Goal: Task Accomplishment & Management: Manage account settings

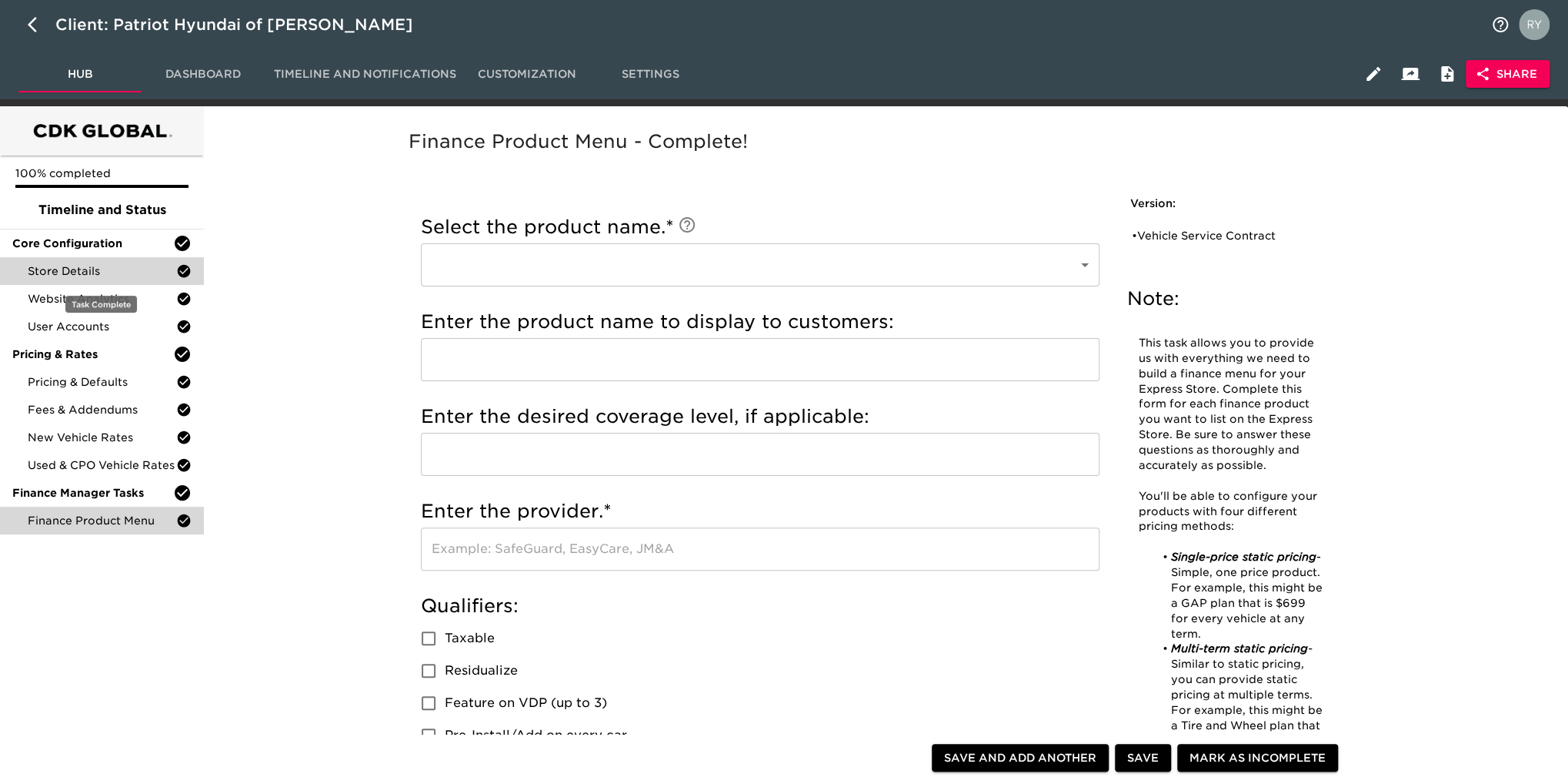
click at [96, 270] on span "Store Details" at bounding box center [102, 271] width 149 height 16
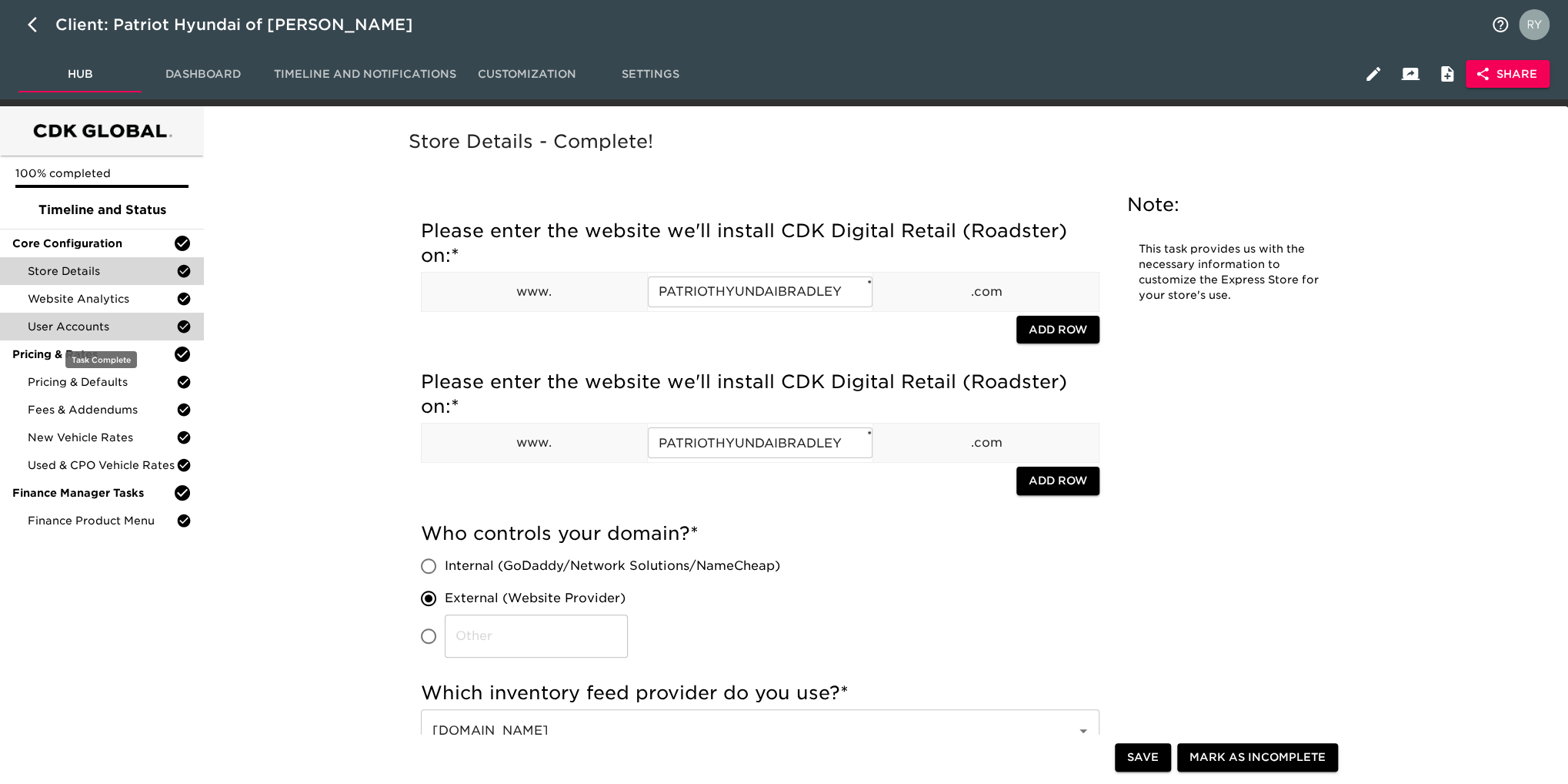
click at [96, 331] on span "User Accounts" at bounding box center [102, 326] width 149 height 16
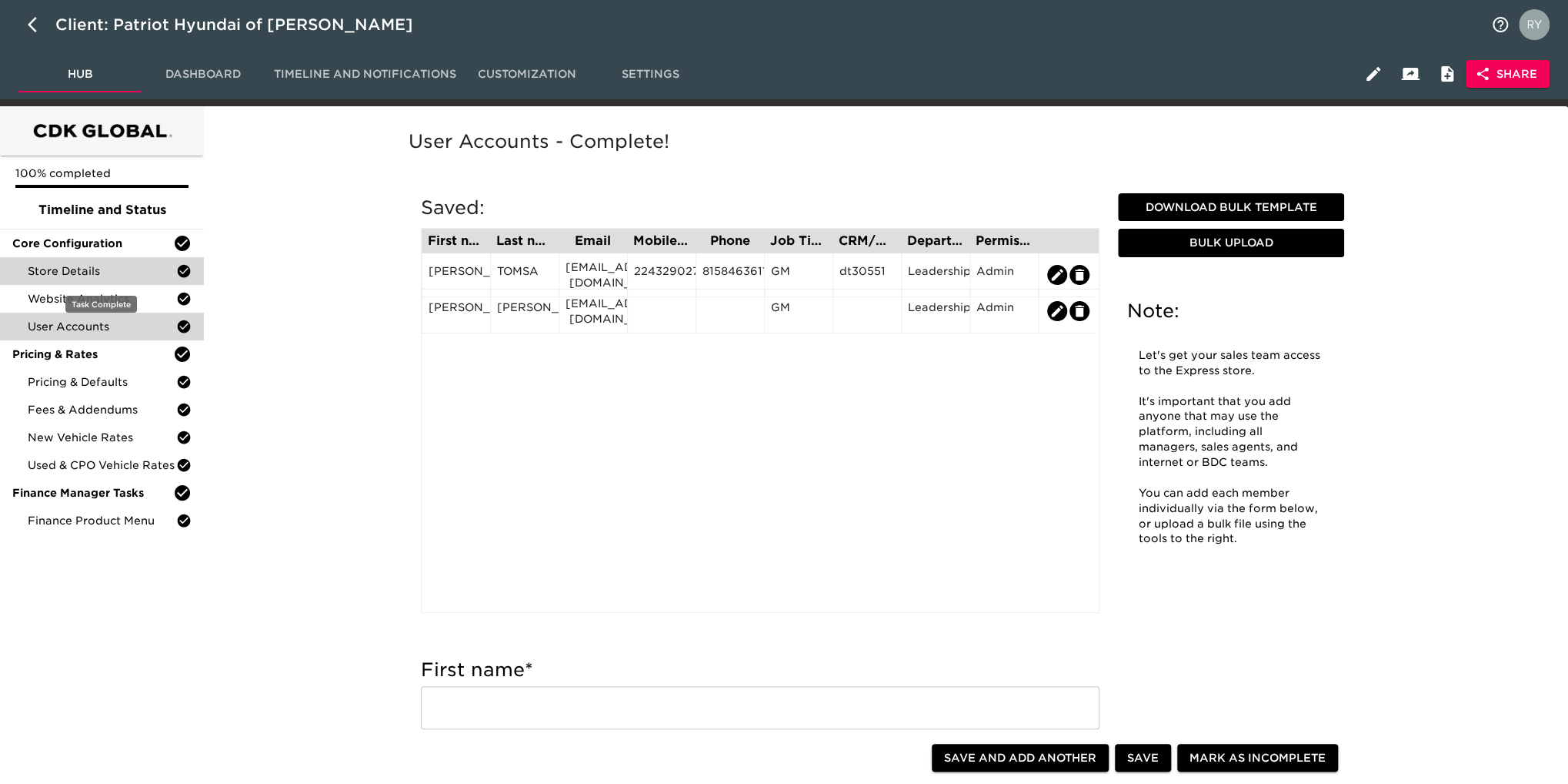
click at [81, 272] on span "Store Details" at bounding box center [102, 271] width 149 height 16
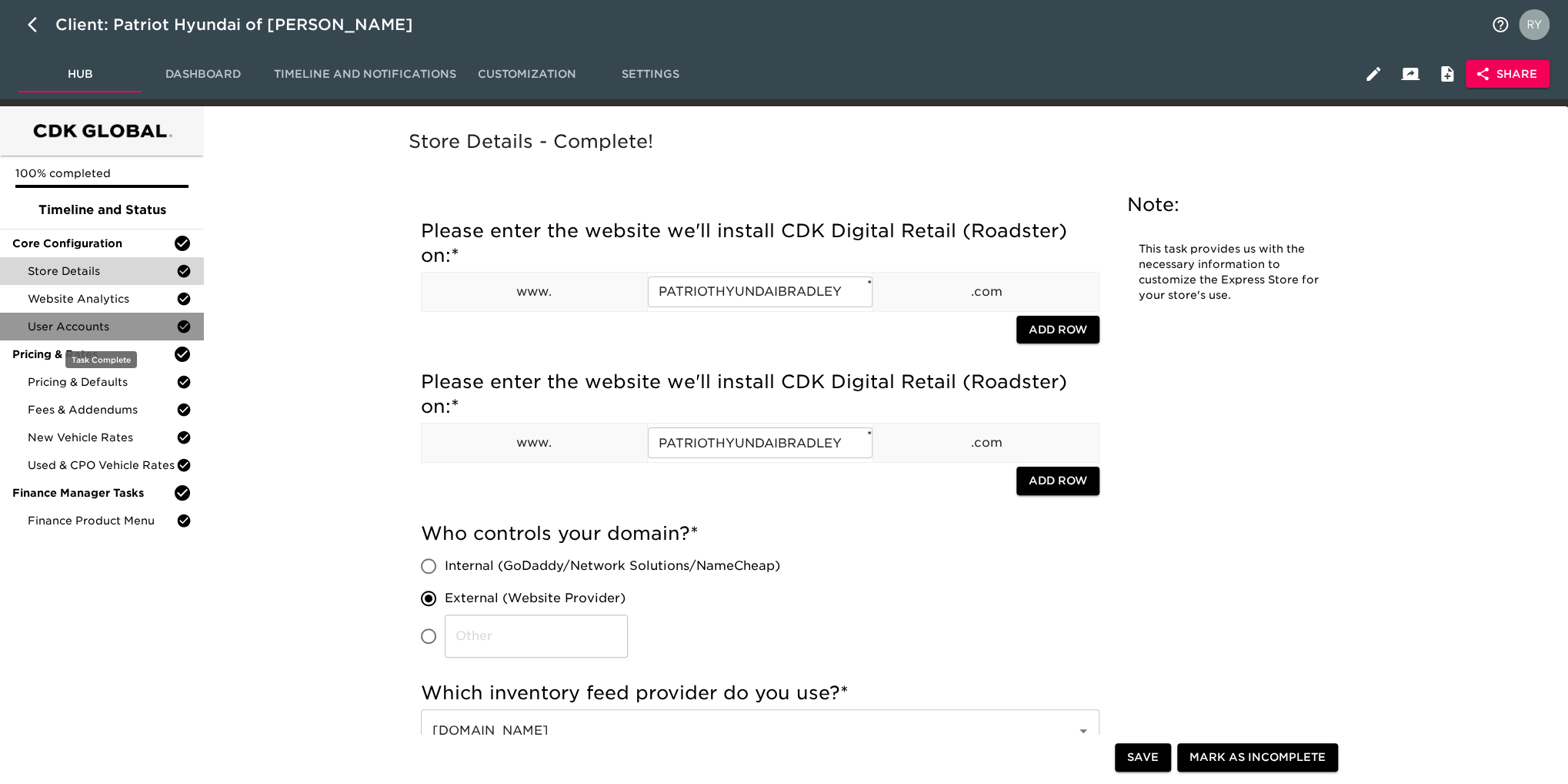
click at [109, 329] on span "User Accounts" at bounding box center [102, 326] width 149 height 16
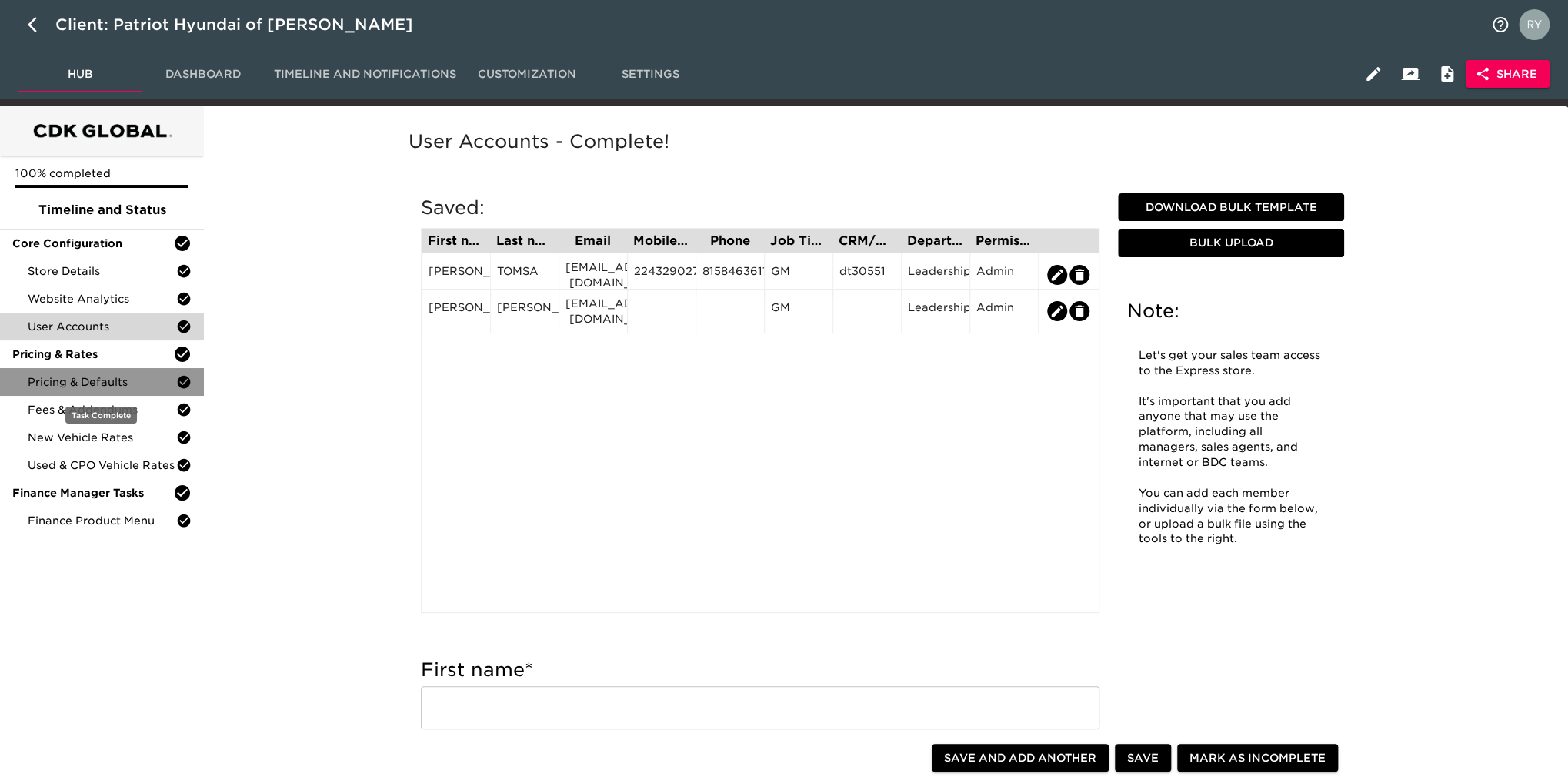
drag, startPoint x: 111, startPoint y: 380, endPoint x: 121, endPoint y: 373, distance: 12.2
click at [110, 380] on span "Pricing & Defaults" at bounding box center [102, 382] width 149 height 16
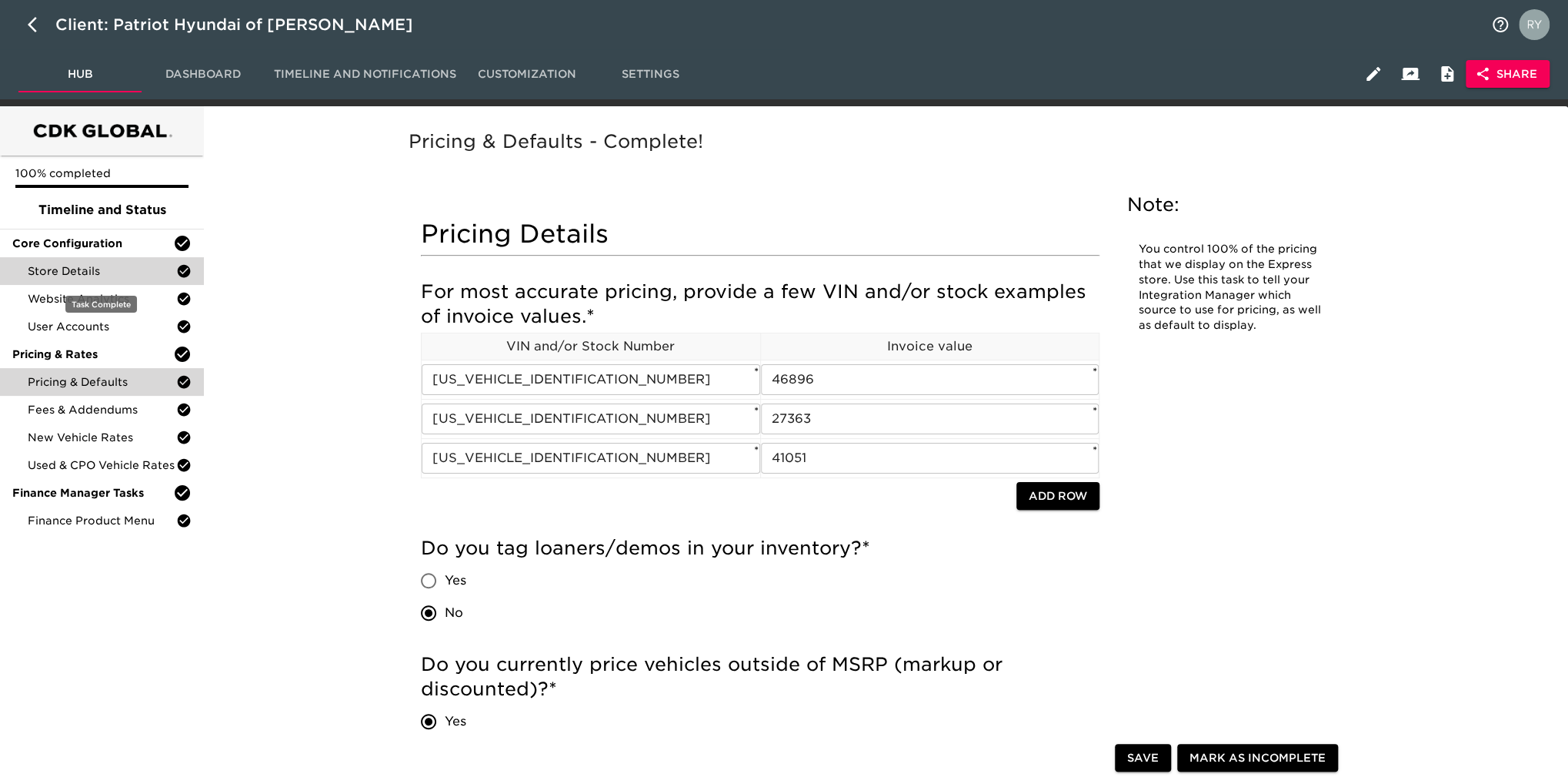
click at [68, 269] on span "Store Details" at bounding box center [102, 271] width 149 height 16
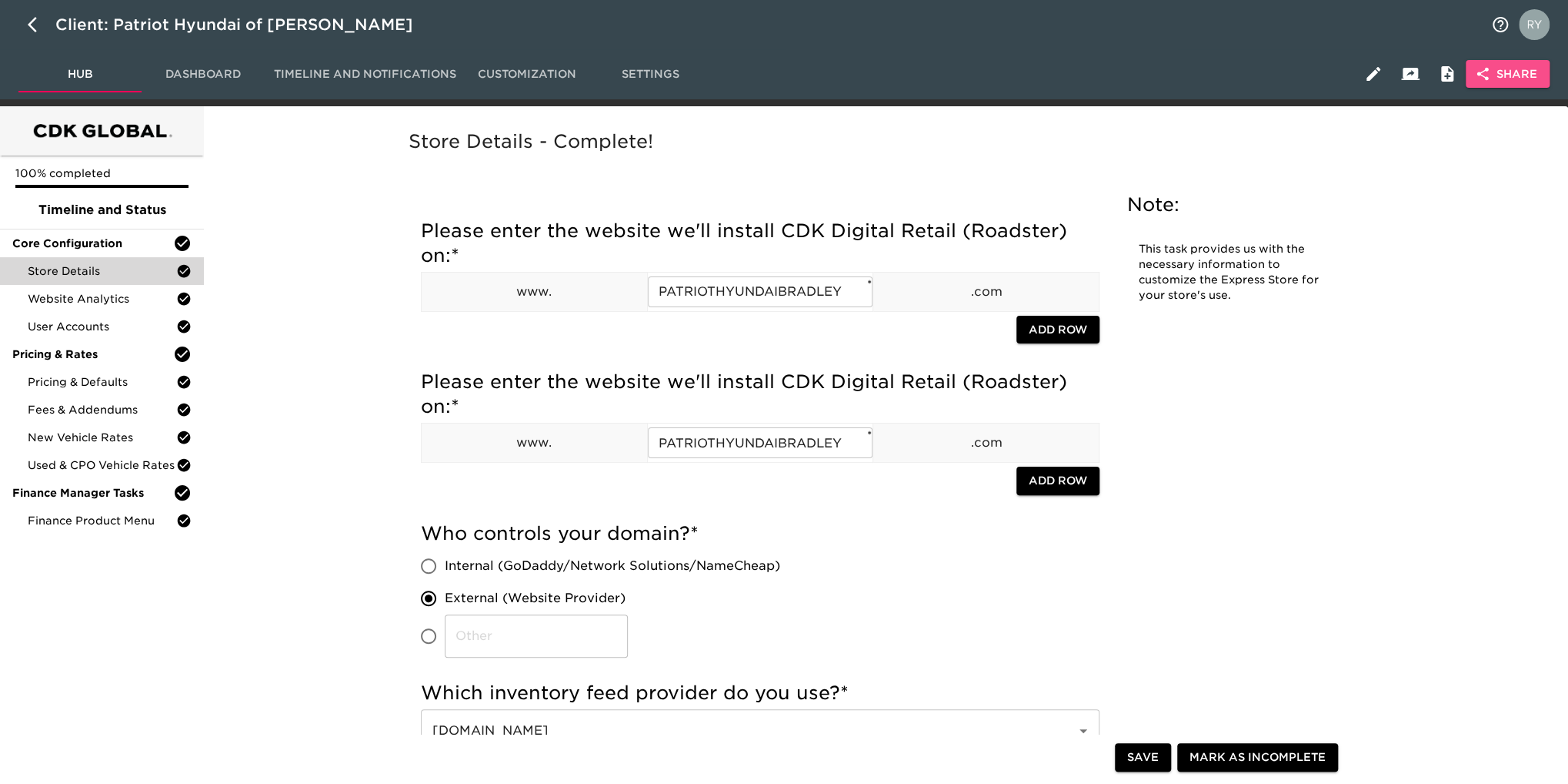
click at [1525, 68] on span "Share" at bounding box center [1508, 74] width 60 height 20
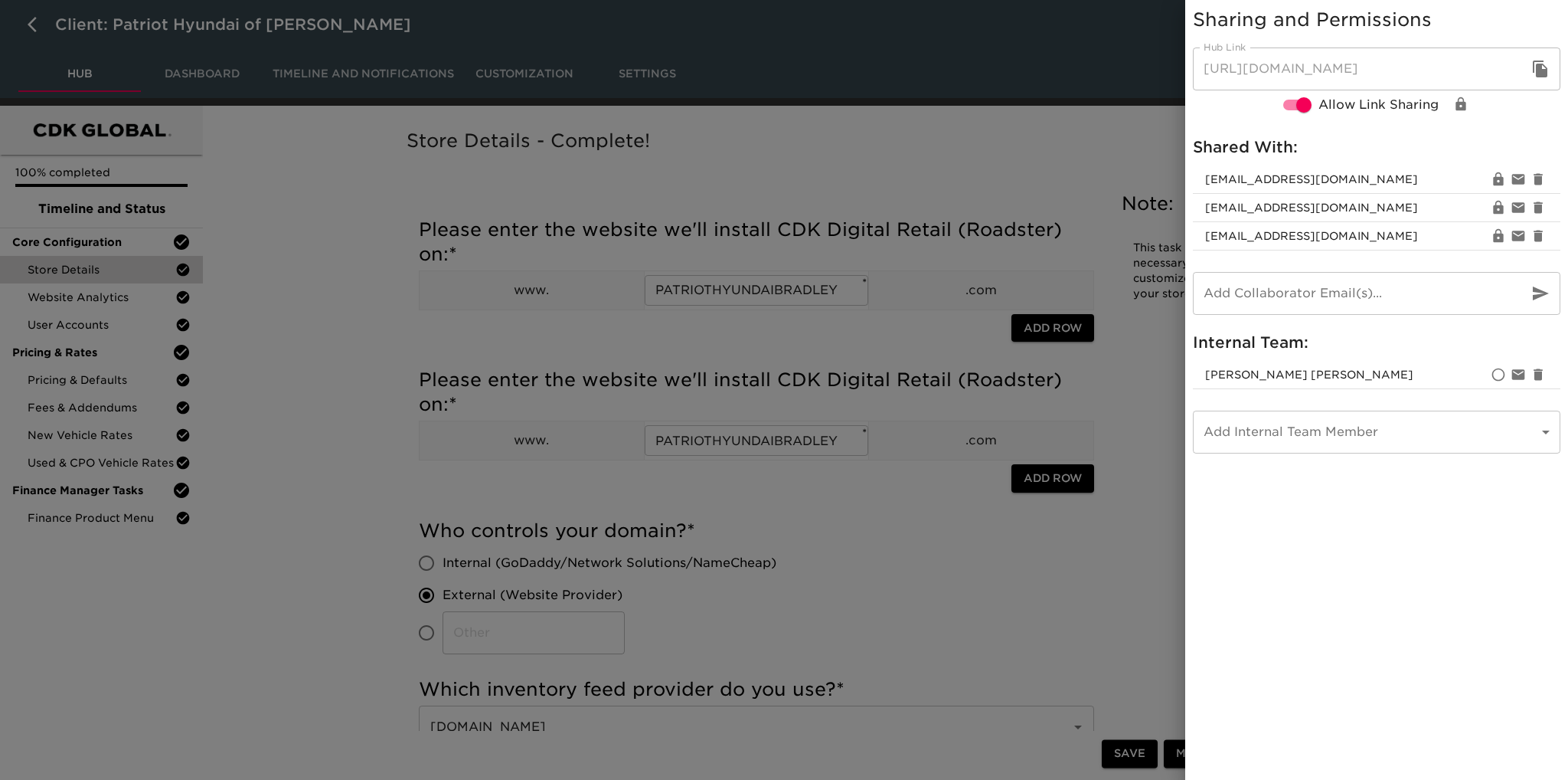
click at [291, 218] on div at bounding box center [784, 390] width 1568 height 780
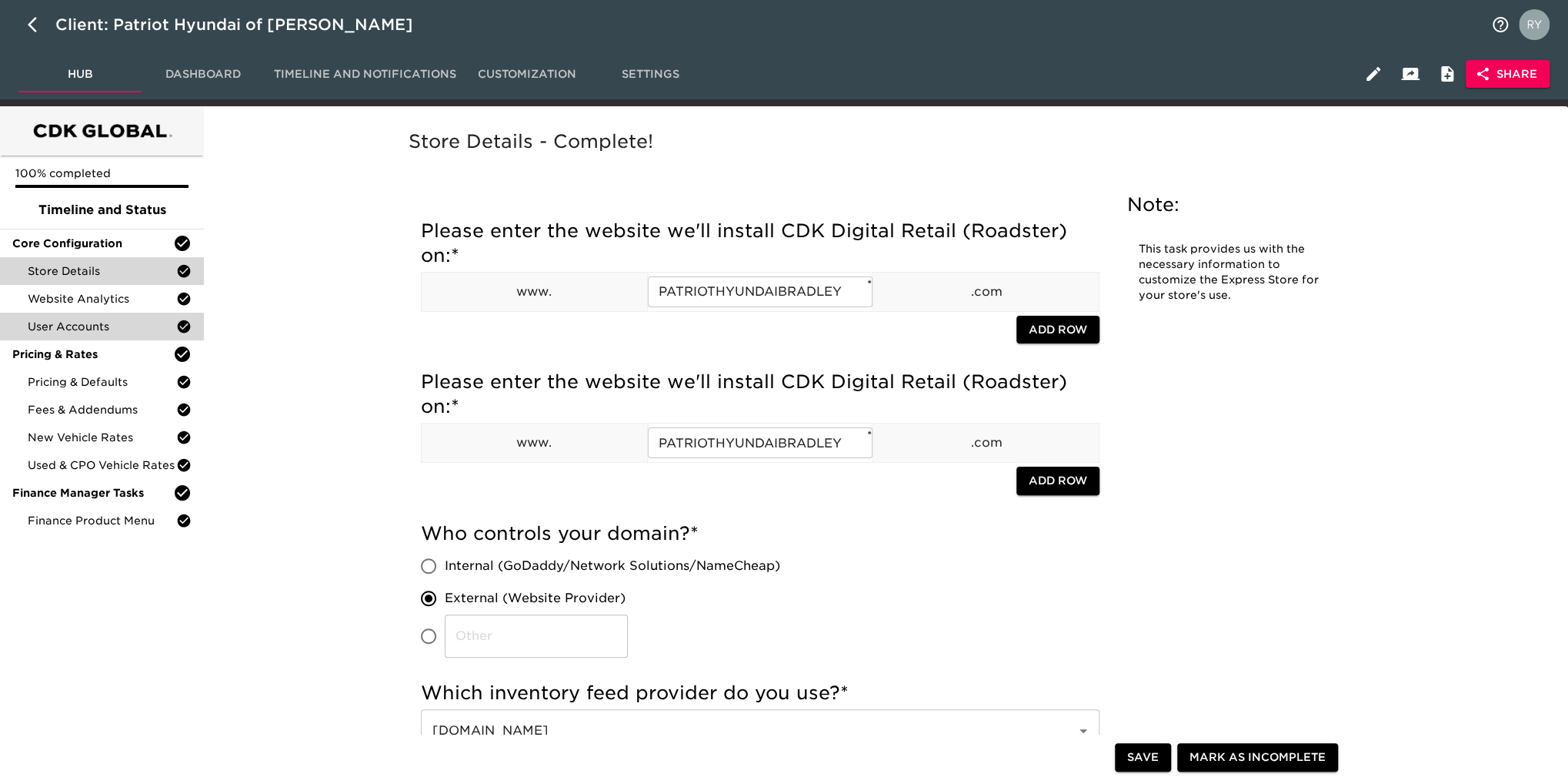
click at [111, 331] on span "User Accounts" at bounding box center [102, 326] width 149 height 16
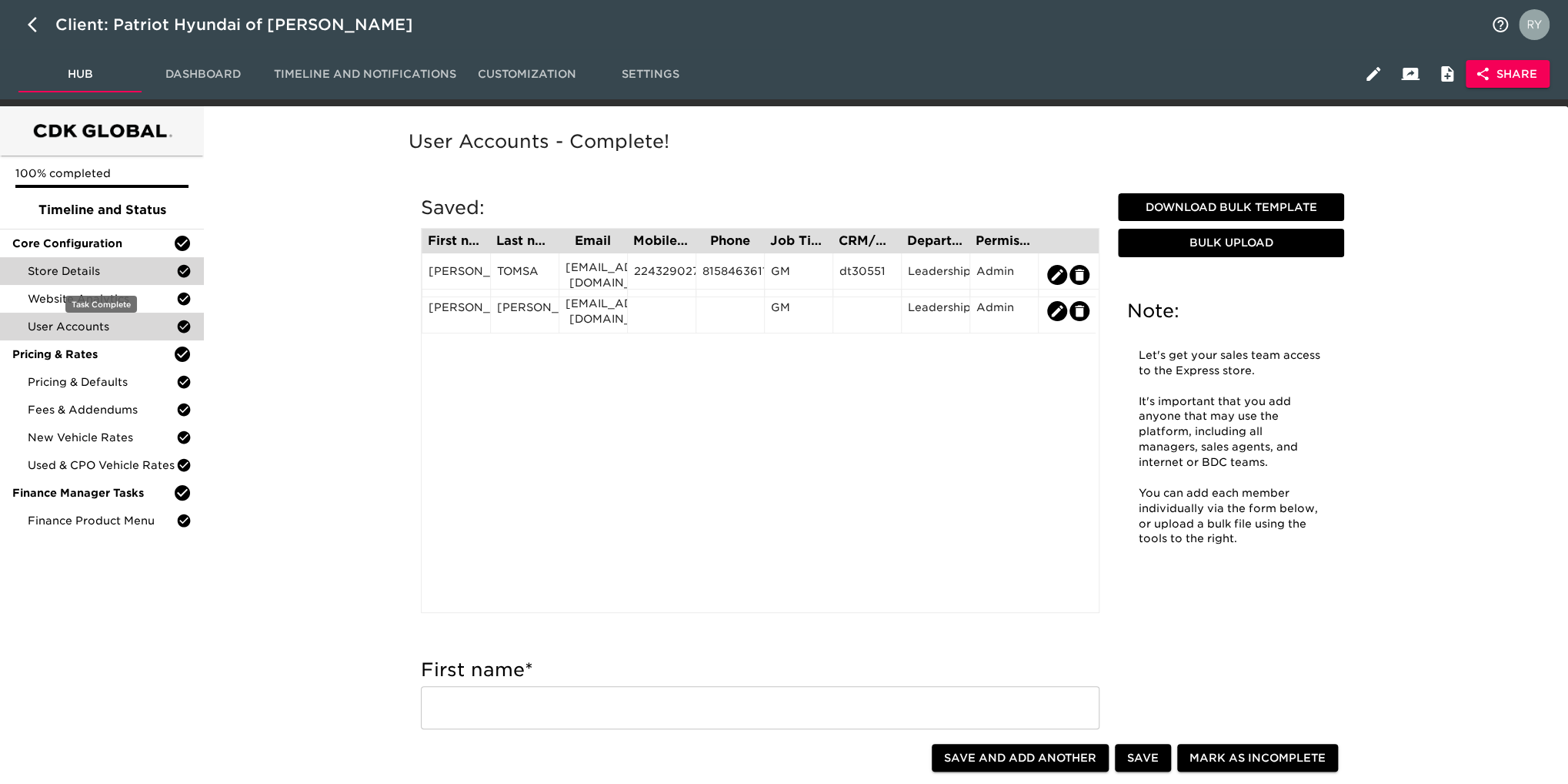
click at [70, 264] on span "Store Details" at bounding box center [102, 271] width 149 height 16
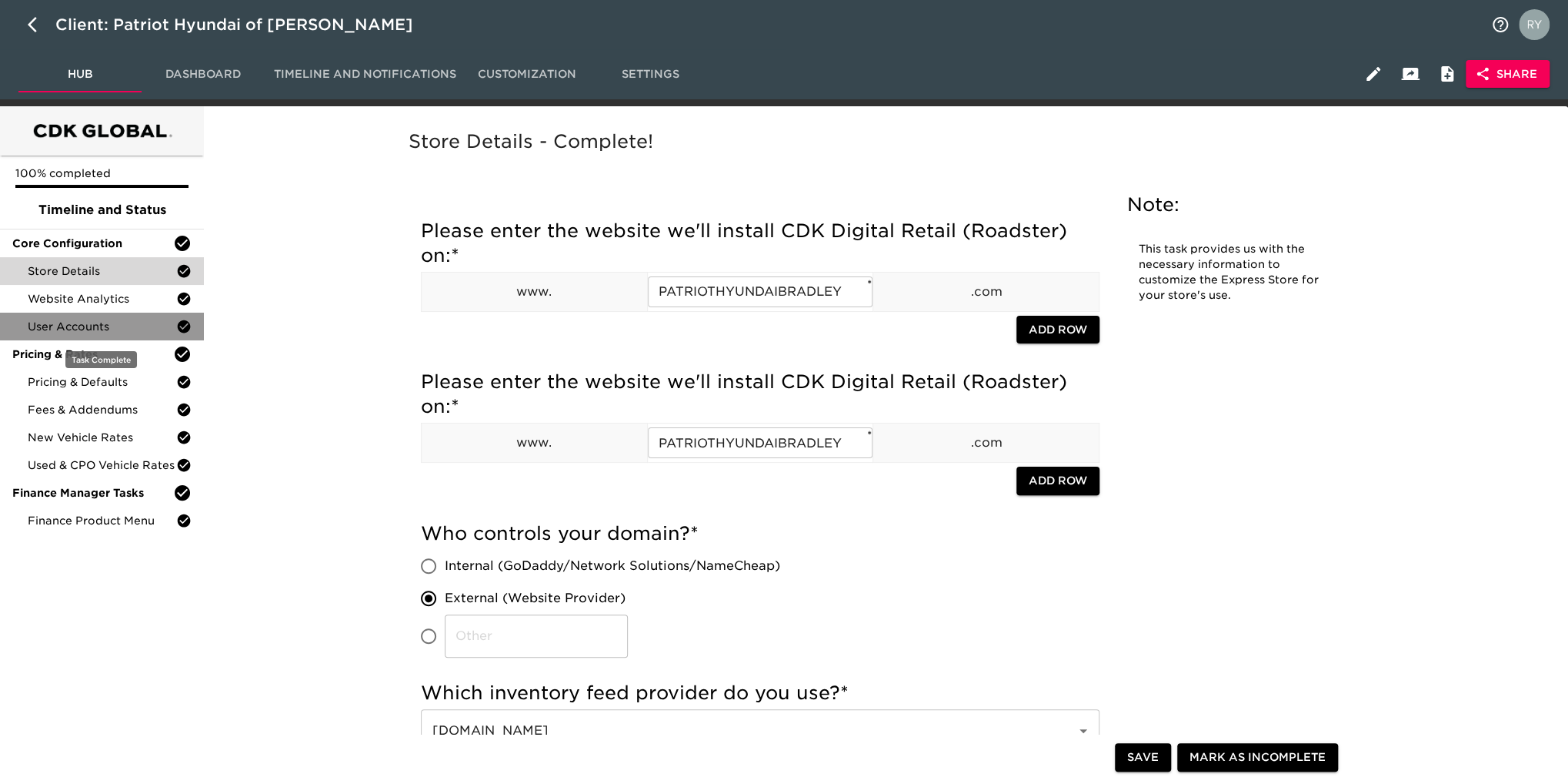
click at [69, 323] on span "User Accounts" at bounding box center [102, 326] width 149 height 16
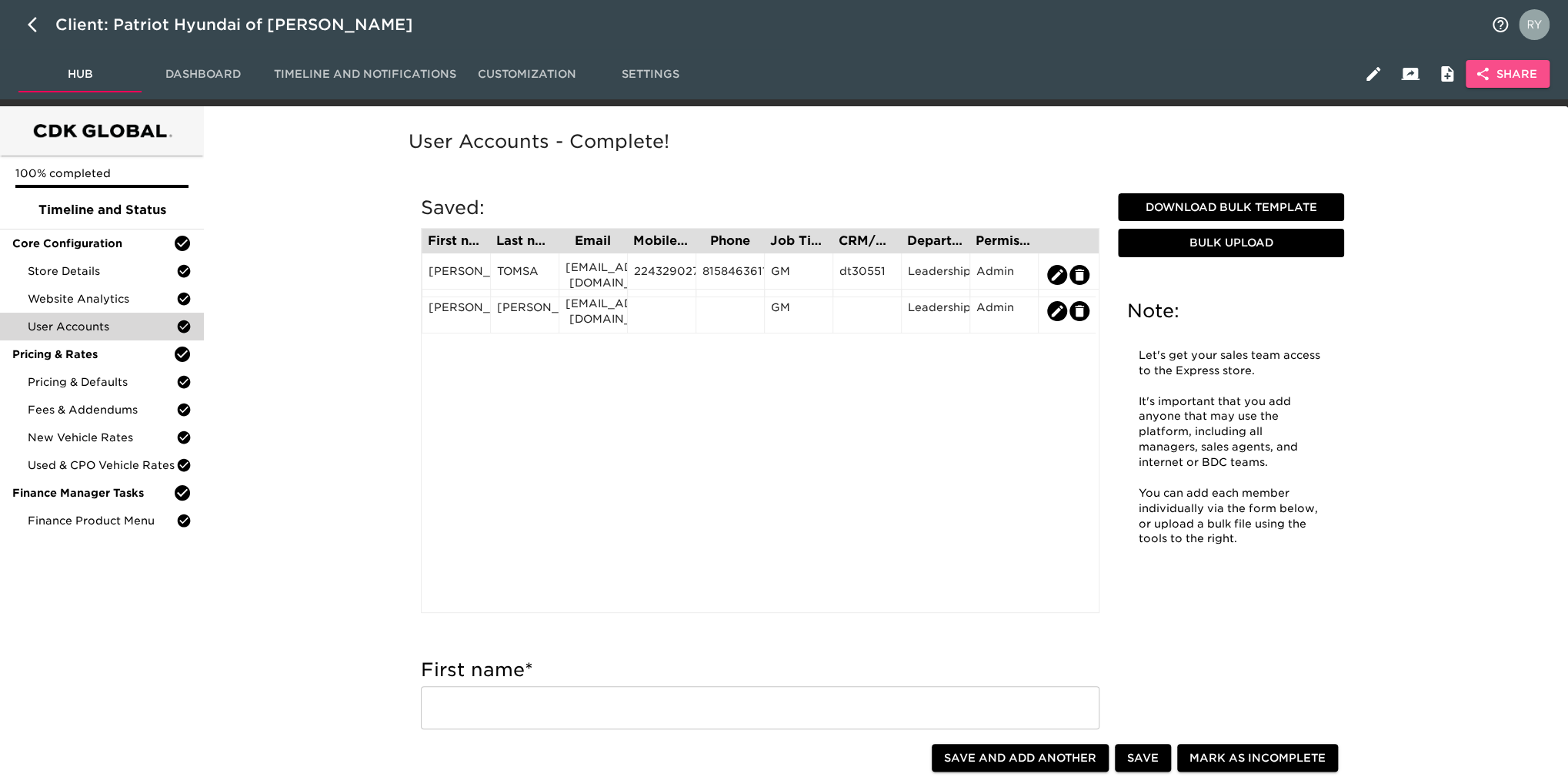
click at [1503, 70] on span "Share" at bounding box center [1508, 74] width 60 height 20
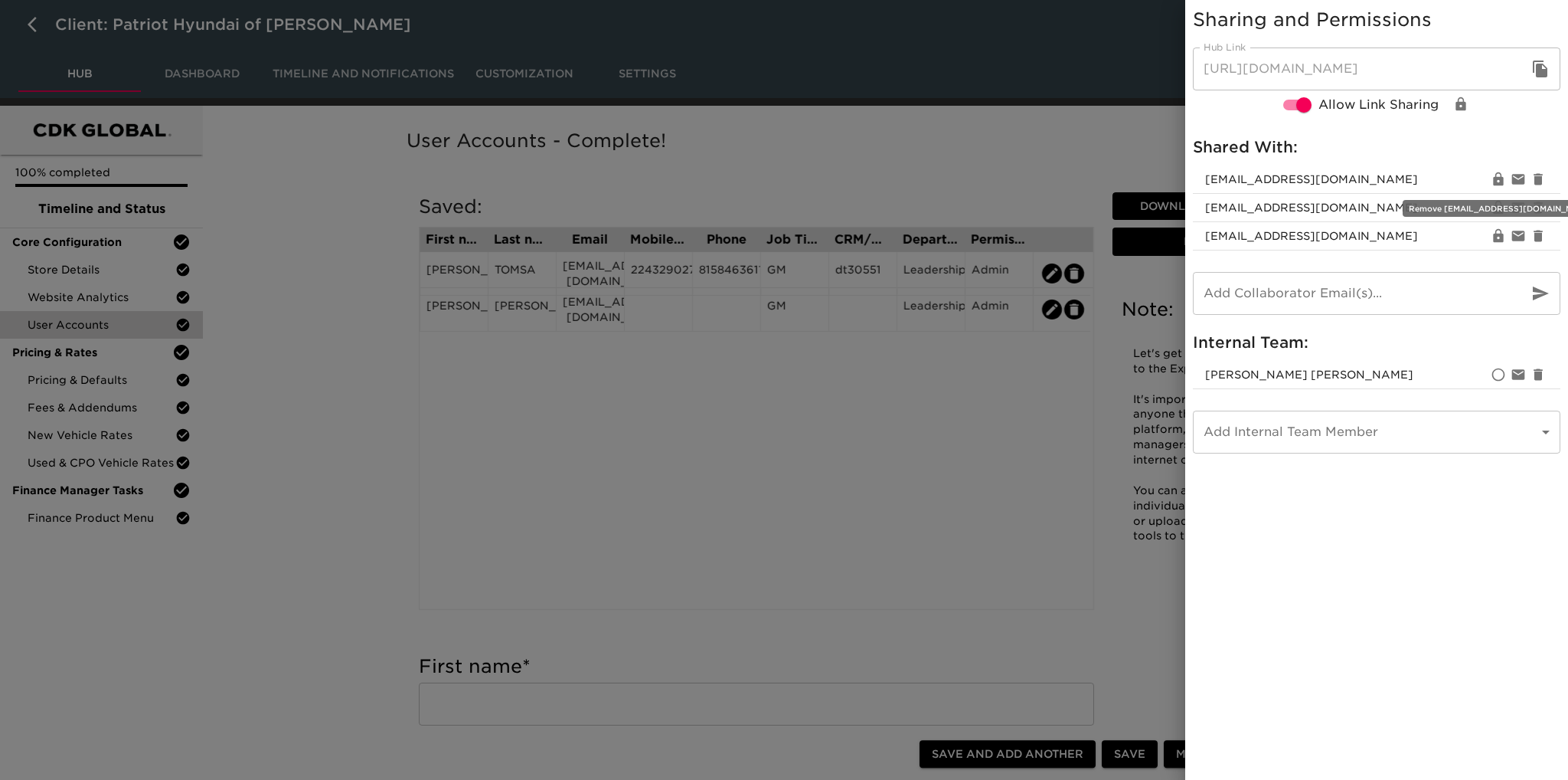
click at [1539, 181] on icon "button" at bounding box center [1538, 179] width 9 height 11
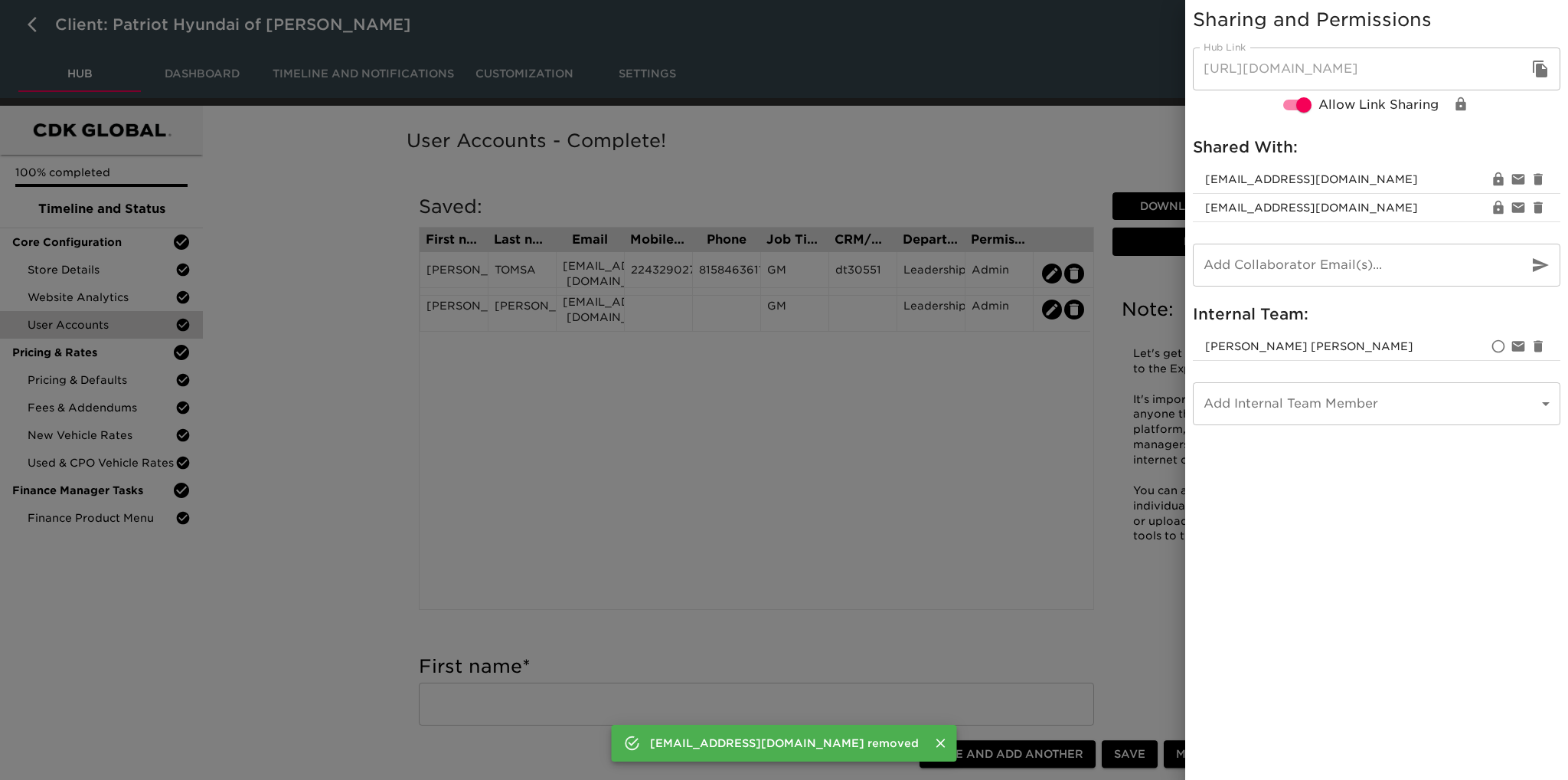
click at [958, 151] on div at bounding box center [784, 390] width 1568 height 780
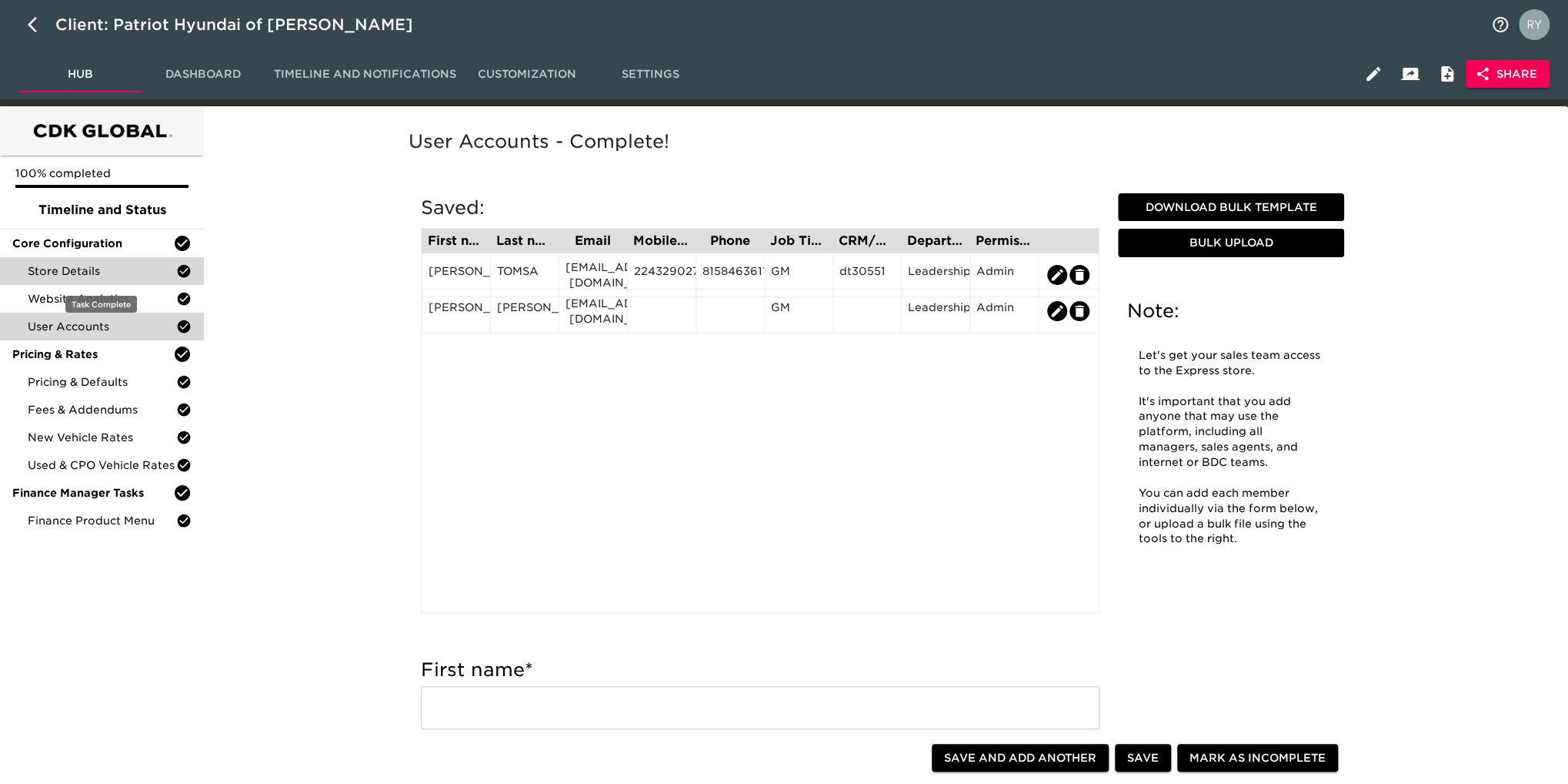
click at [63, 277] on span "Store Details" at bounding box center [102, 271] width 149 height 16
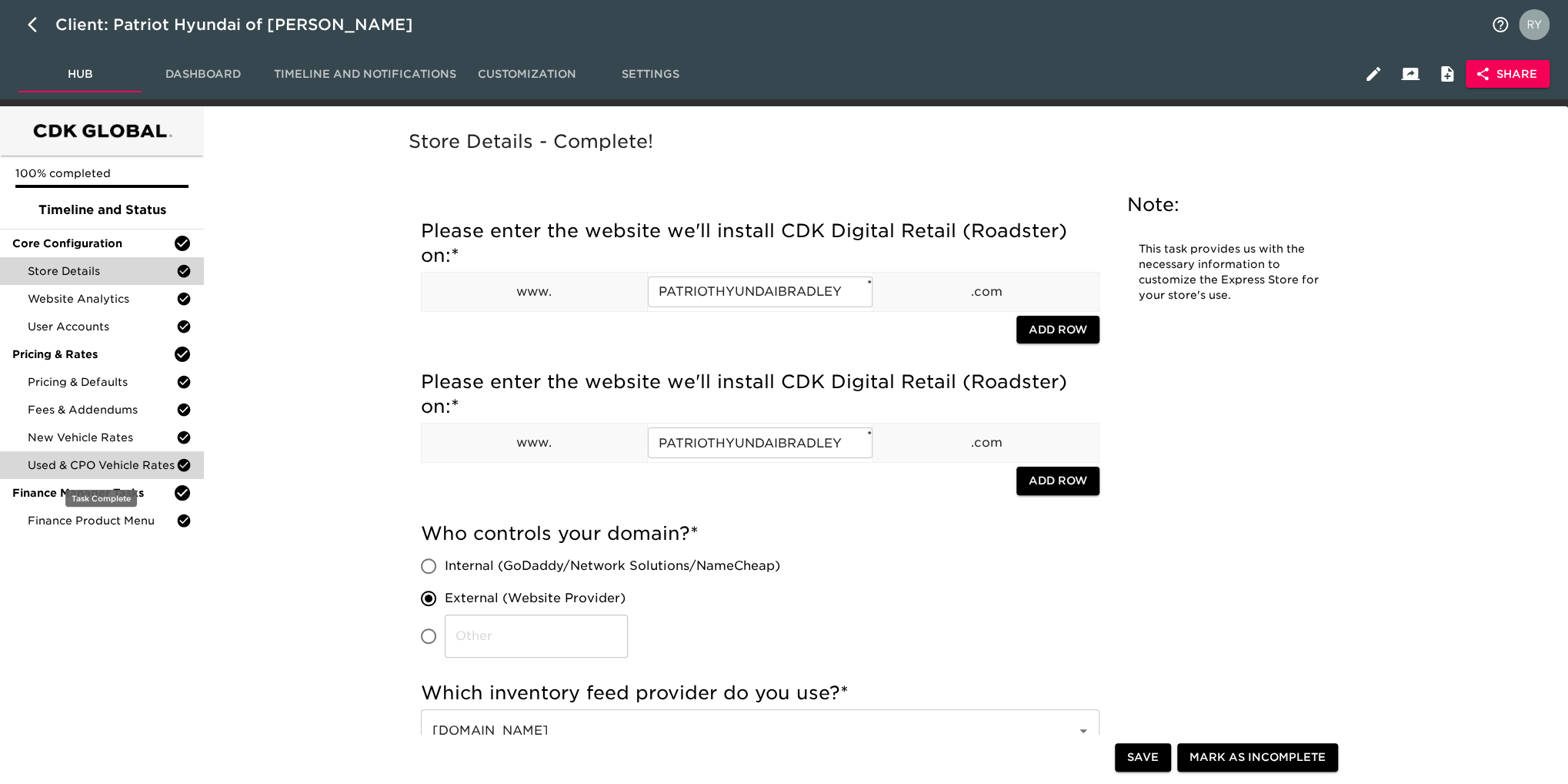
click at [56, 462] on span "Used & CPO Vehicle Rates" at bounding box center [102, 465] width 149 height 16
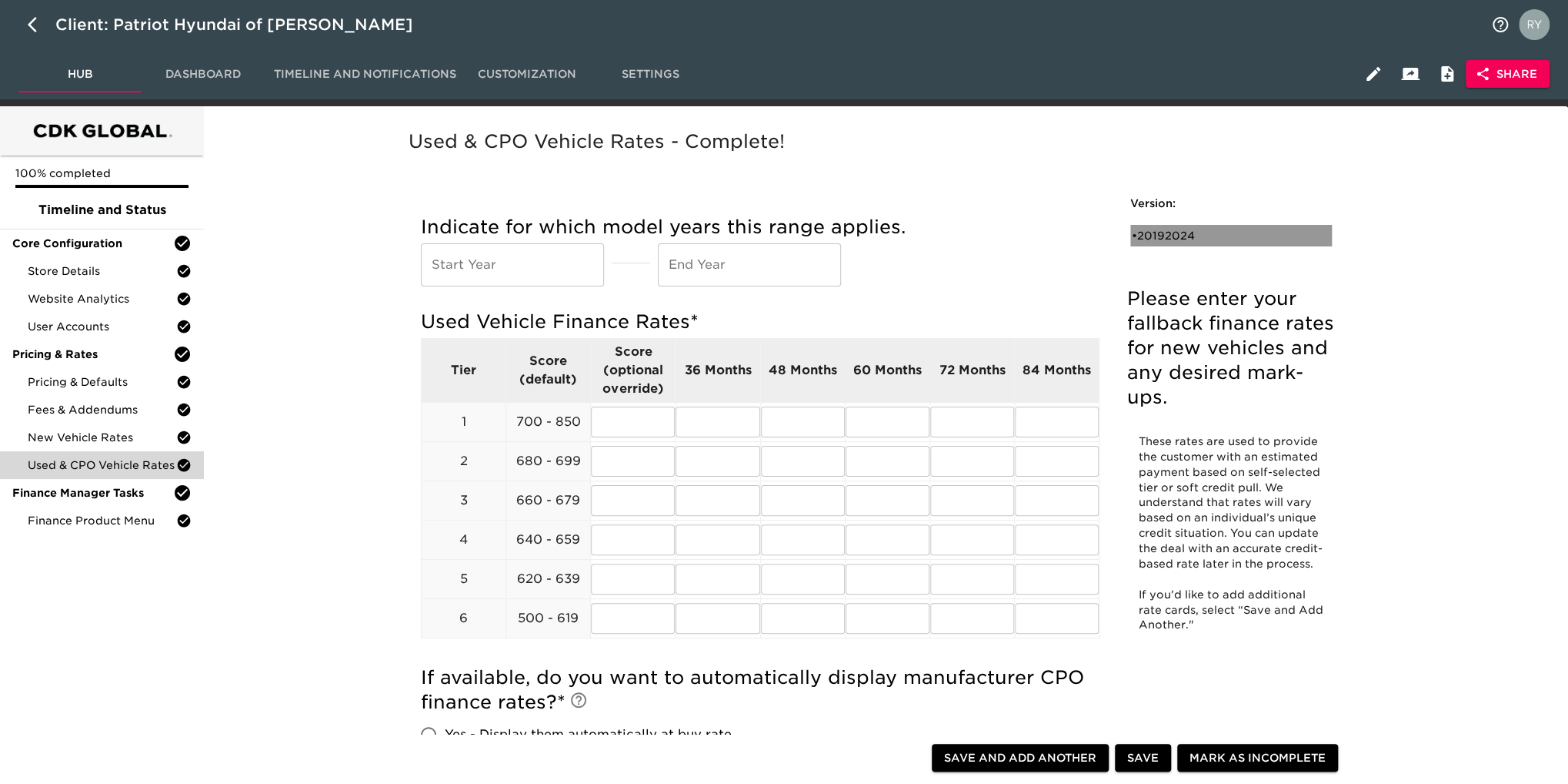
click at [1161, 237] on div "• 20192024" at bounding box center [1220, 236] width 177 height 16
type input "2019"
type input "2024"
radio input "true"
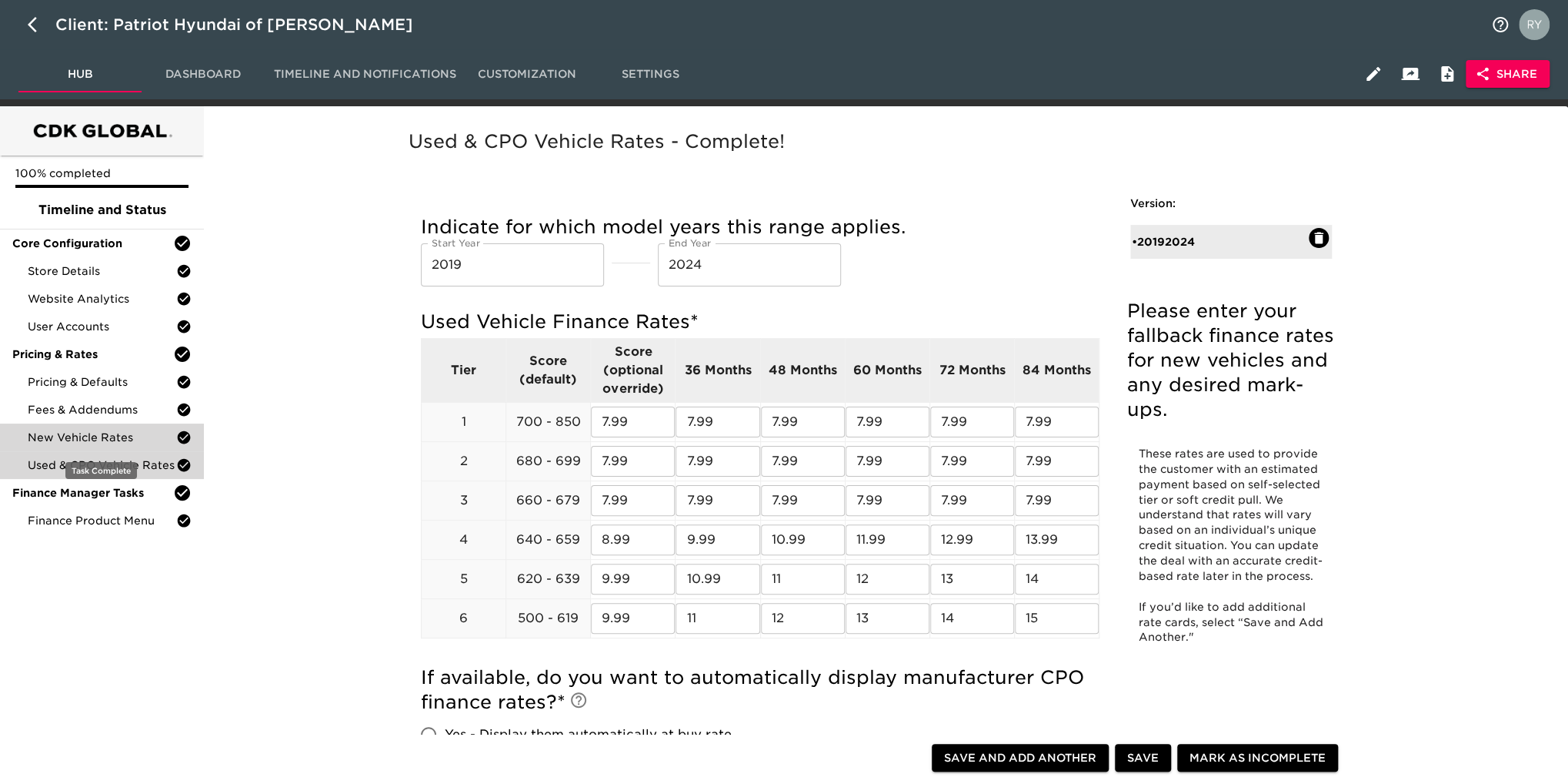
click at [87, 438] on span "New Vehicle Rates" at bounding box center [102, 437] width 149 height 16
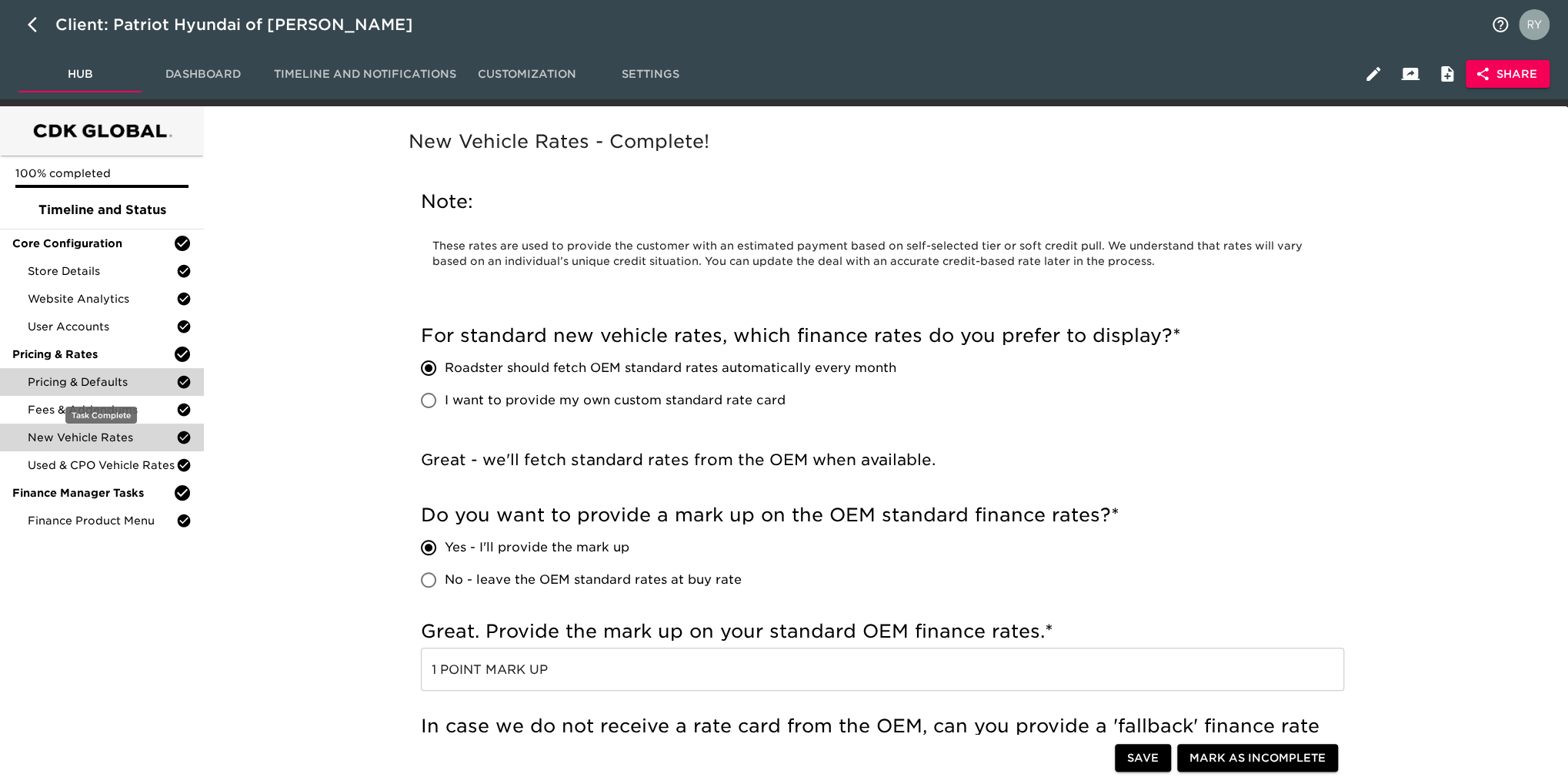
click at [77, 385] on span "Pricing & Defaults" at bounding box center [102, 382] width 149 height 16
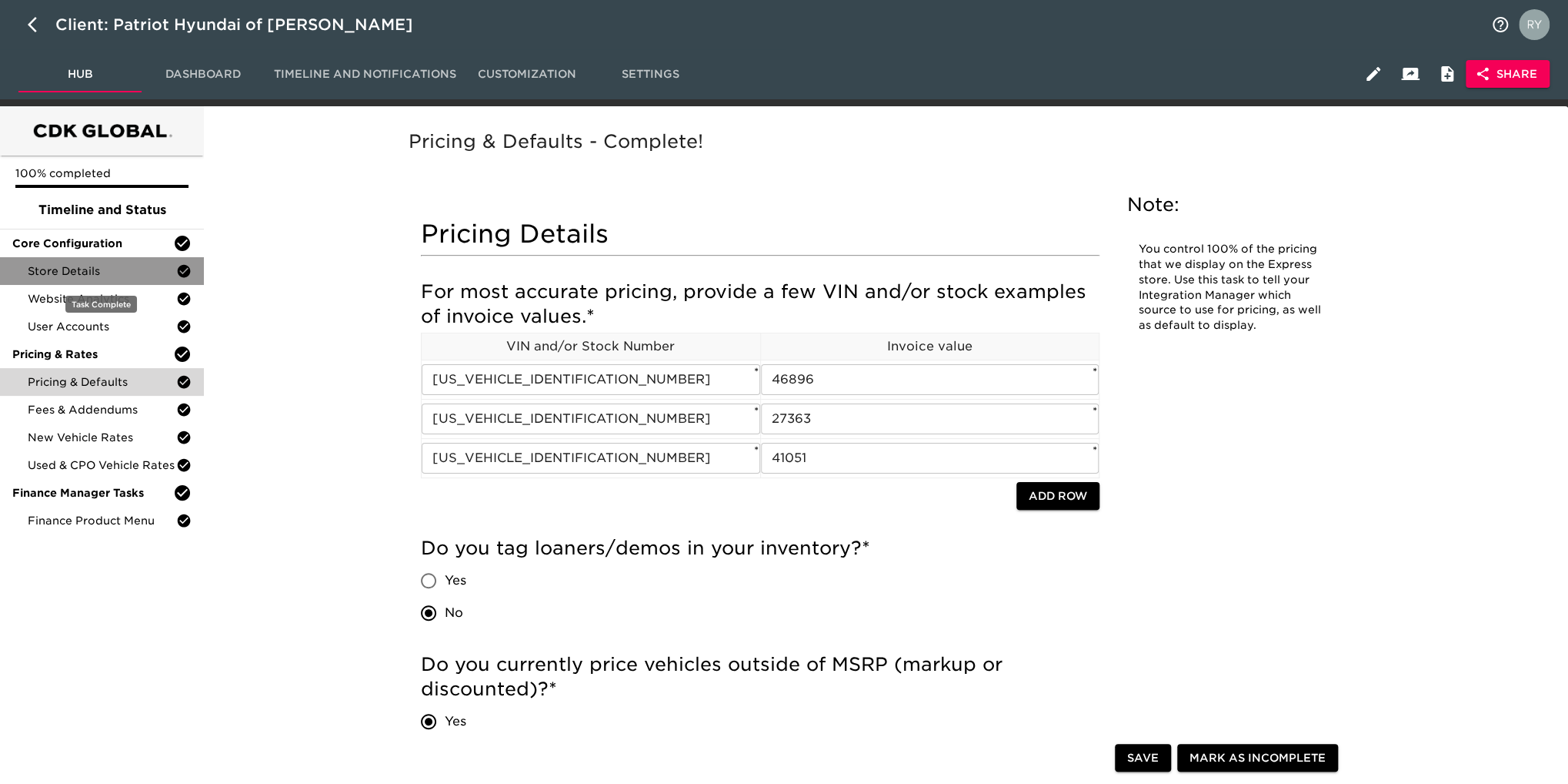
click at [89, 274] on span "Store Details" at bounding box center [102, 271] width 149 height 16
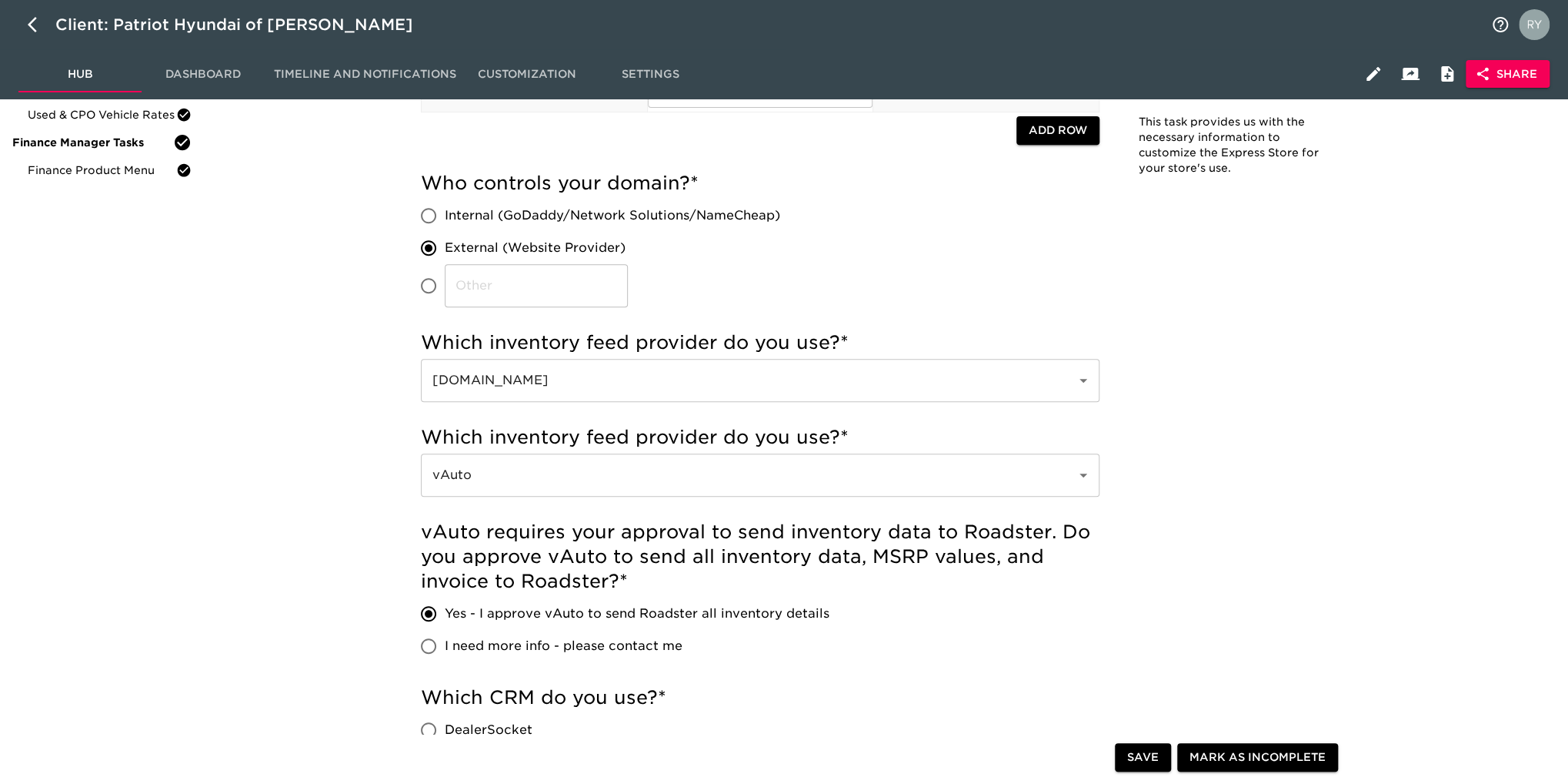
scroll to position [385, 0]
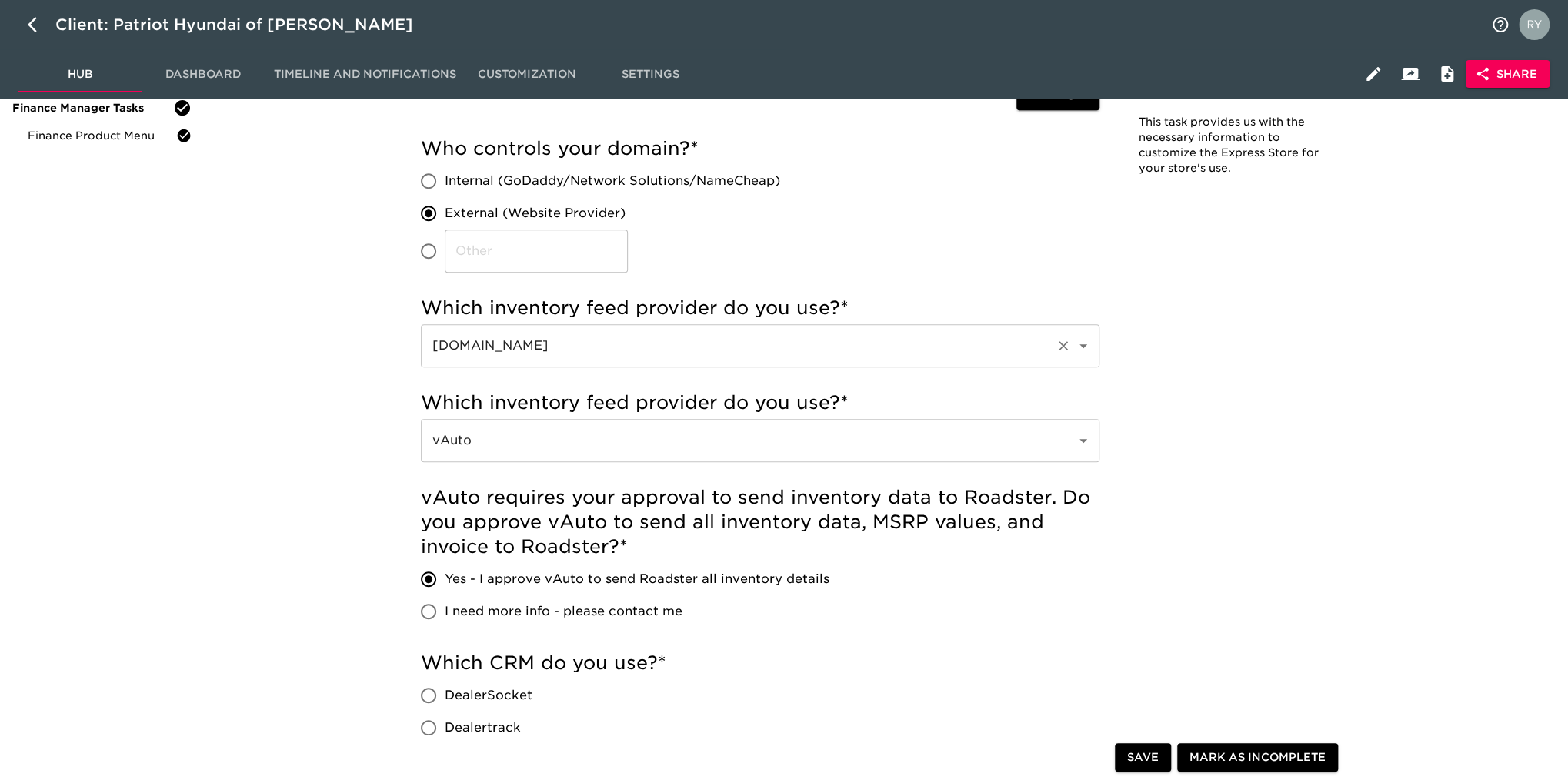
click at [1086, 355] on button "Open" at bounding box center [1082, 345] width 21 height 21
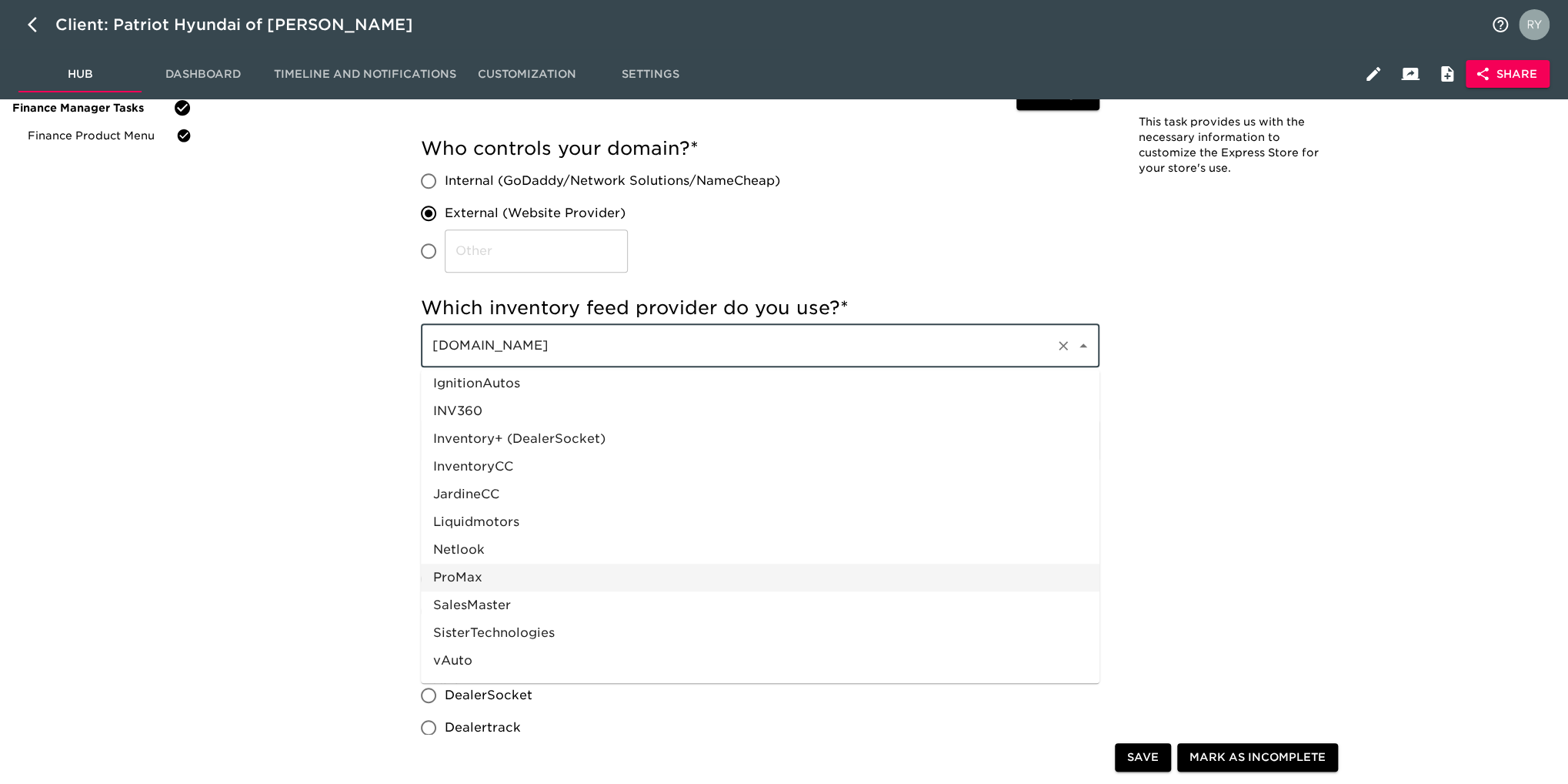
scroll to position [723, 0]
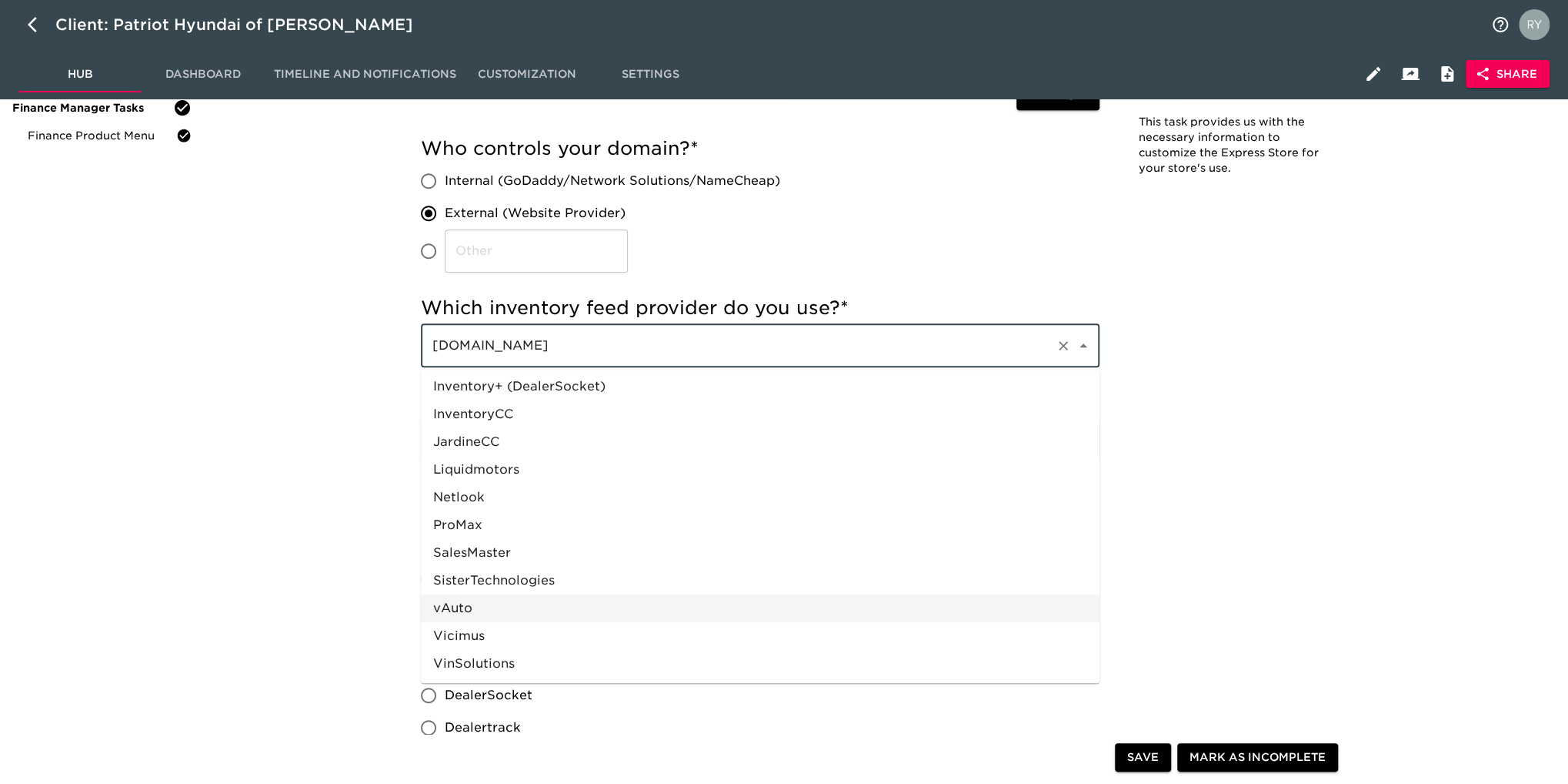
click at [623, 598] on li "vAuto" at bounding box center [759, 608] width 678 height 28
type input "vAuto"
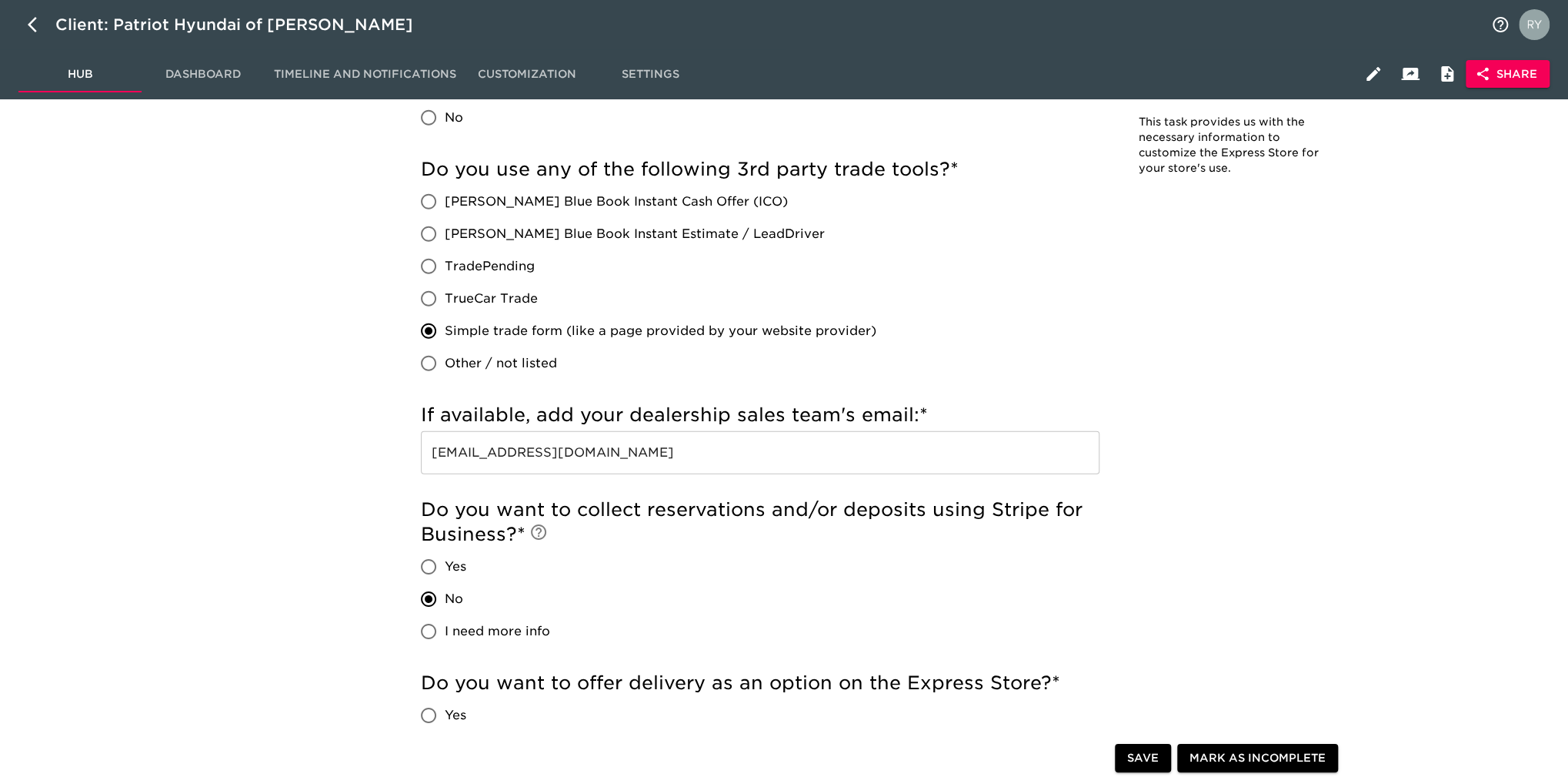
scroll to position [3002, 0]
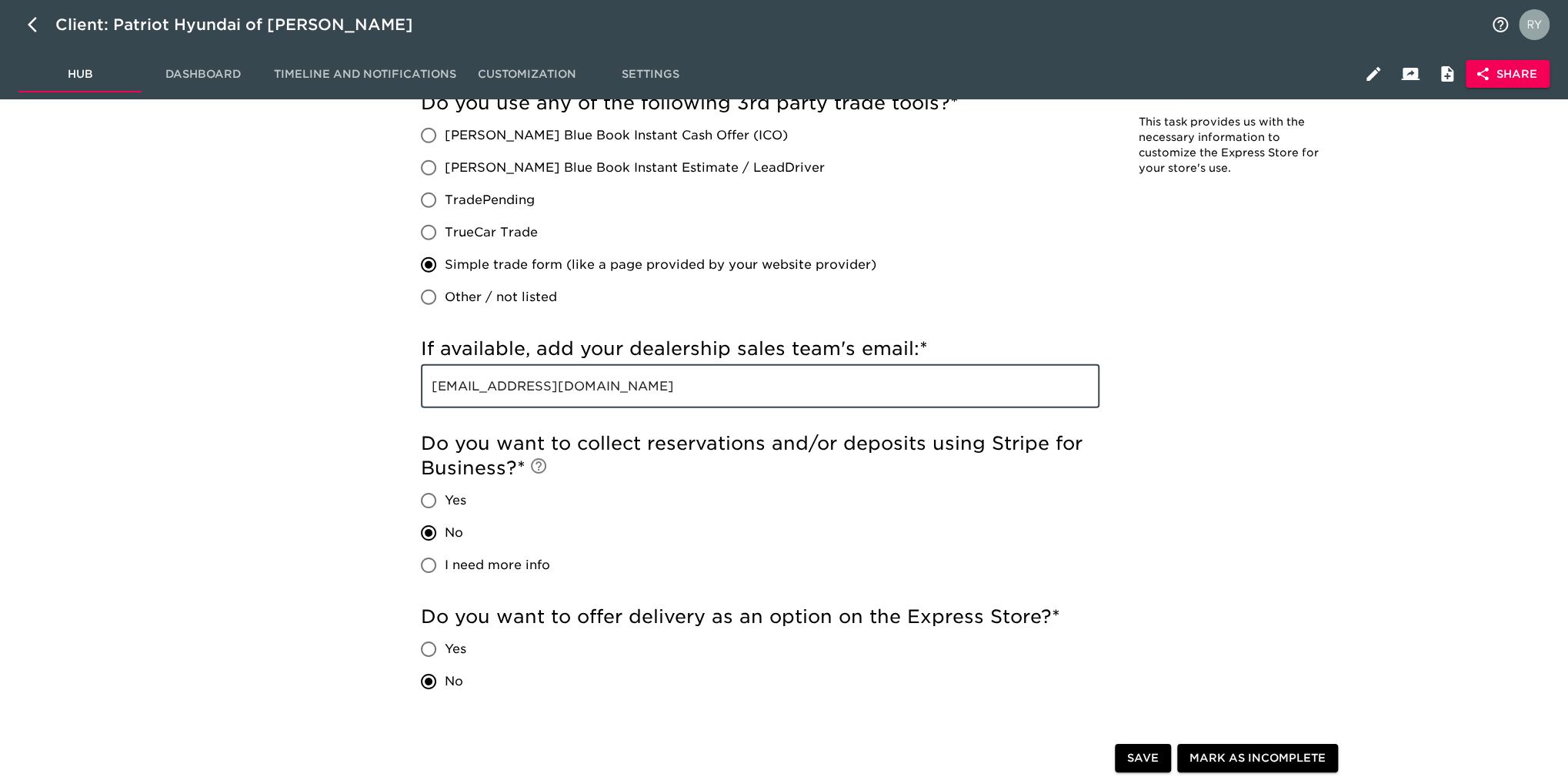
click at [677, 374] on input "[EMAIL_ADDRESS][DOMAIN_NAME]" at bounding box center [759, 386] width 678 height 43
type input "D"
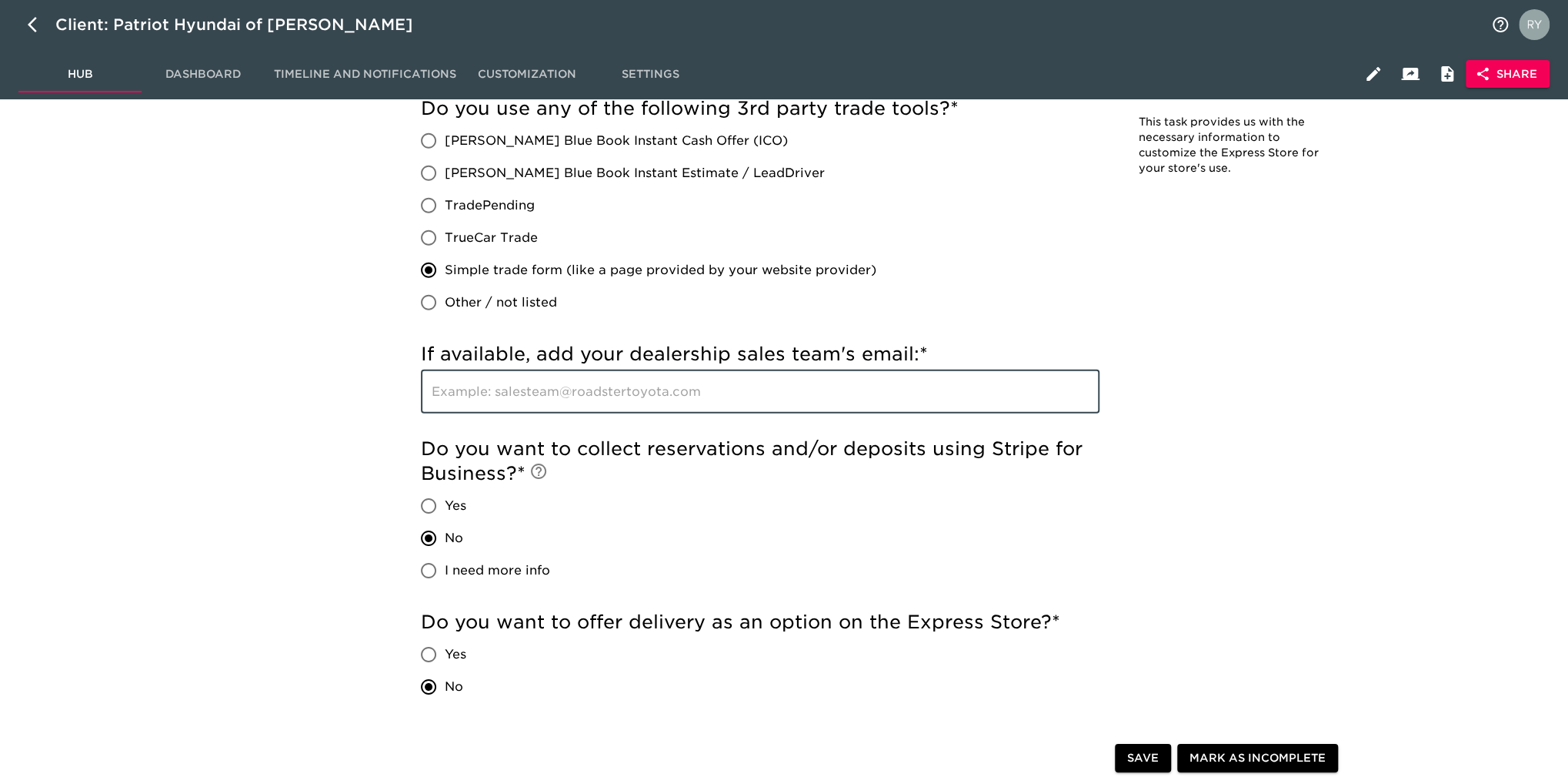
scroll to position [2771, 0]
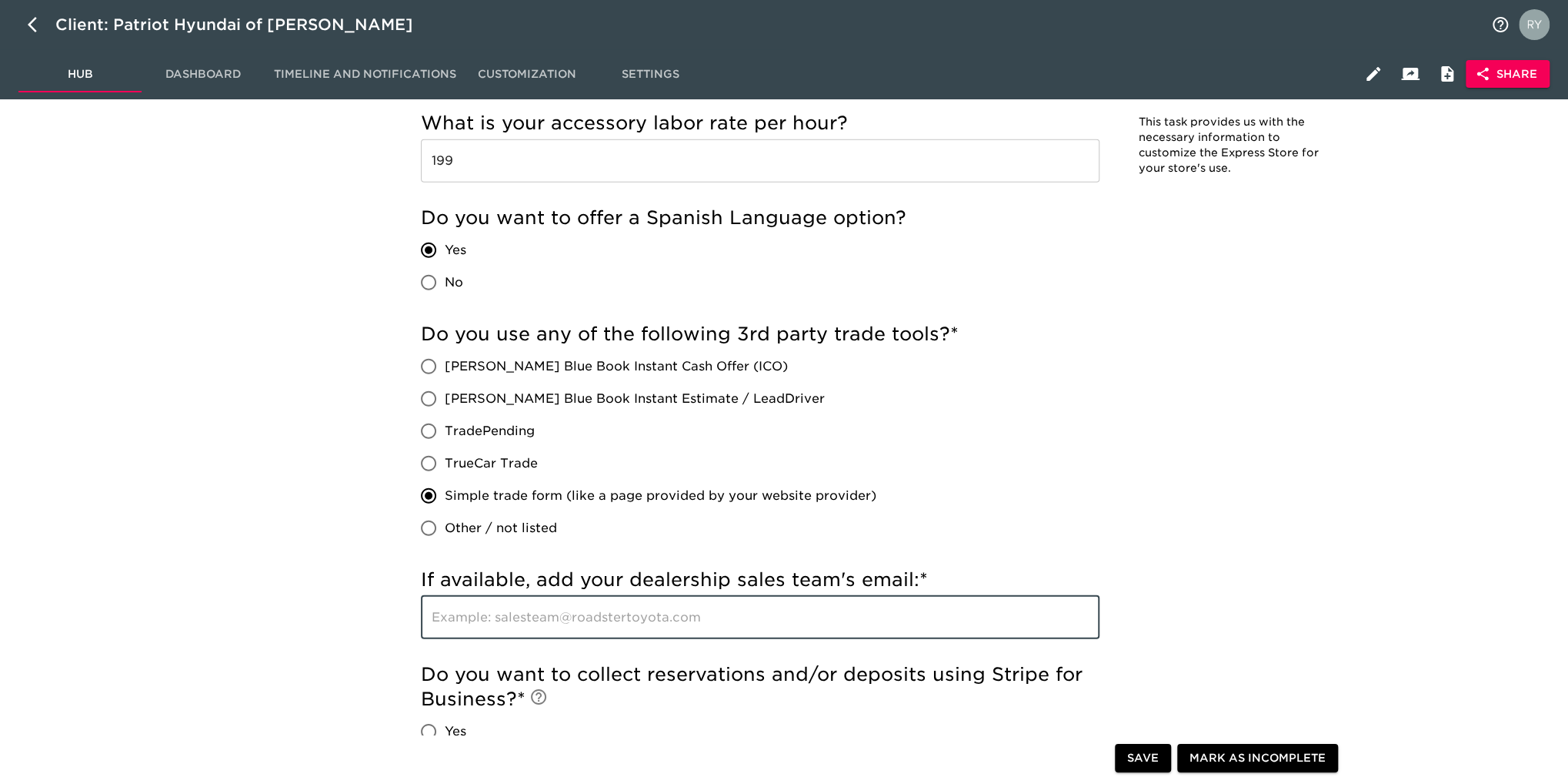
click at [1486, 74] on icon "button" at bounding box center [1482, 74] width 16 height 16
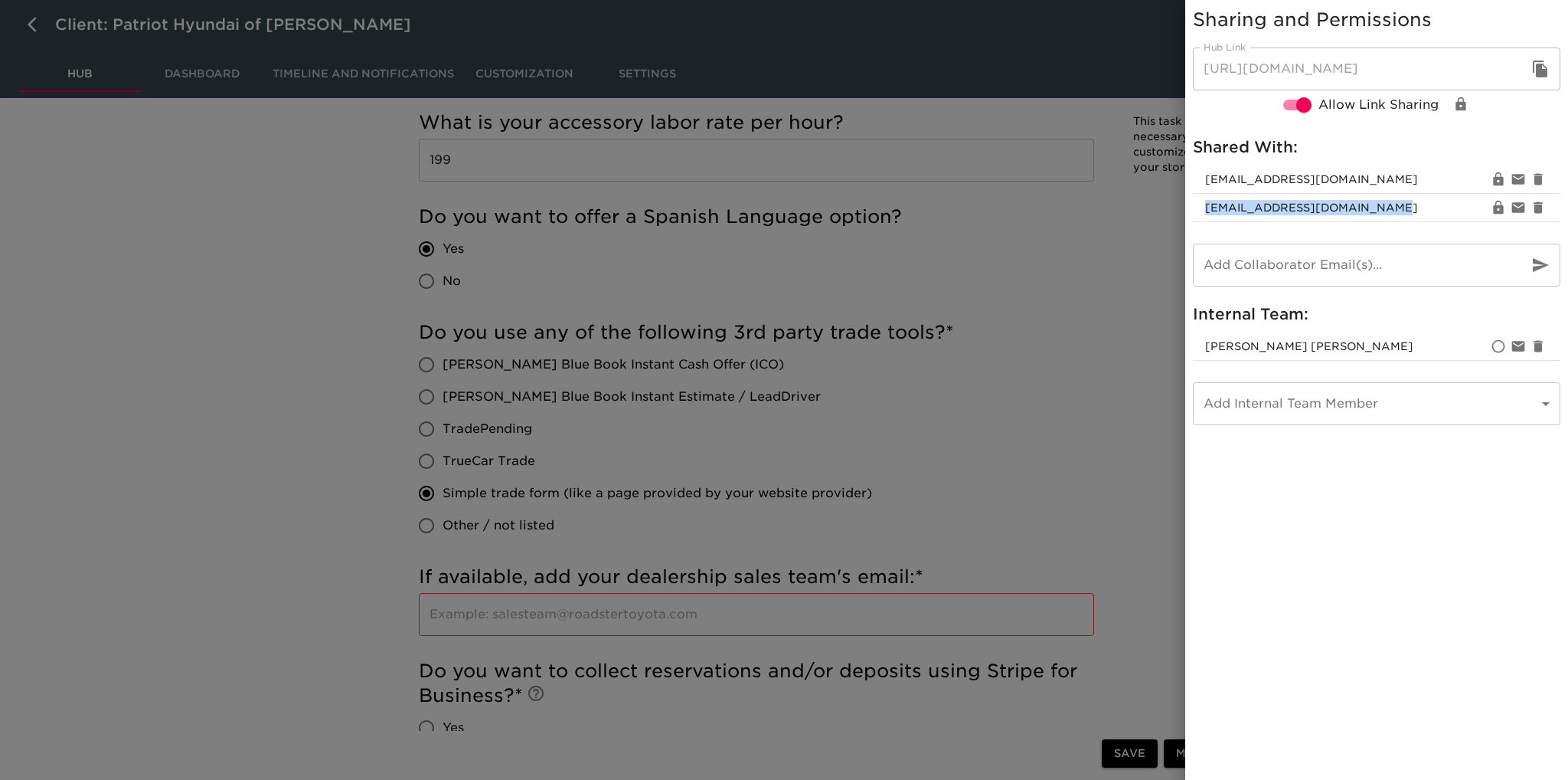
drag, startPoint x: 1381, startPoint y: 207, endPoint x: 1197, endPoint y: 203, distance: 184.0
click at [1197, 203] on li "‎[EMAIL_ADDRESS][DOMAIN_NAME]" at bounding box center [1376, 208] width 368 height 29
drag, startPoint x: 1222, startPoint y: 206, endPoint x: 1125, endPoint y: 231, distance: 100.2
click at [1128, 231] on div at bounding box center [784, 390] width 1568 height 780
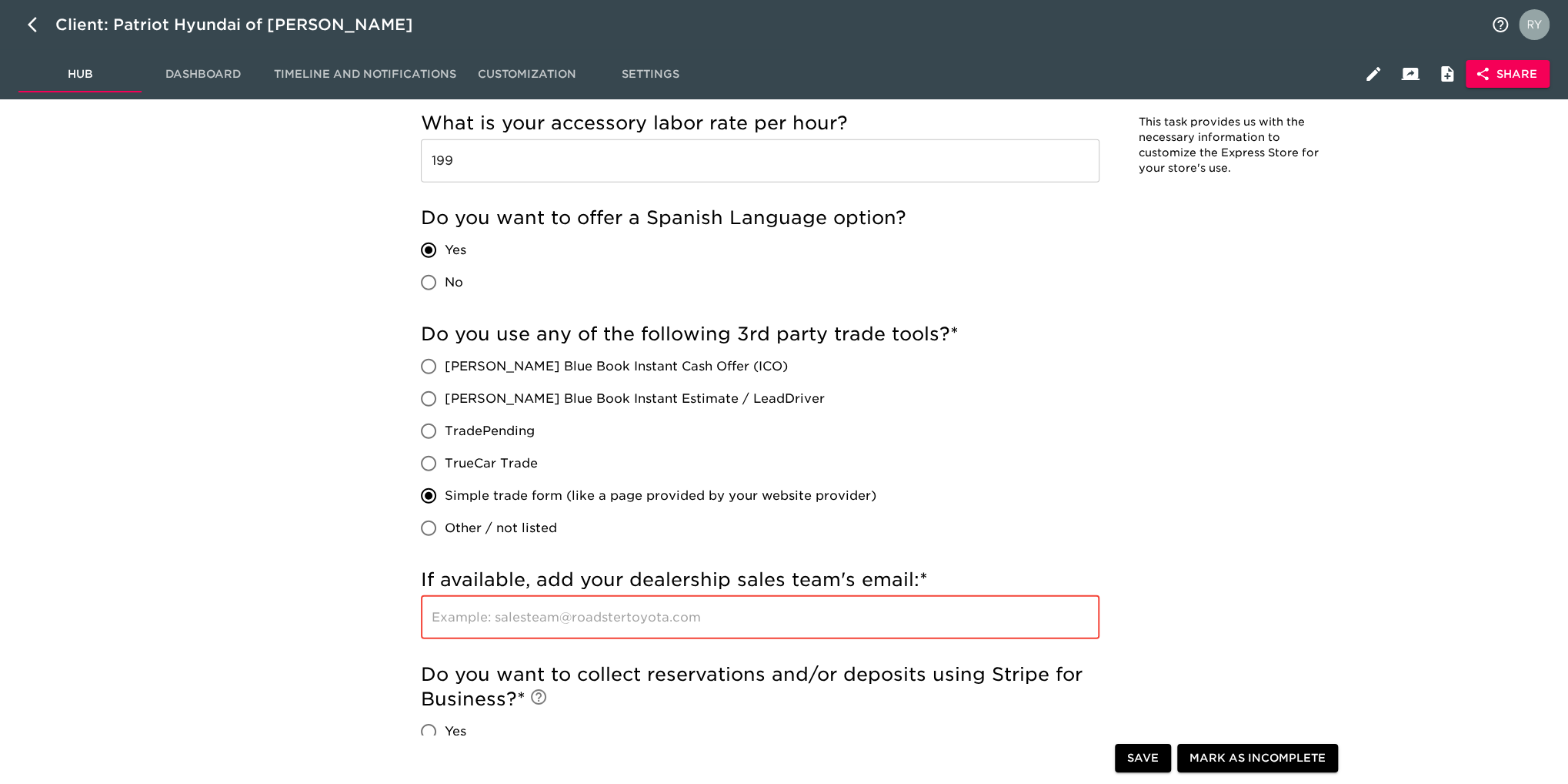
paste input "danburykia"
type input "d"
click at [1516, 74] on span "Share" at bounding box center [1508, 74] width 60 height 20
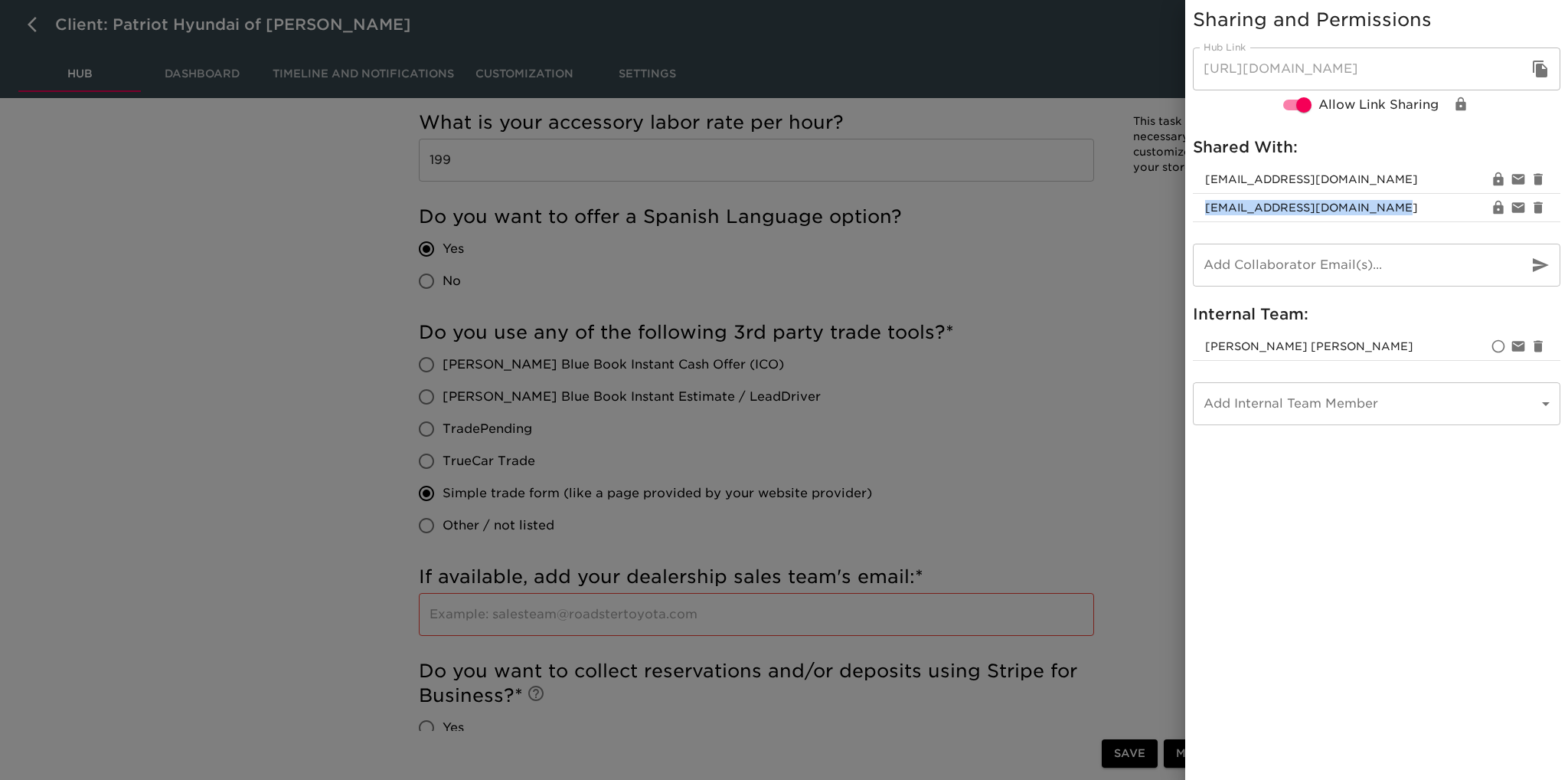
drag, startPoint x: 1381, startPoint y: 210, endPoint x: 1201, endPoint y: 223, distance: 180.5
click at [1201, 223] on ul "[EMAIL_ADDRESS][DOMAIN_NAME] ‎[EMAIL_ADDRESS][DOMAIN_NAME]" at bounding box center [1376, 194] width 368 height 69
copy span "‎[EMAIL_ADDRESS][DOMAIN_NAME]"
click at [1051, 304] on div at bounding box center [784, 390] width 1568 height 780
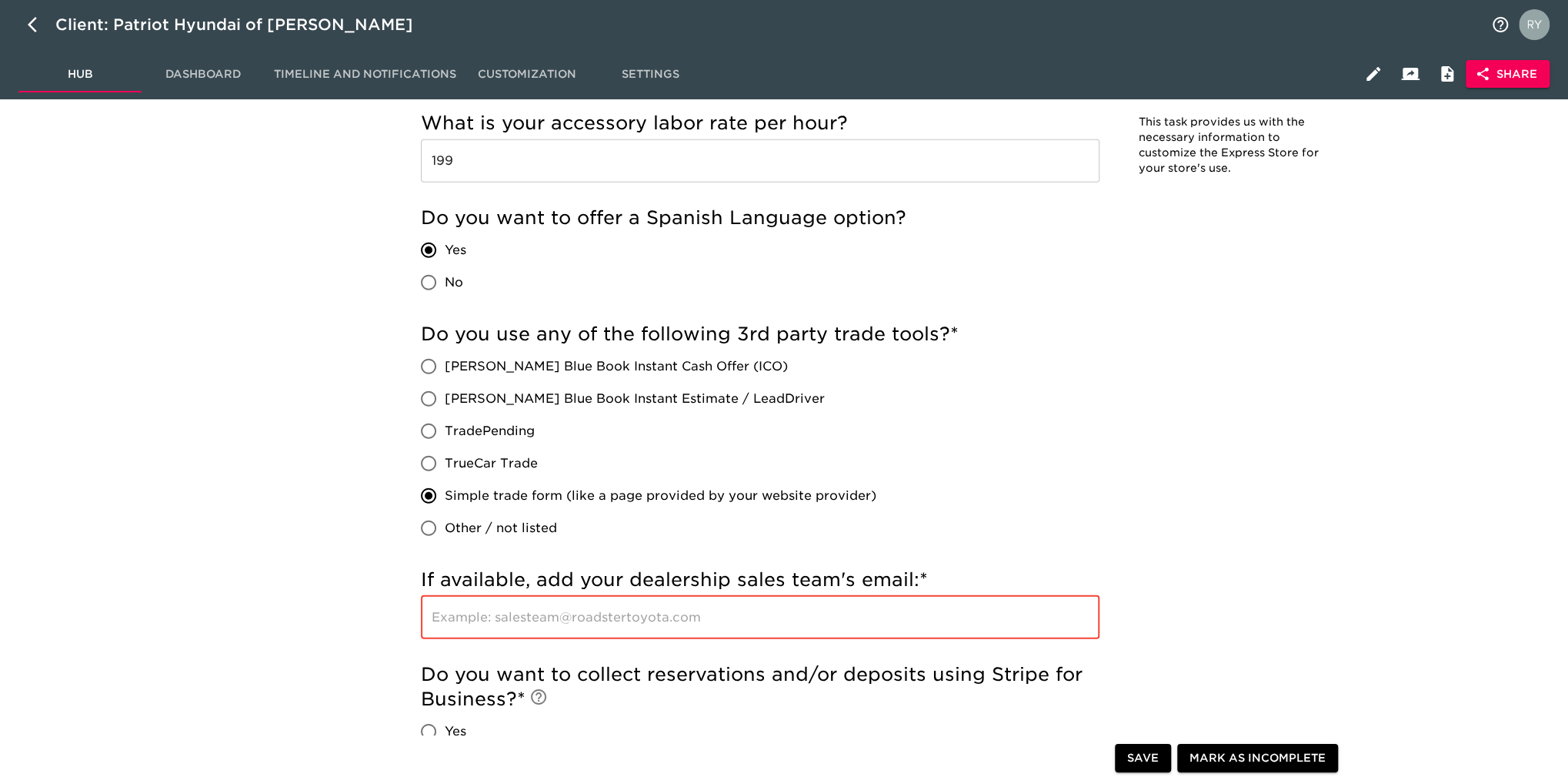
paste input "‎[EMAIL_ADDRESS][DOMAIN_NAME]"
type input "‎[EMAIL_ADDRESS][DOMAIN_NAME]"
click at [1144, 764] on span "Save" at bounding box center [1143, 758] width 32 height 20
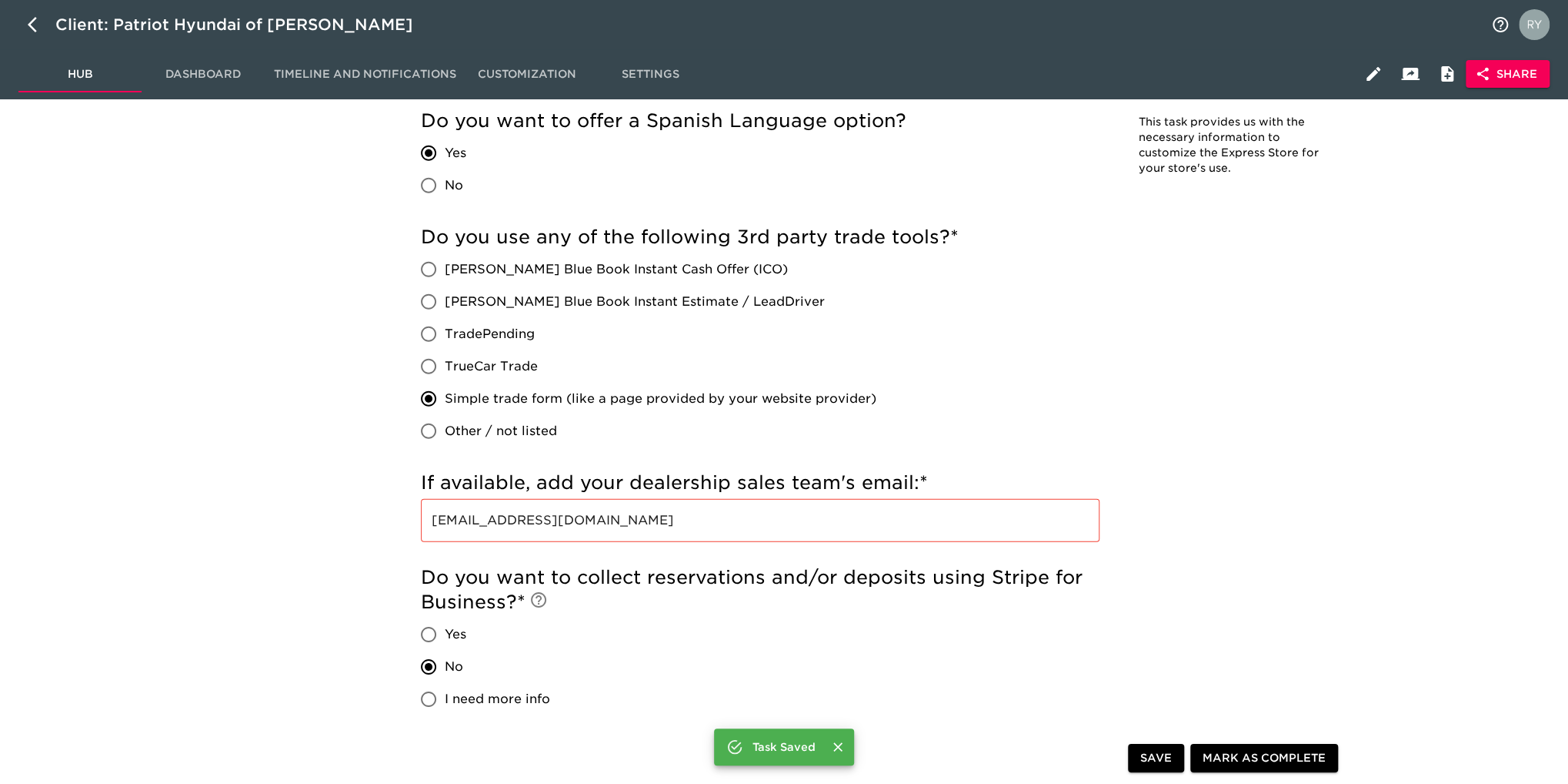
scroll to position [2926, 0]
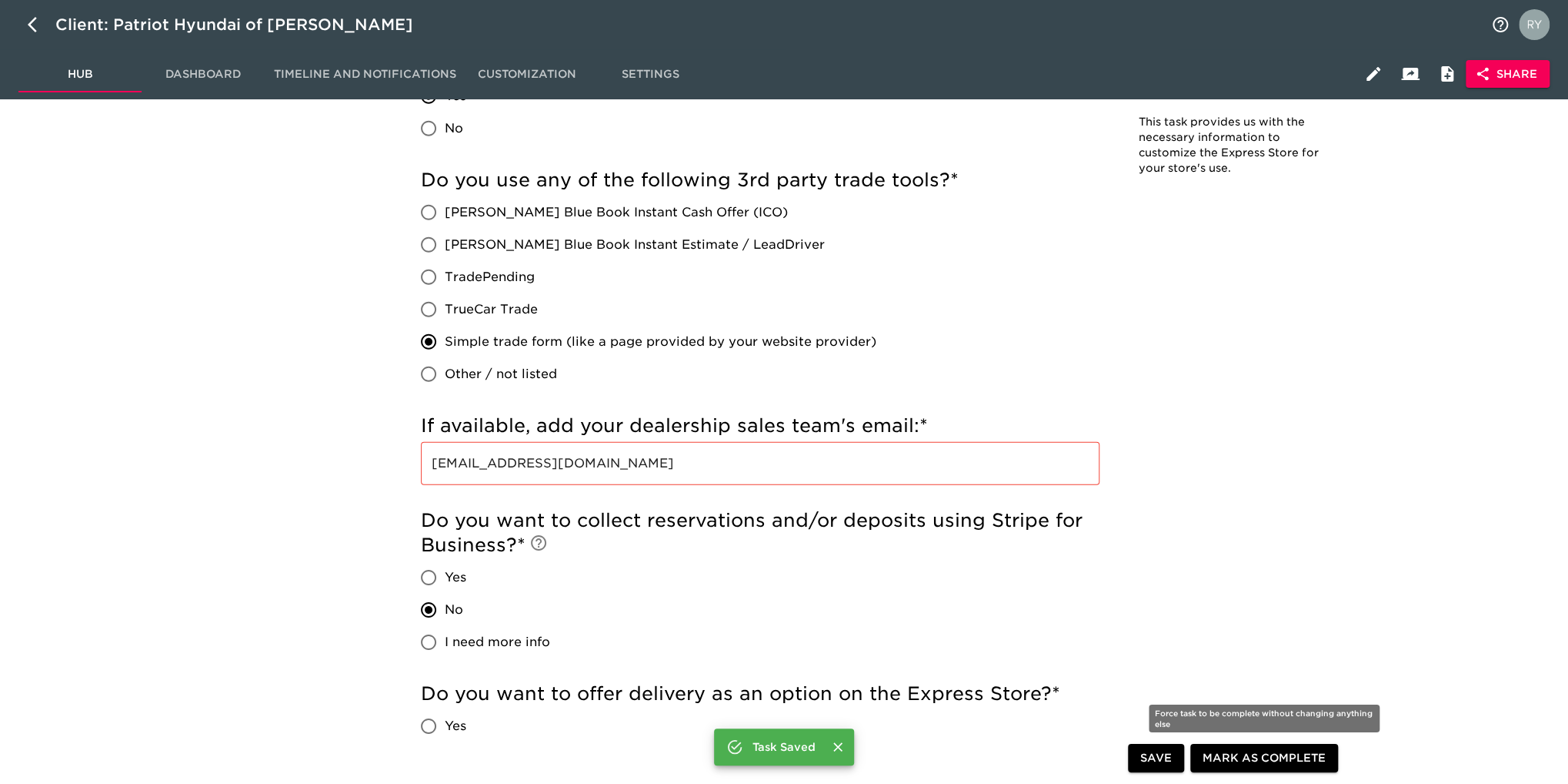
click at [1227, 762] on span "Mark as Complete" at bounding box center [1264, 758] width 123 height 20
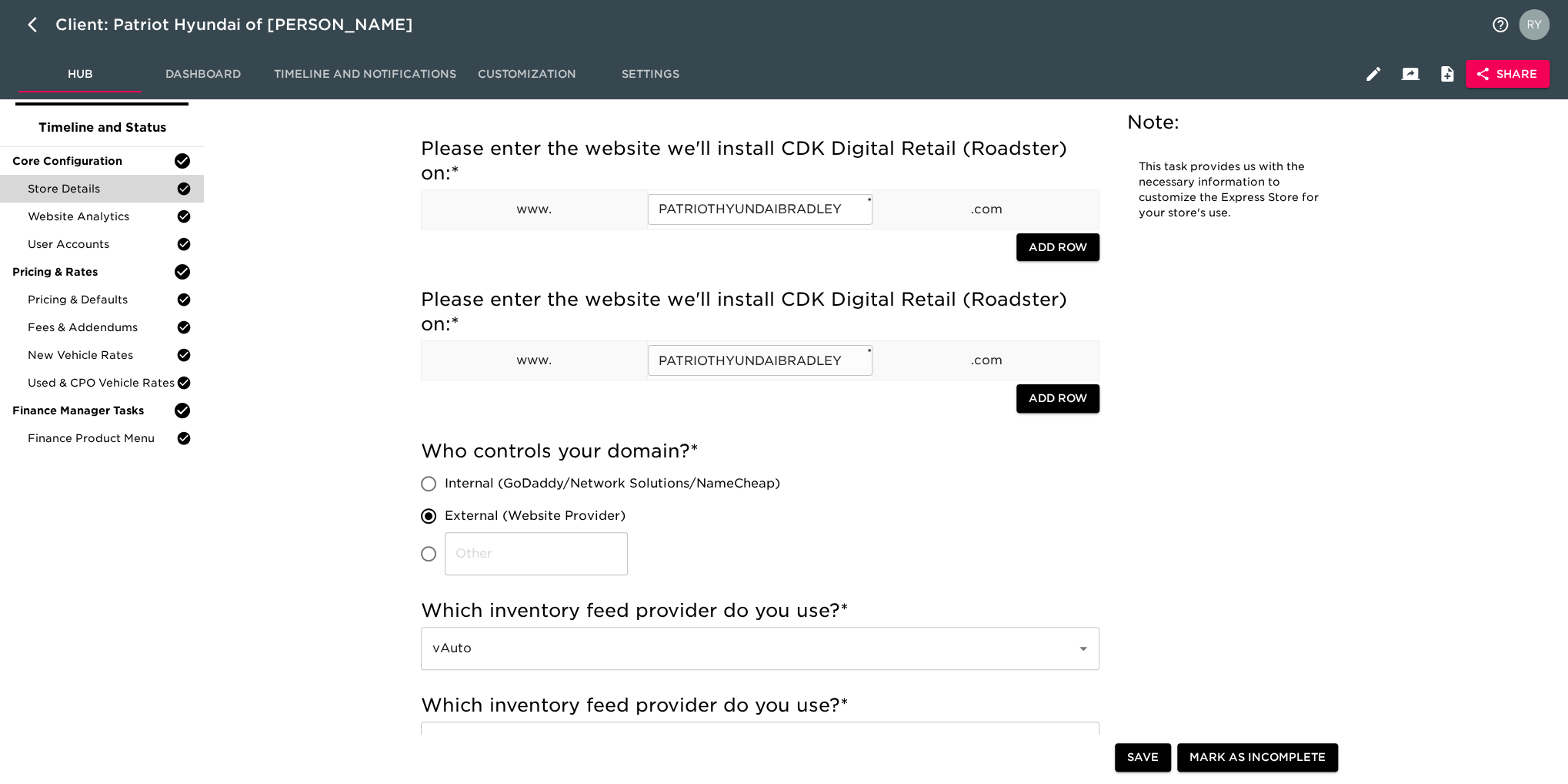
scroll to position [0, 0]
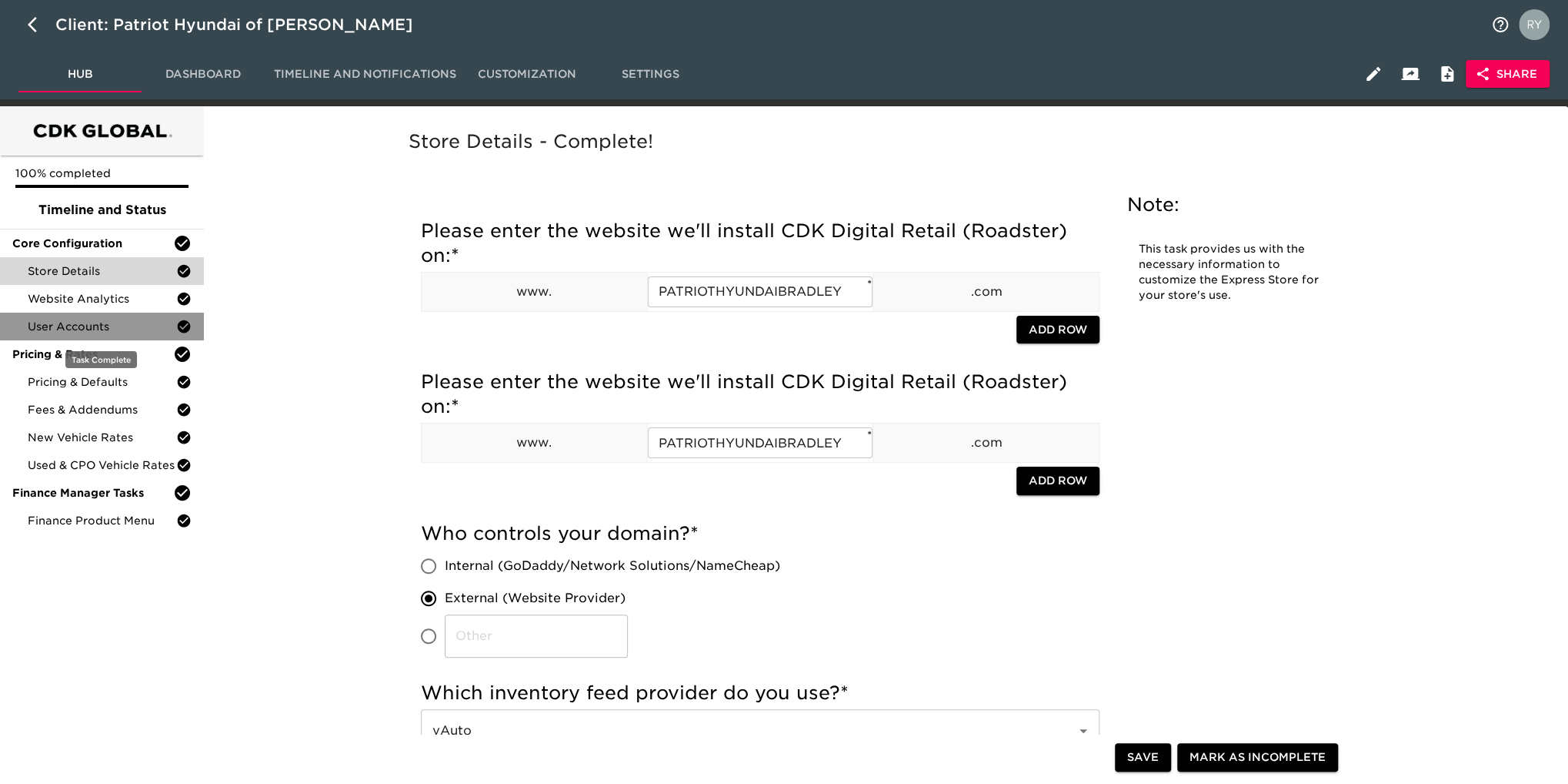
click at [58, 324] on span "User Accounts" at bounding box center [102, 326] width 149 height 16
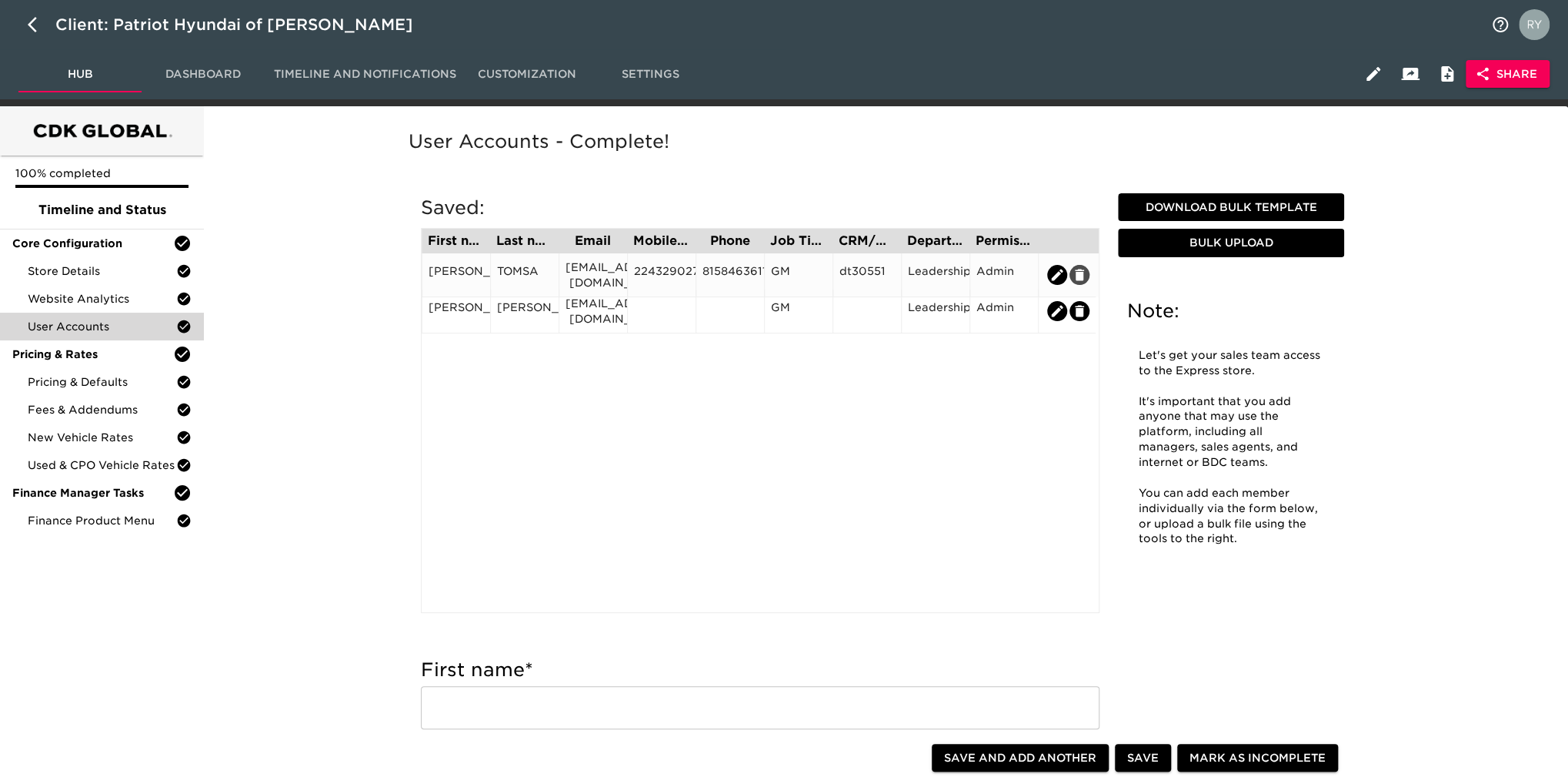
click at [1079, 273] on icon "edit" at bounding box center [1079, 275] width 9 height 11
click at [674, 274] on div at bounding box center [662, 275] width 56 height 23
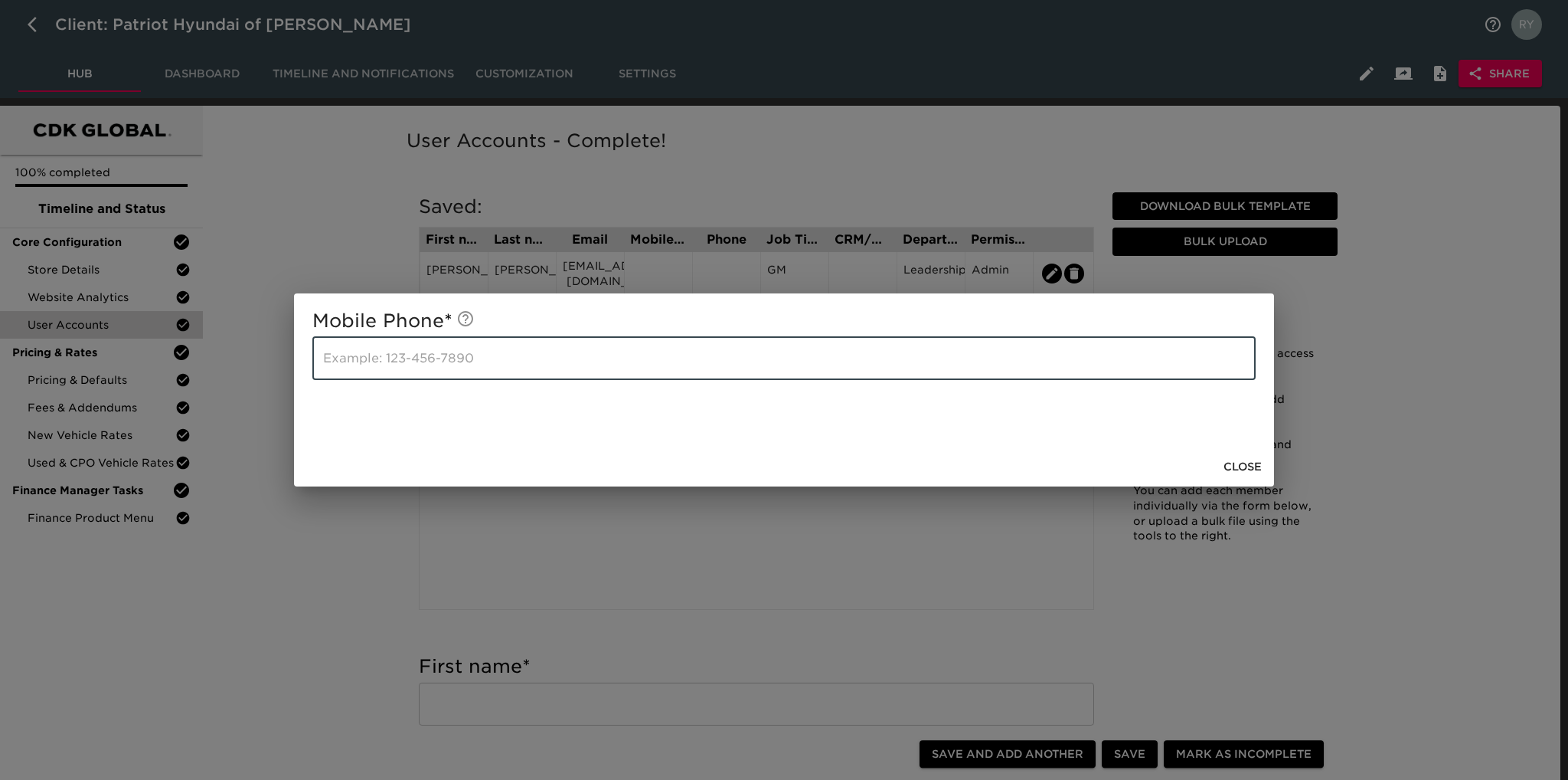
click at [508, 353] on input "text" at bounding box center [784, 359] width 944 height 43
type input "[PHONE_NUMBER]"
click at [368, 561] on div "Mobile Phone * [PHONE_NUMBER] ​ Close" at bounding box center [784, 390] width 1568 height 780
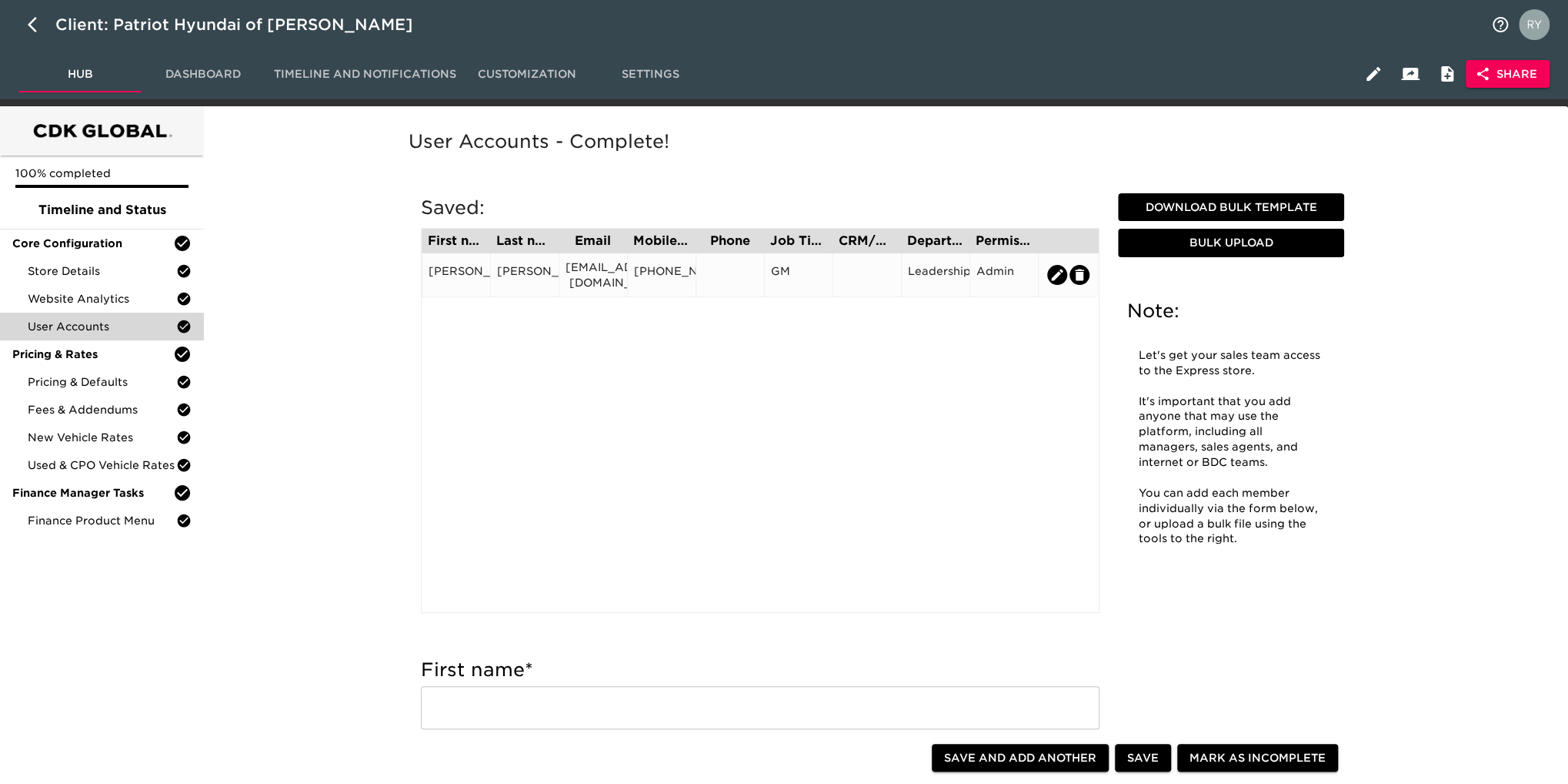
click at [726, 271] on div at bounding box center [730, 275] width 56 height 23
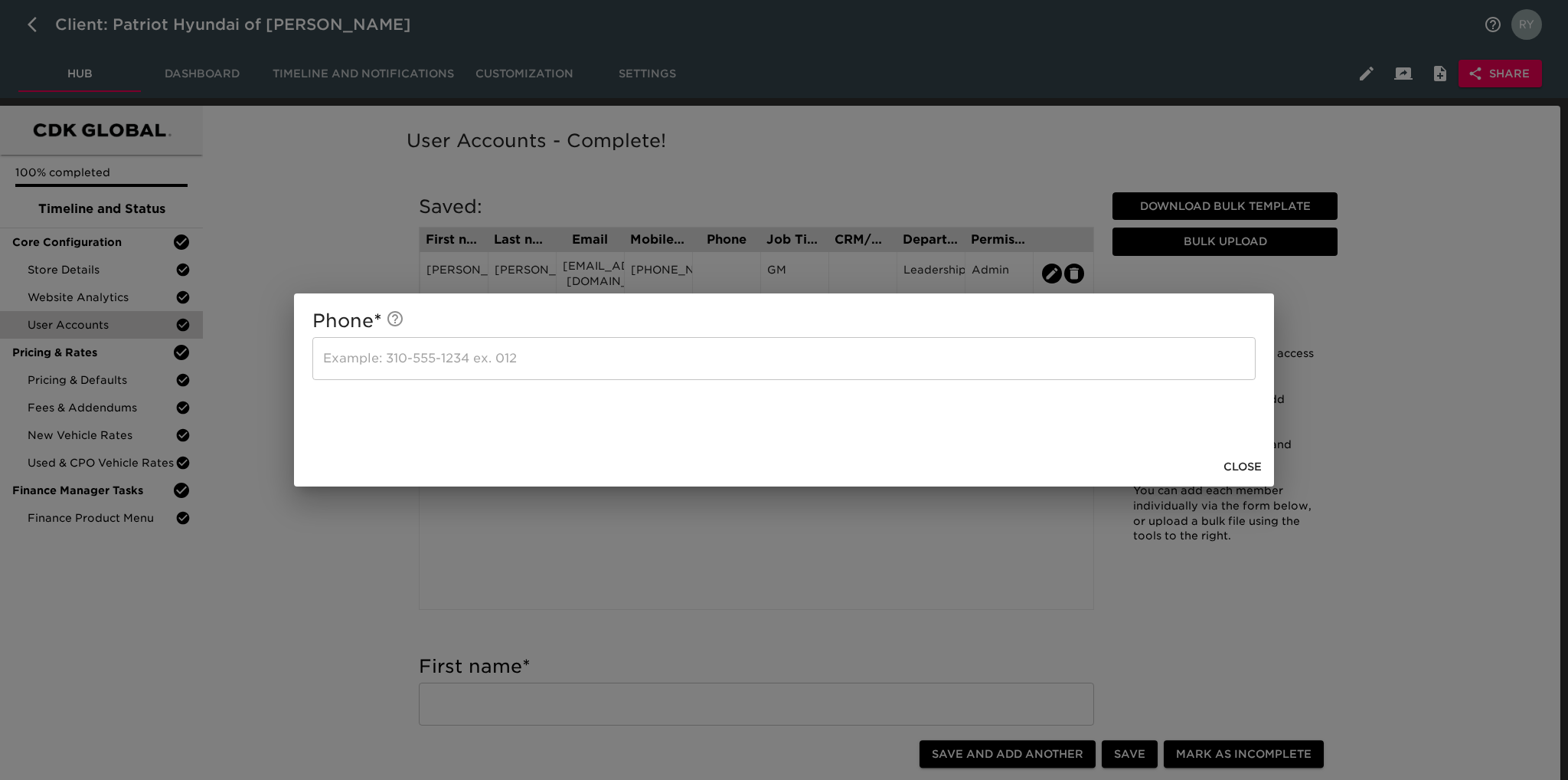
click at [515, 351] on input "text" at bounding box center [784, 359] width 944 height 43
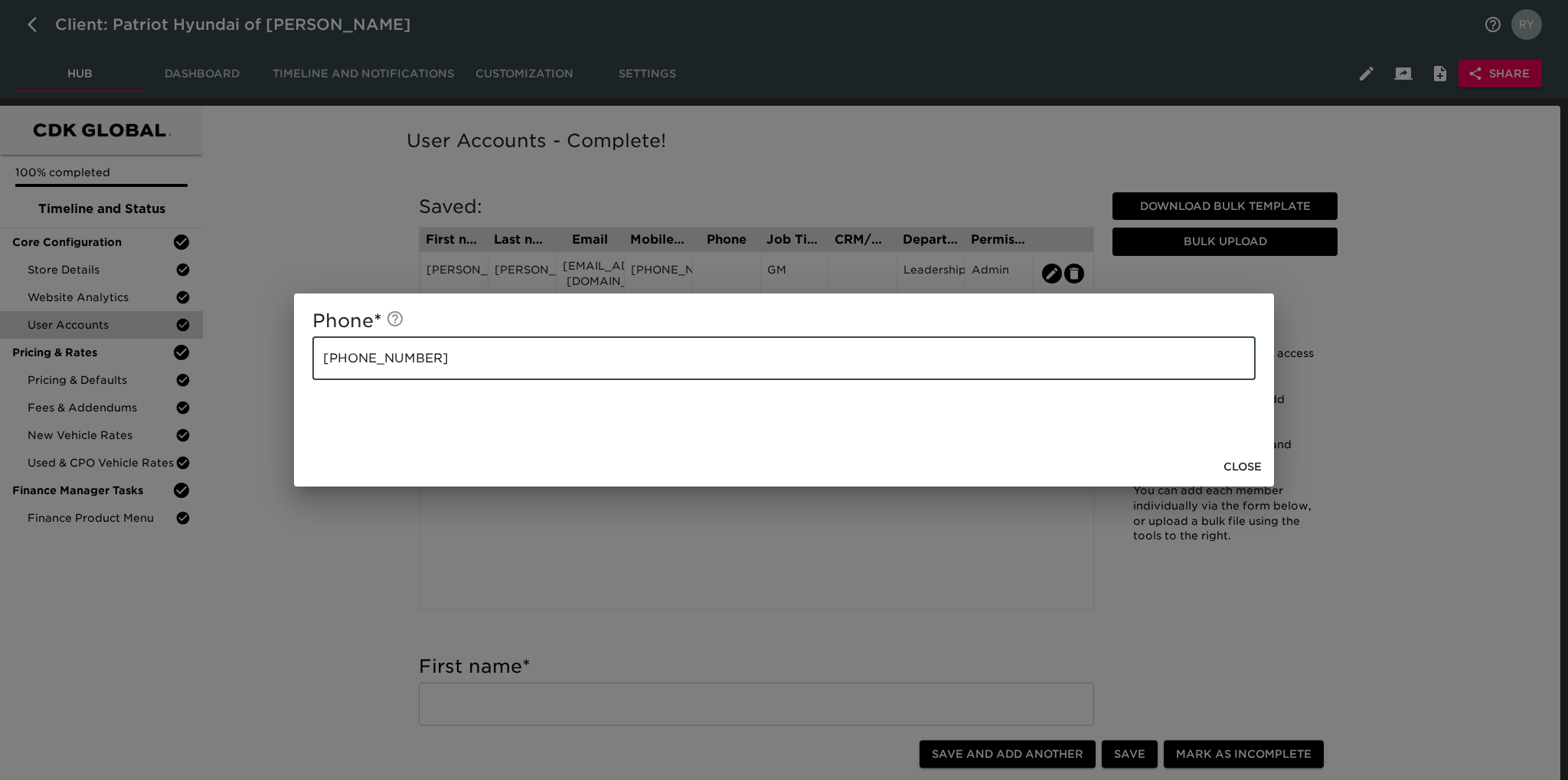
type input "[PHONE_NUMBER]"
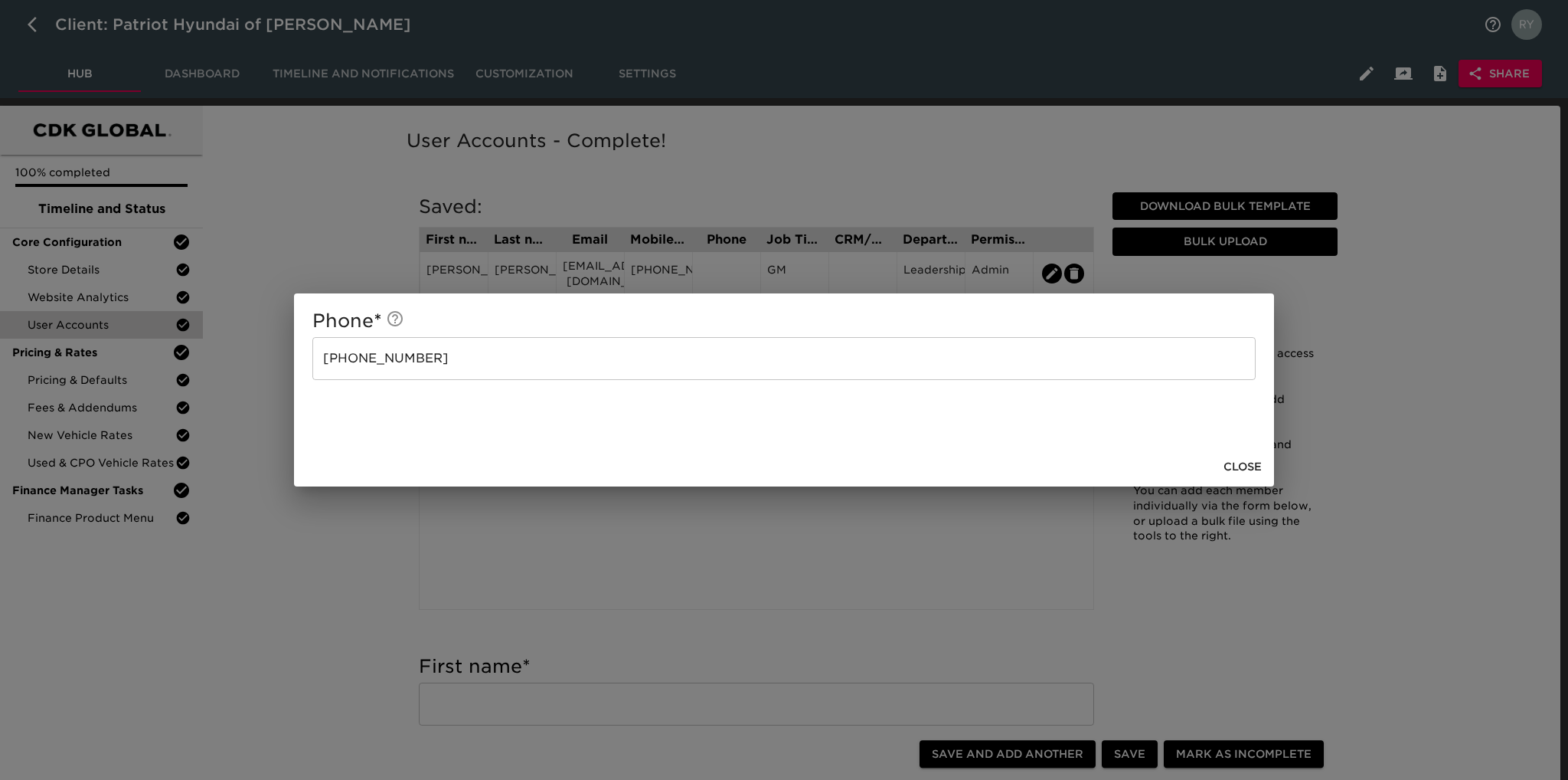
click at [340, 561] on div "Phone * [PHONE_NUMBER] ​ Close" at bounding box center [784, 390] width 1568 height 780
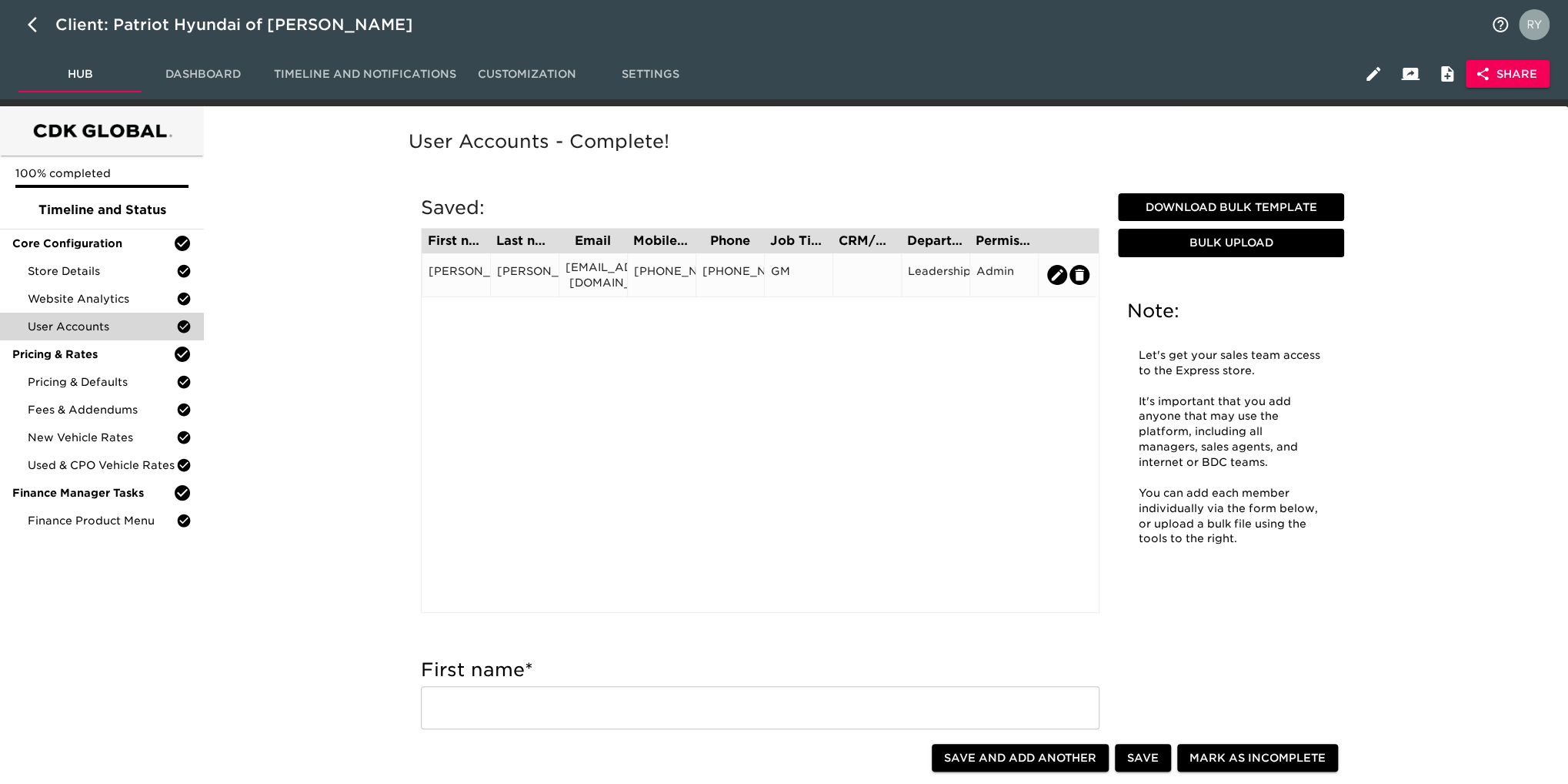
click at [862, 274] on div at bounding box center [867, 275] width 56 height 23
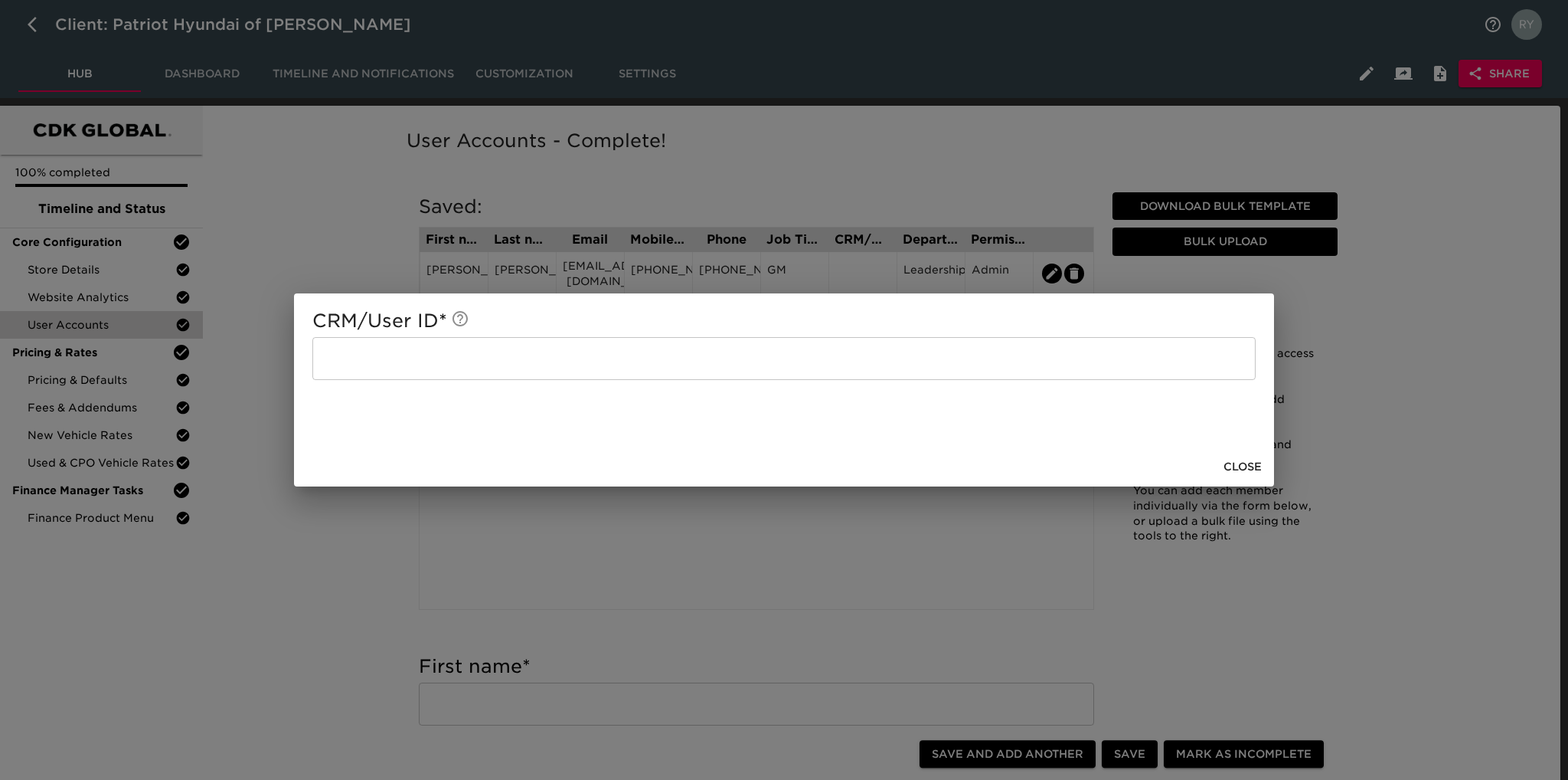
click at [648, 370] on input "text" at bounding box center [784, 359] width 944 height 43
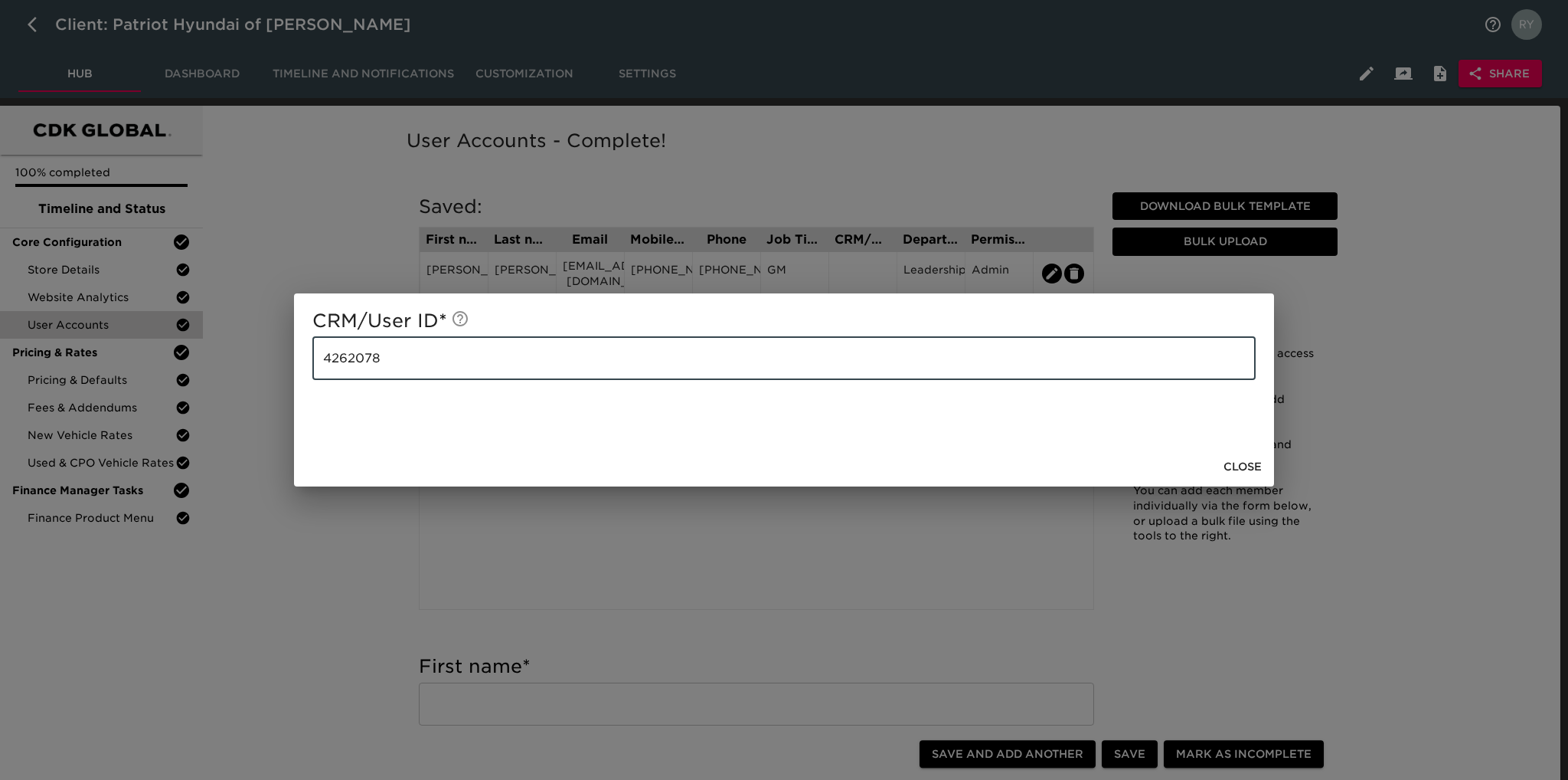
type input "4262078"
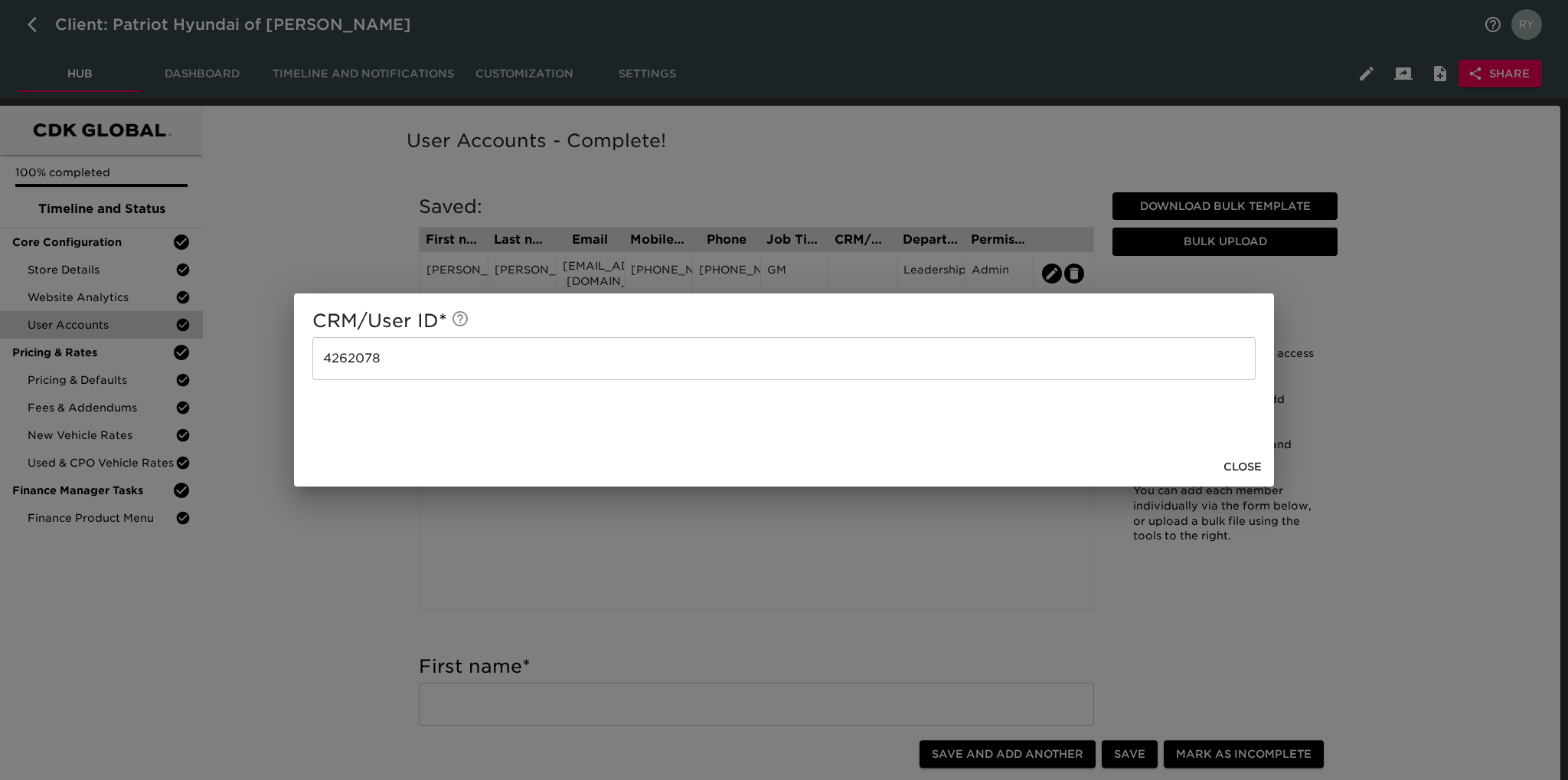
click at [380, 571] on div "CRM/User ID * 4262078 ​ Close" at bounding box center [784, 390] width 1568 height 780
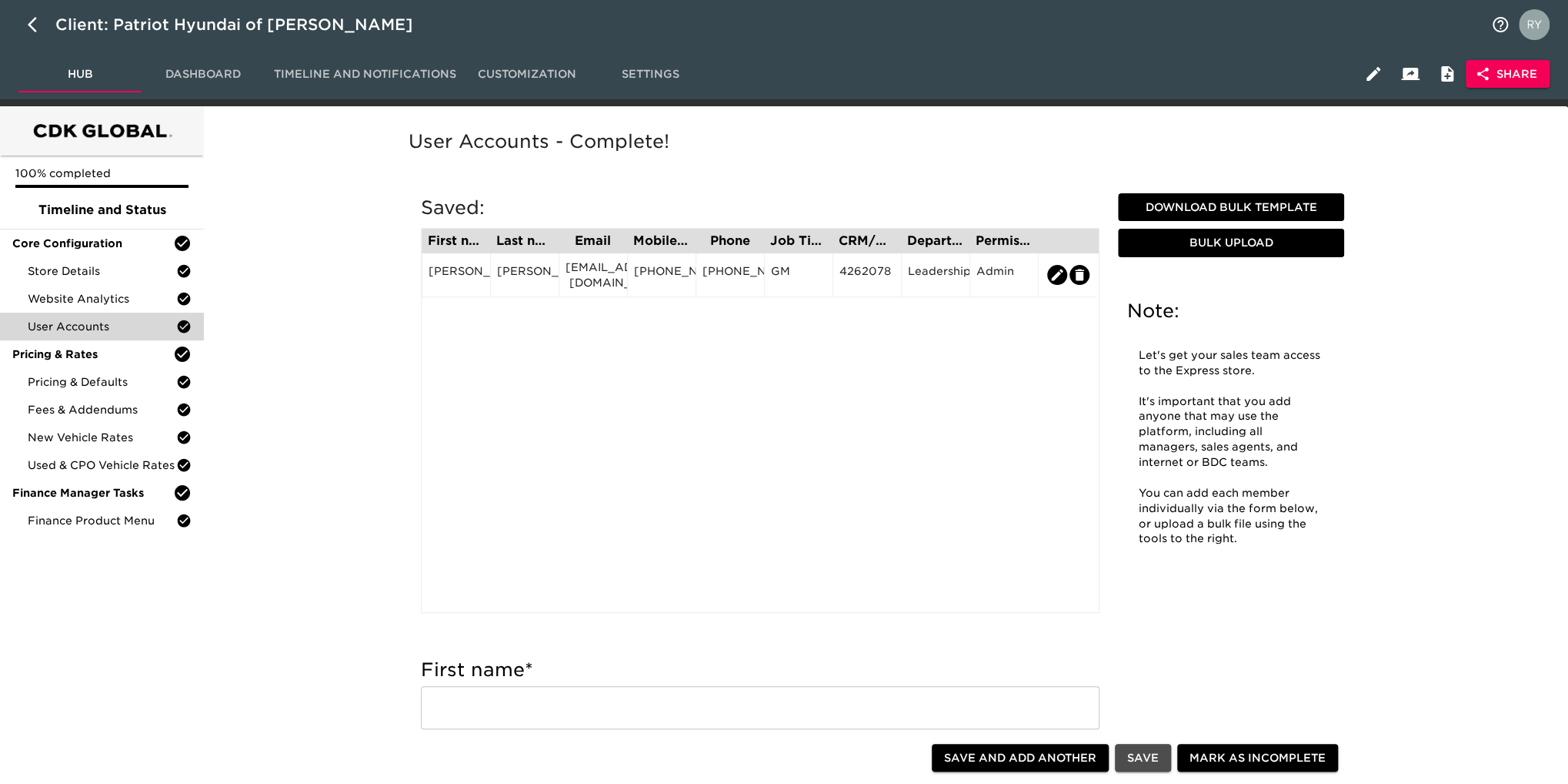
click at [1141, 766] on span "Save" at bounding box center [1143, 758] width 32 height 20
type input "[PERSON_NAME]"
type input "‎[EMAIL_ADDRESS][DOMAIN_NAME]"
type input "[PHONE_NUMBER]"
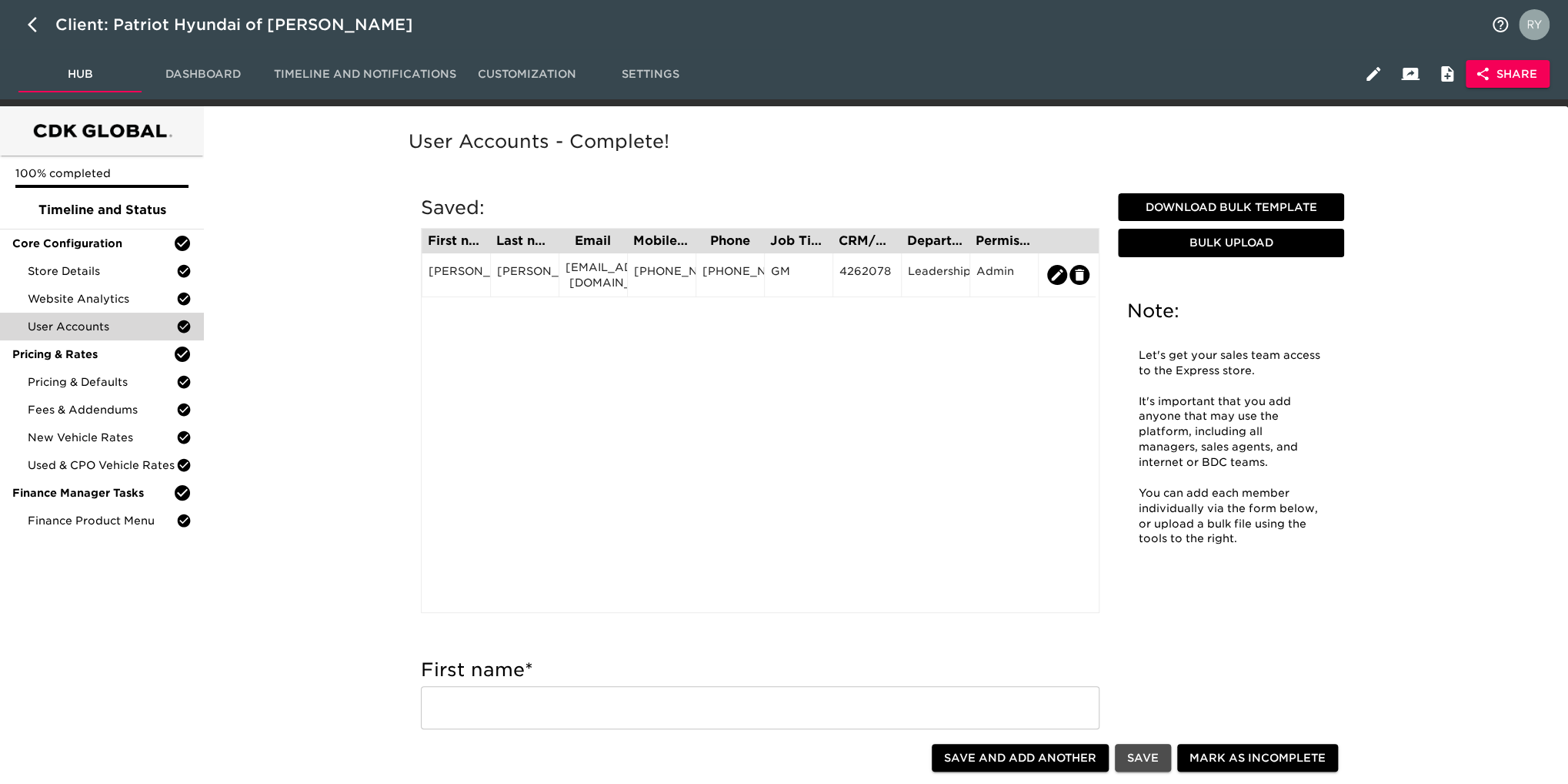
type input "[PHONE_NUMBER]"
type input "GM"
type input "4262078"
radio input "true"
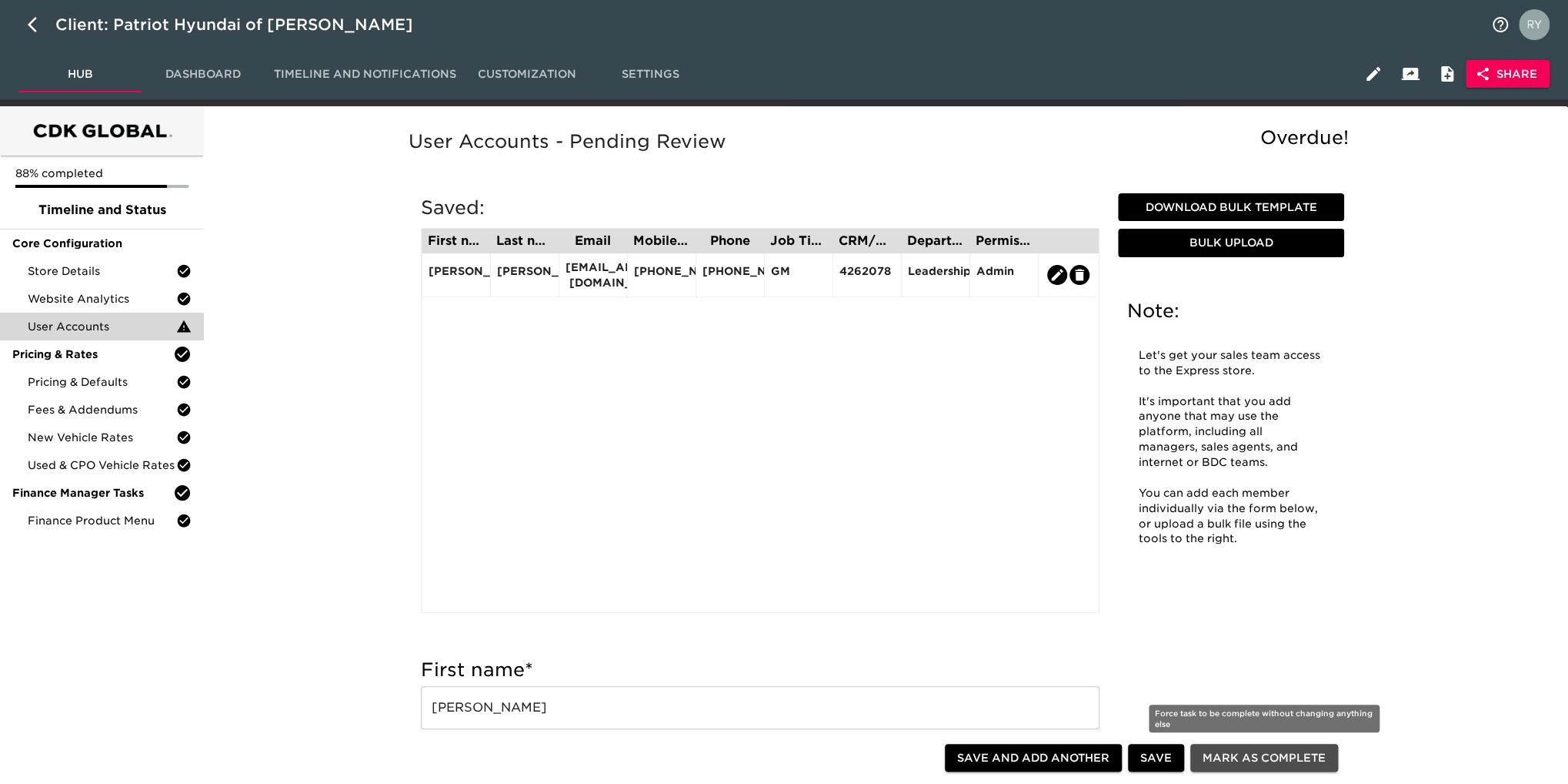
click at [1253, 757] on span "Mark as Complete" at bounding box center [1264, 758] width 123 height 20
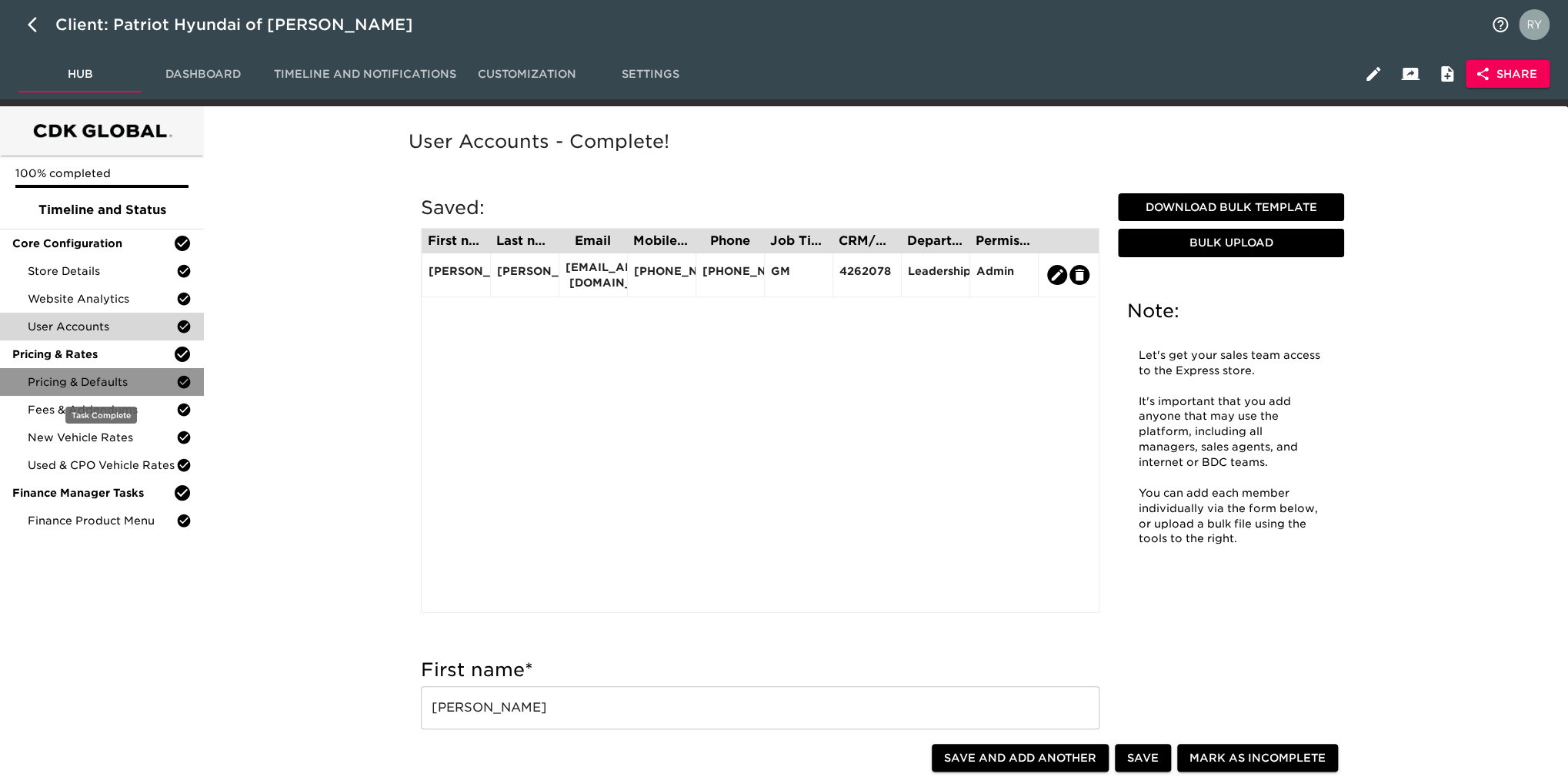
click at [93, 380] on span "Pricing & Defaults" at bounding box center [102, 382] width 149 height 16
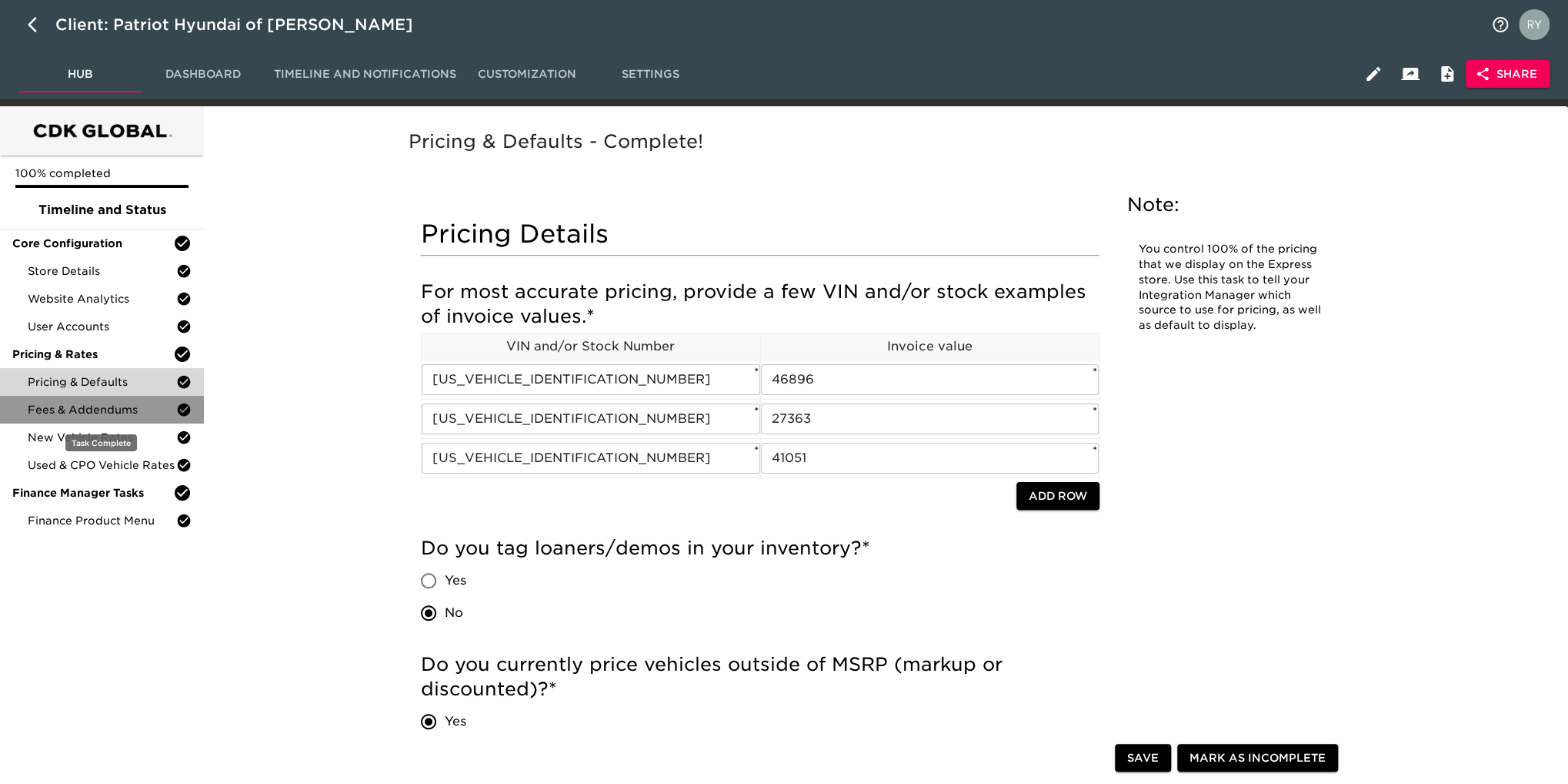
click at [93, 413] on span "Fees & Addendums" at bounding box center [102, 410] width 149 height 16
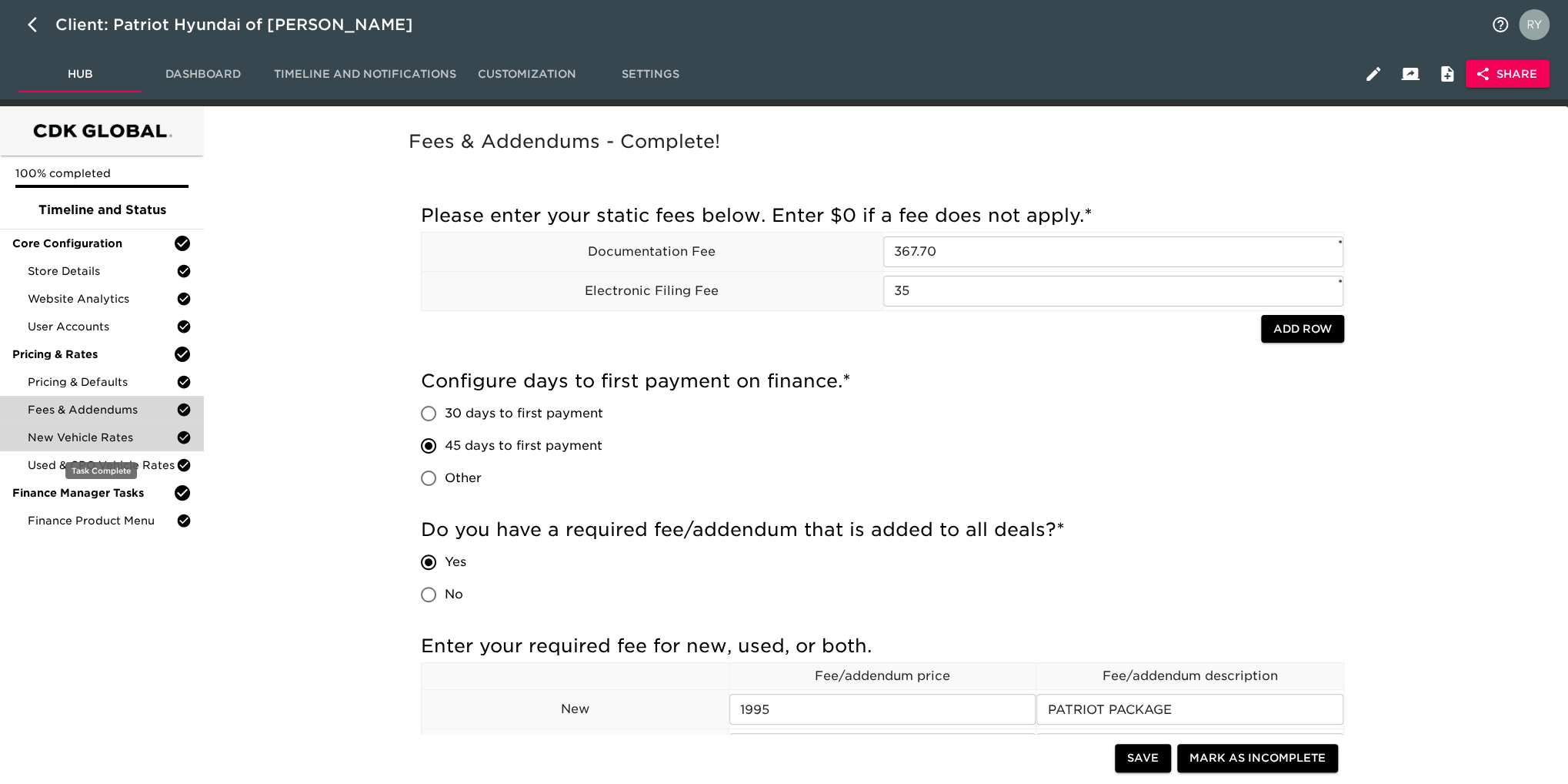
click at [124, 437] on span "New Vehicle Rates" at bounding box center [102, 437] width 149 height 16
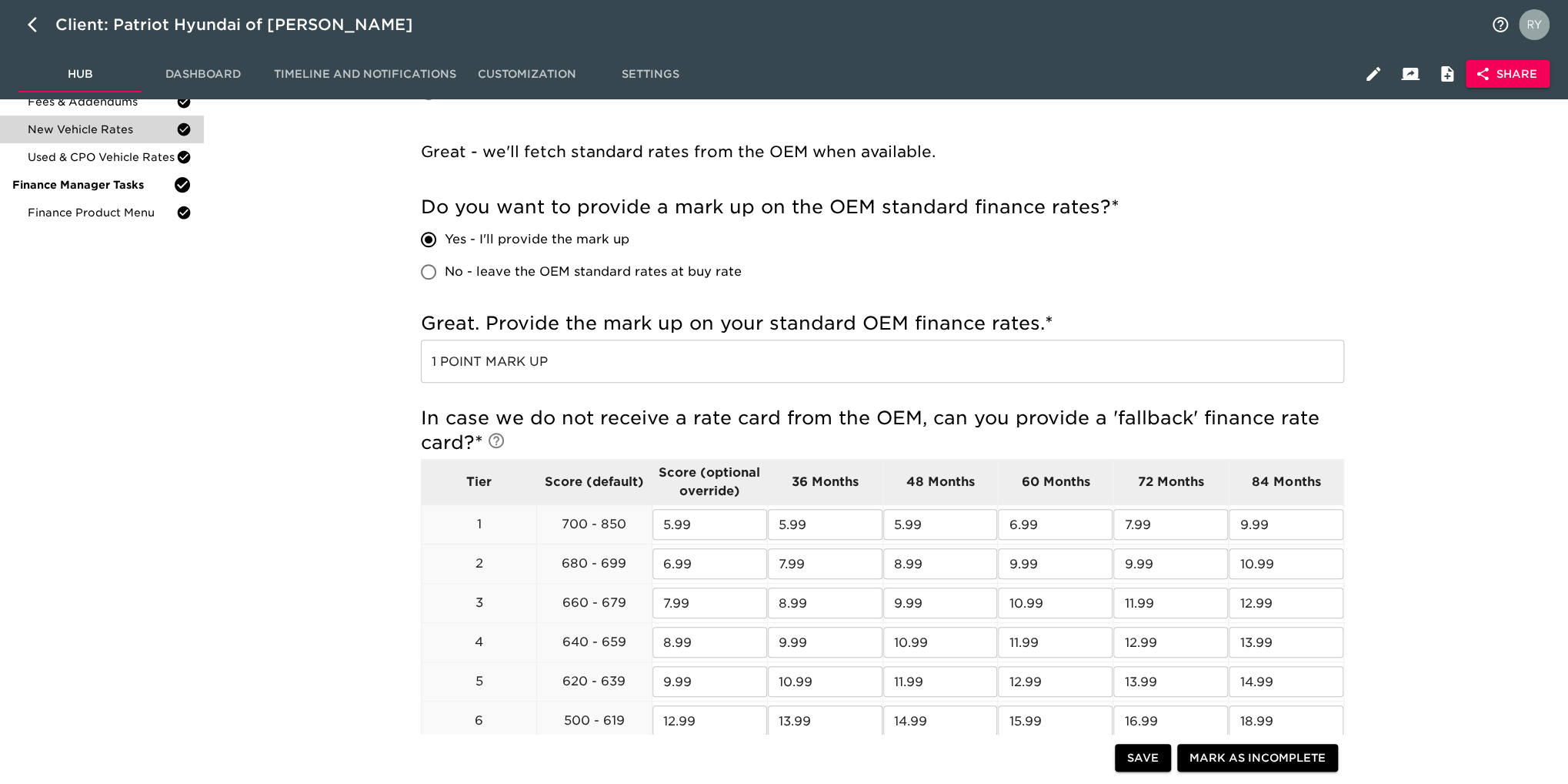
scroll to position [77, 0]
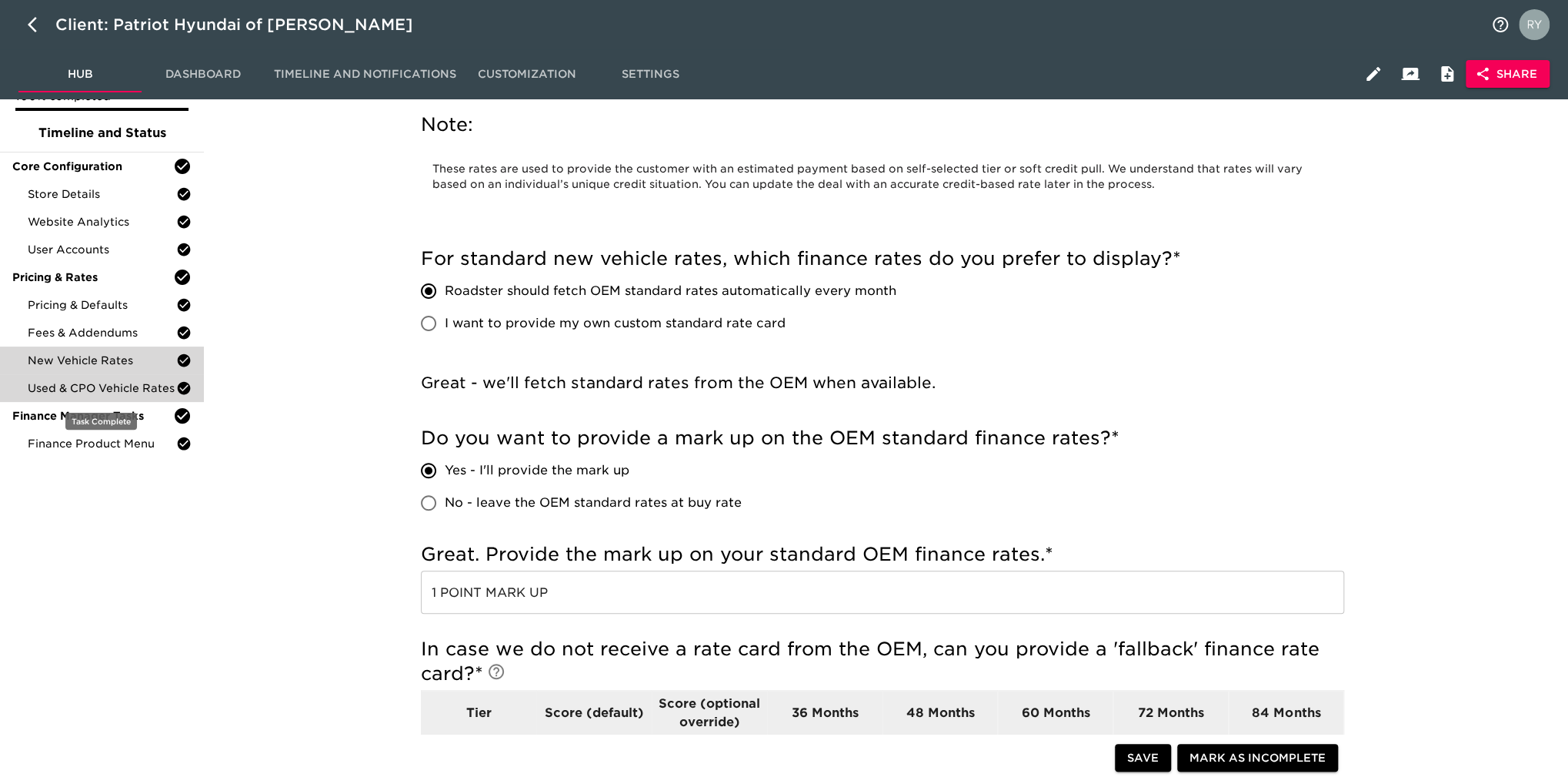
click at [133, 396] on div "Used & CPO Vehicle Rates" at bounding box center [101, 388] width 204 height 28
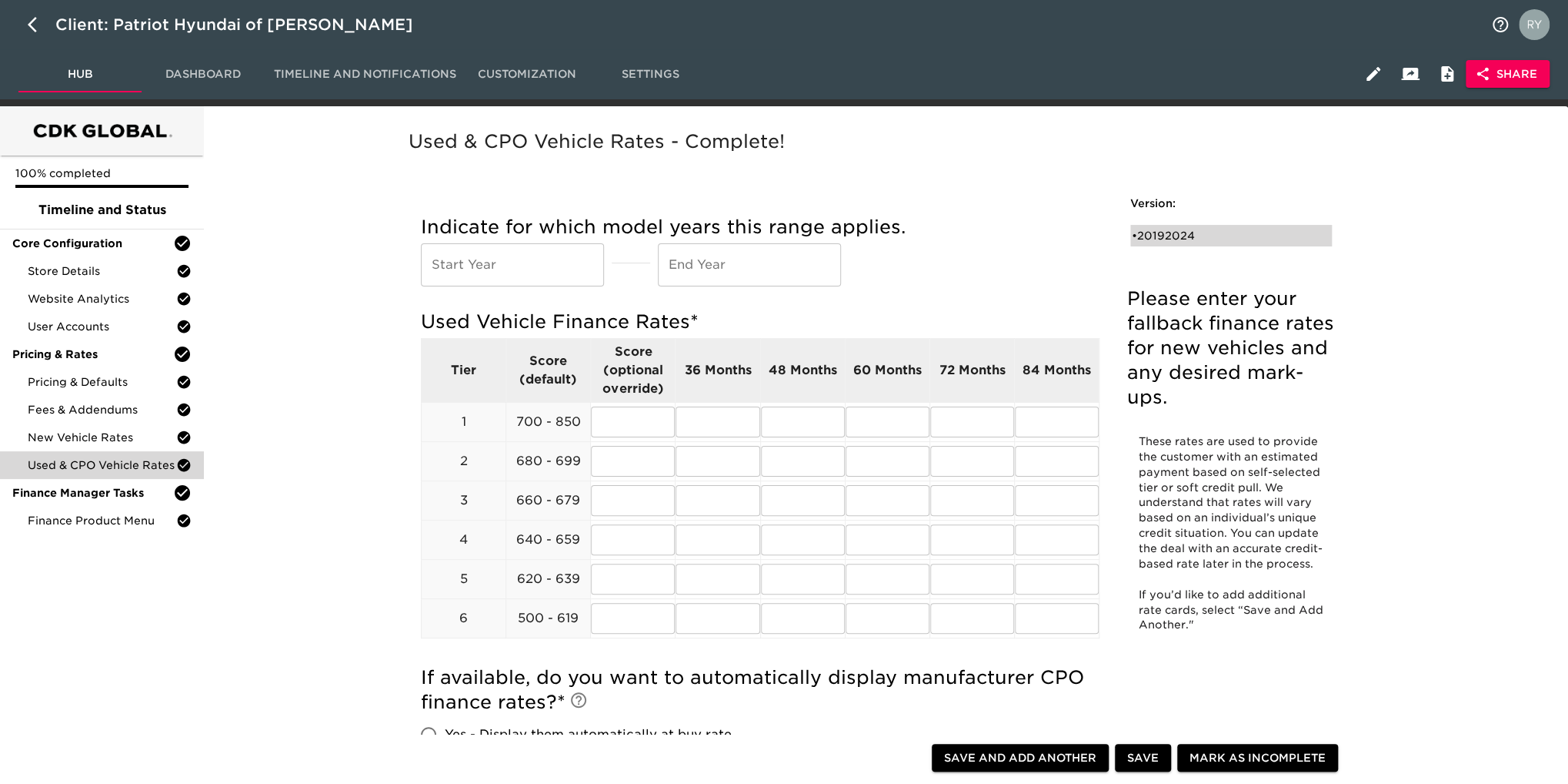
click at [1174, 234] on div "• 20192024" at bounding box center [1220, 236] width 177 height 16
type input "2019"
type input "2024"
radio input "true"
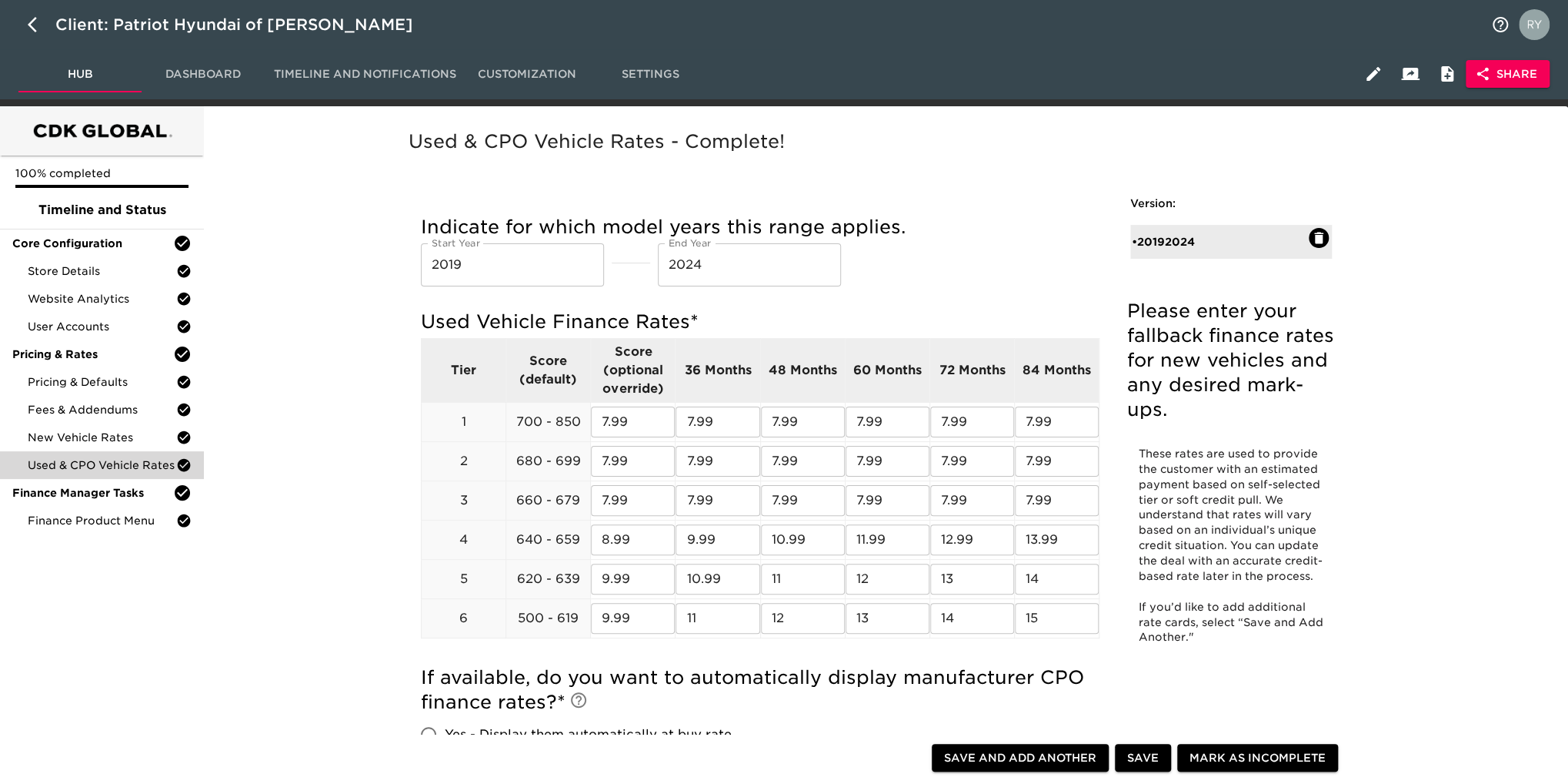
click at [472, 271] on input "2019" at bounding box center [512, 264] width 183 height 43
type input "2015"
click at [718, 269] on input "2024" at bounding box center [749, 264] width 183 height 43
type input "2025"
click at [1149, 764] on span "Save" at bounding box center [1143, 758] width 32 height 20
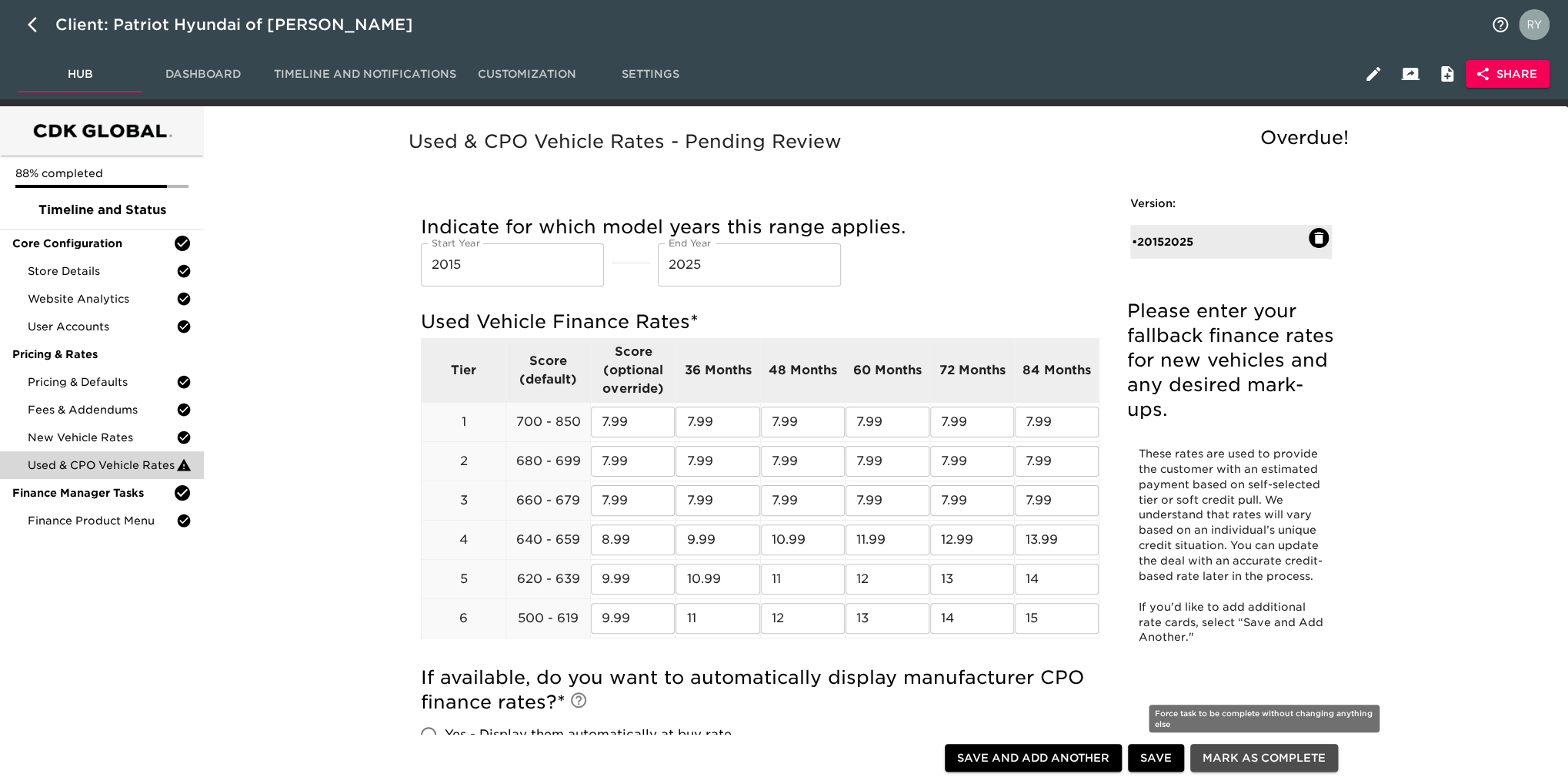
click at [1242, 760] on span "Mark as Complete" at bounding box center [1264, 758] width 123 height 20
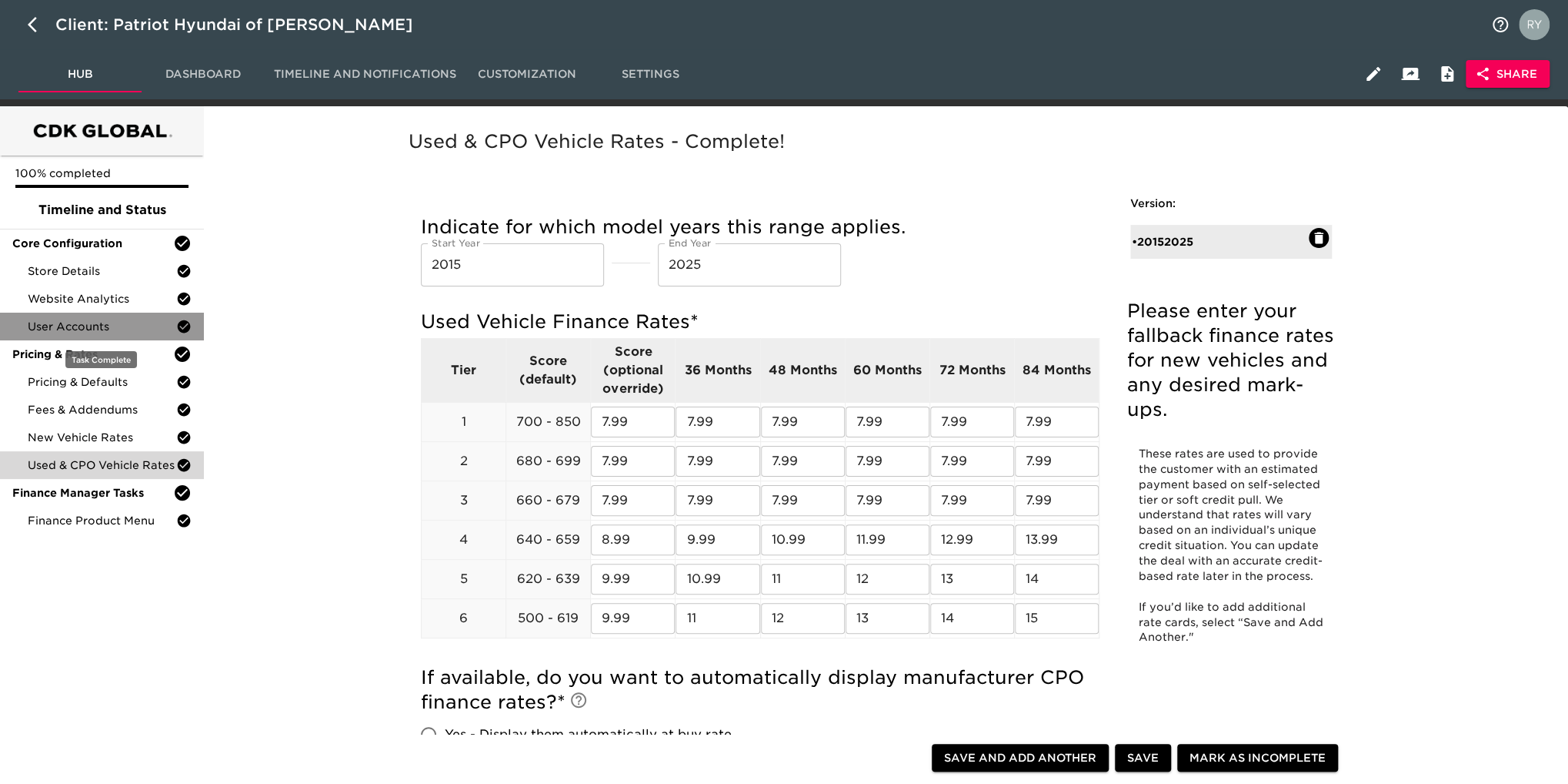
click at [47, 331] on span "User Accounts" at bounding box center [102, 326] width 149 height 16
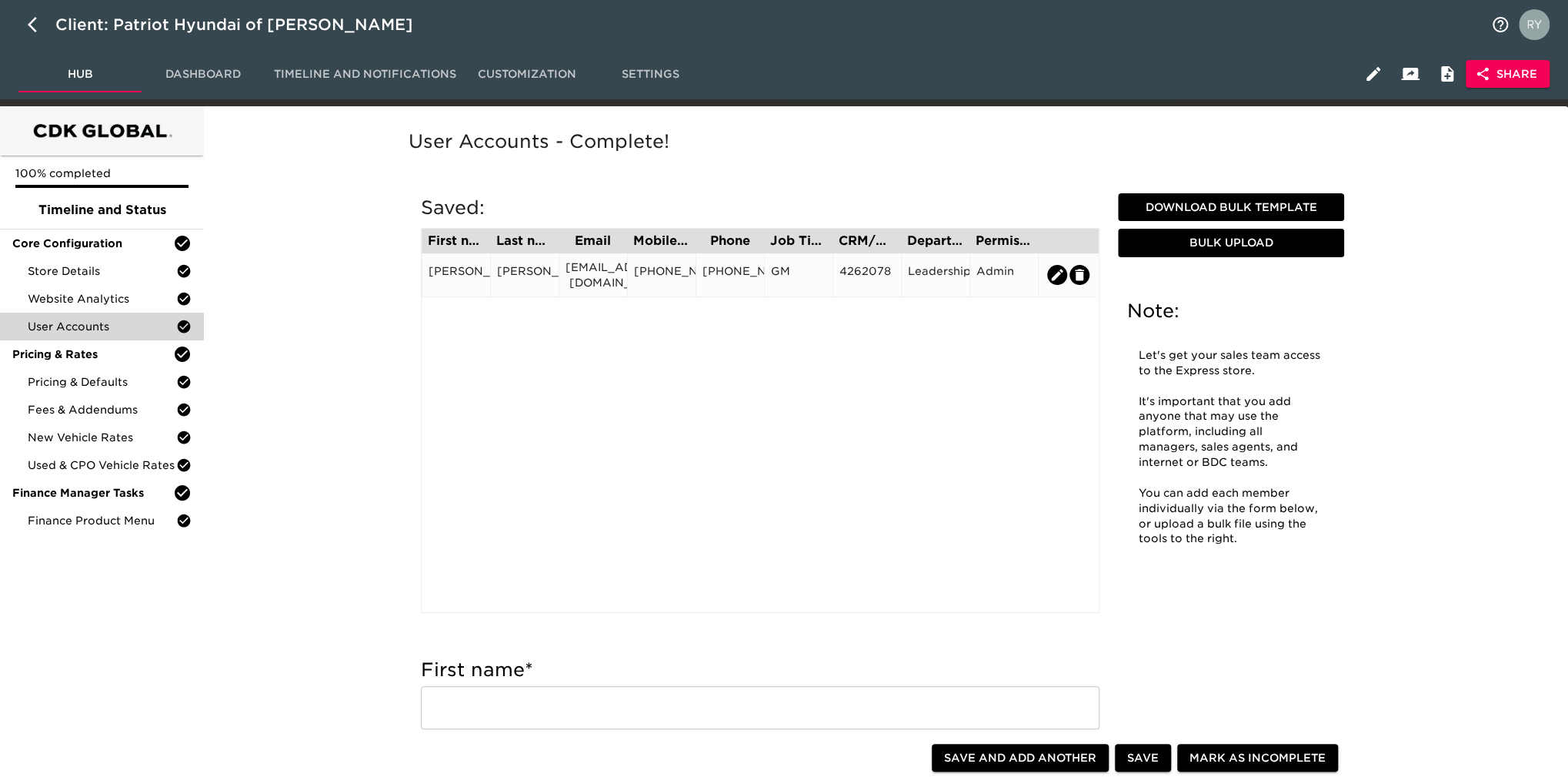
click at [582, 285] on div "‎[EMAIL_ADDRESS][DOMAIN_NAME]" at bounding box center [594, 275] width 56 height 31
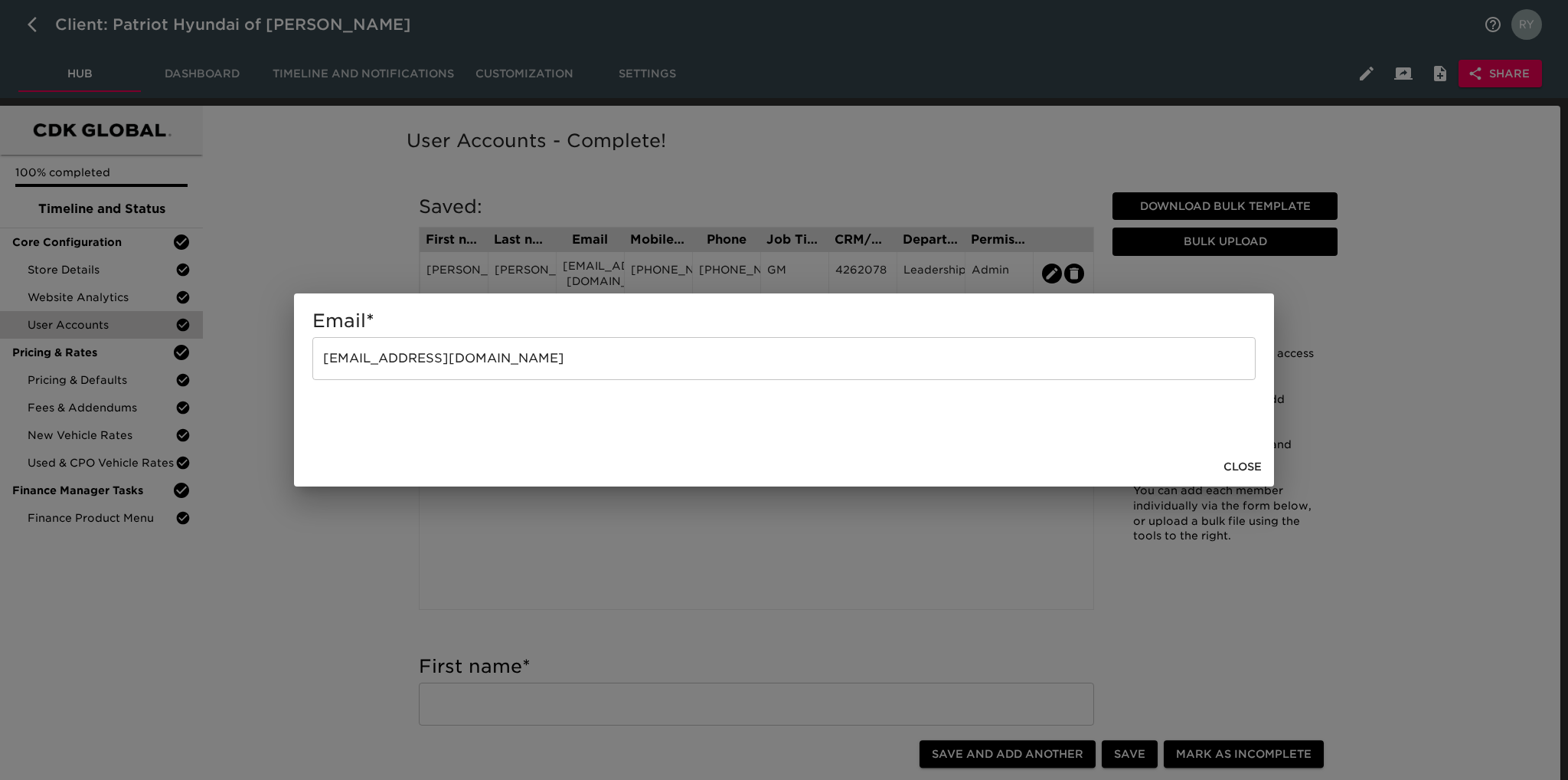
click at [328, 577] on div "Email * ‎[EMAIL_ADDRESS][DOMAIN_NAME] ​ Close" at bounding box center [784, 390] width 1568 height 780
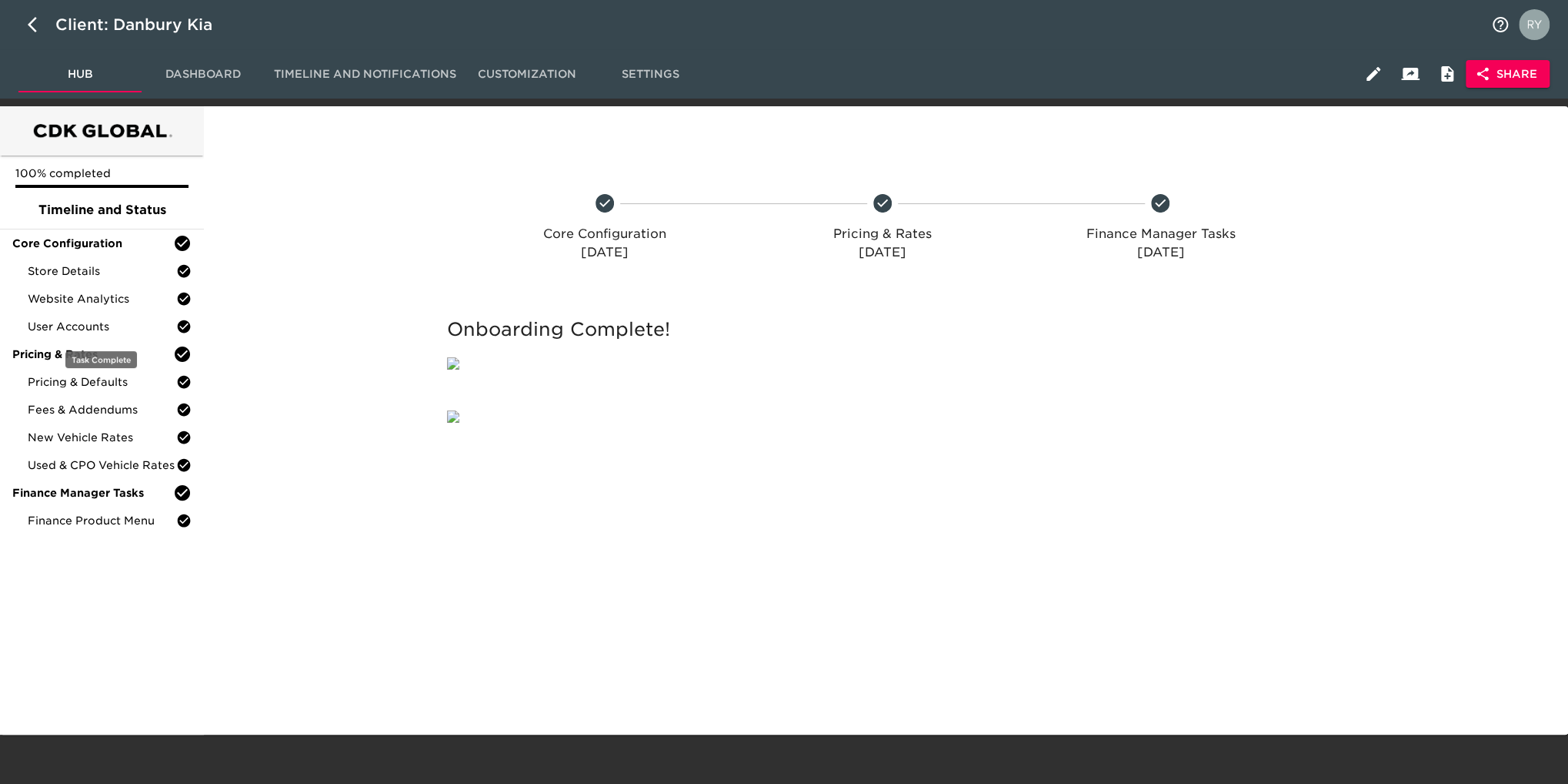
click at [111, 321] on span "User Accounts" at bounding box center [102, 326] width 149 height 16
